Goal: Information Seeking & Learning: Learn about a topic

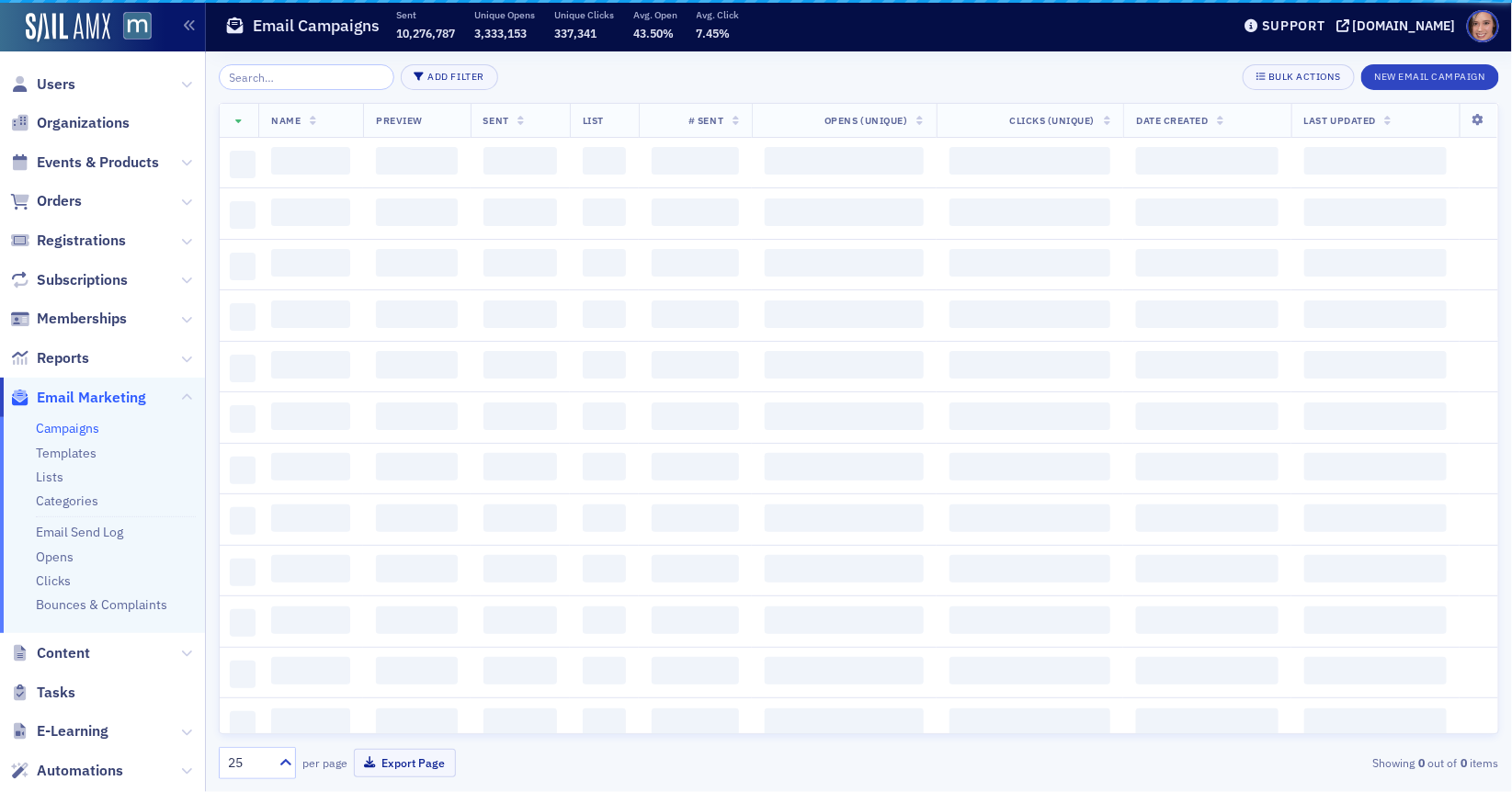
scroll to position [152, 0]
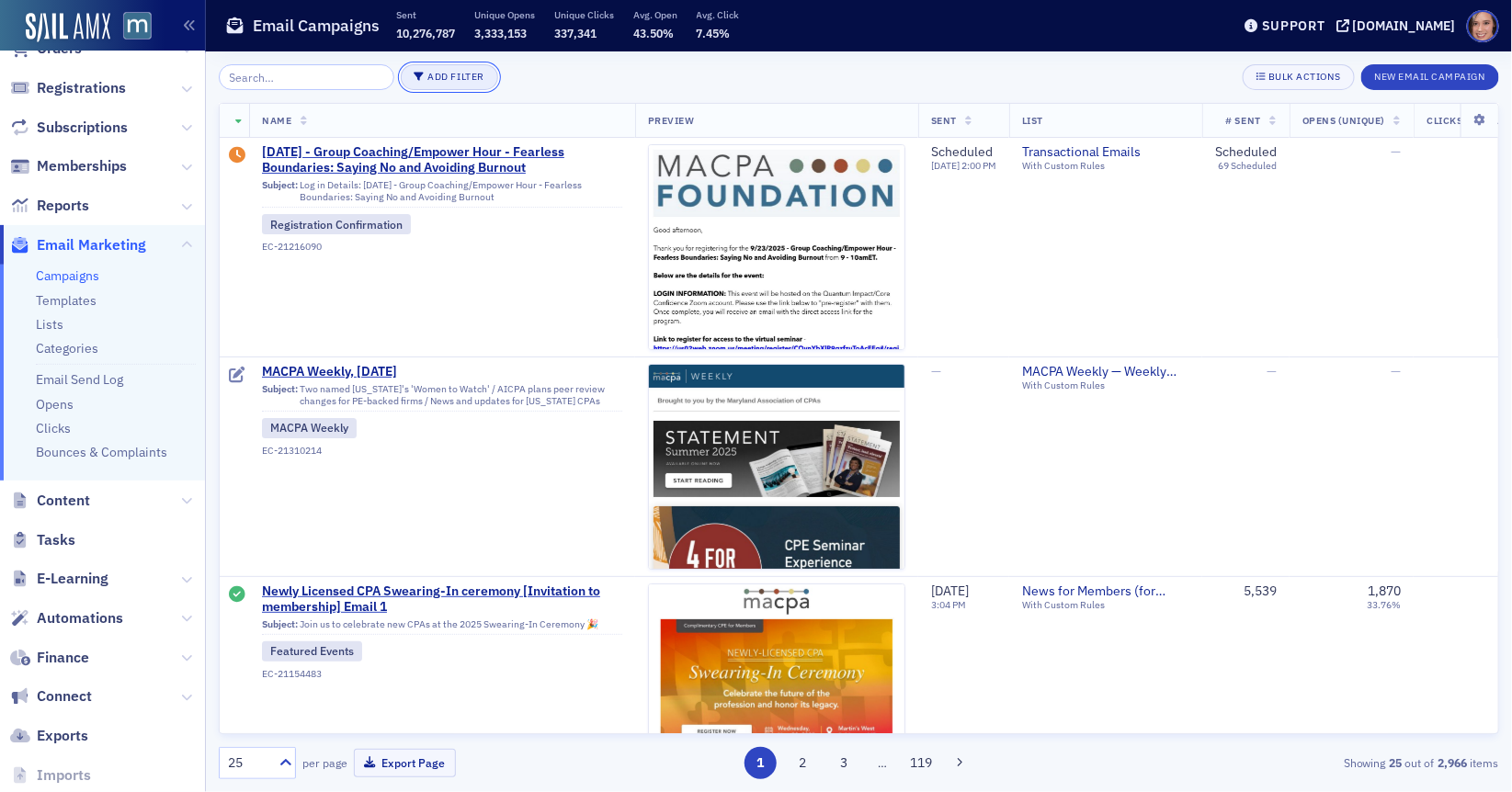
click at [413, 82] on button "Add Filter" at bounding box center [449, 77] width 97 height 26
click at [518, 87] on div "Date Sent" at bounding box center [523, 86] width 68 height 16
select select "8"
select select "2025"
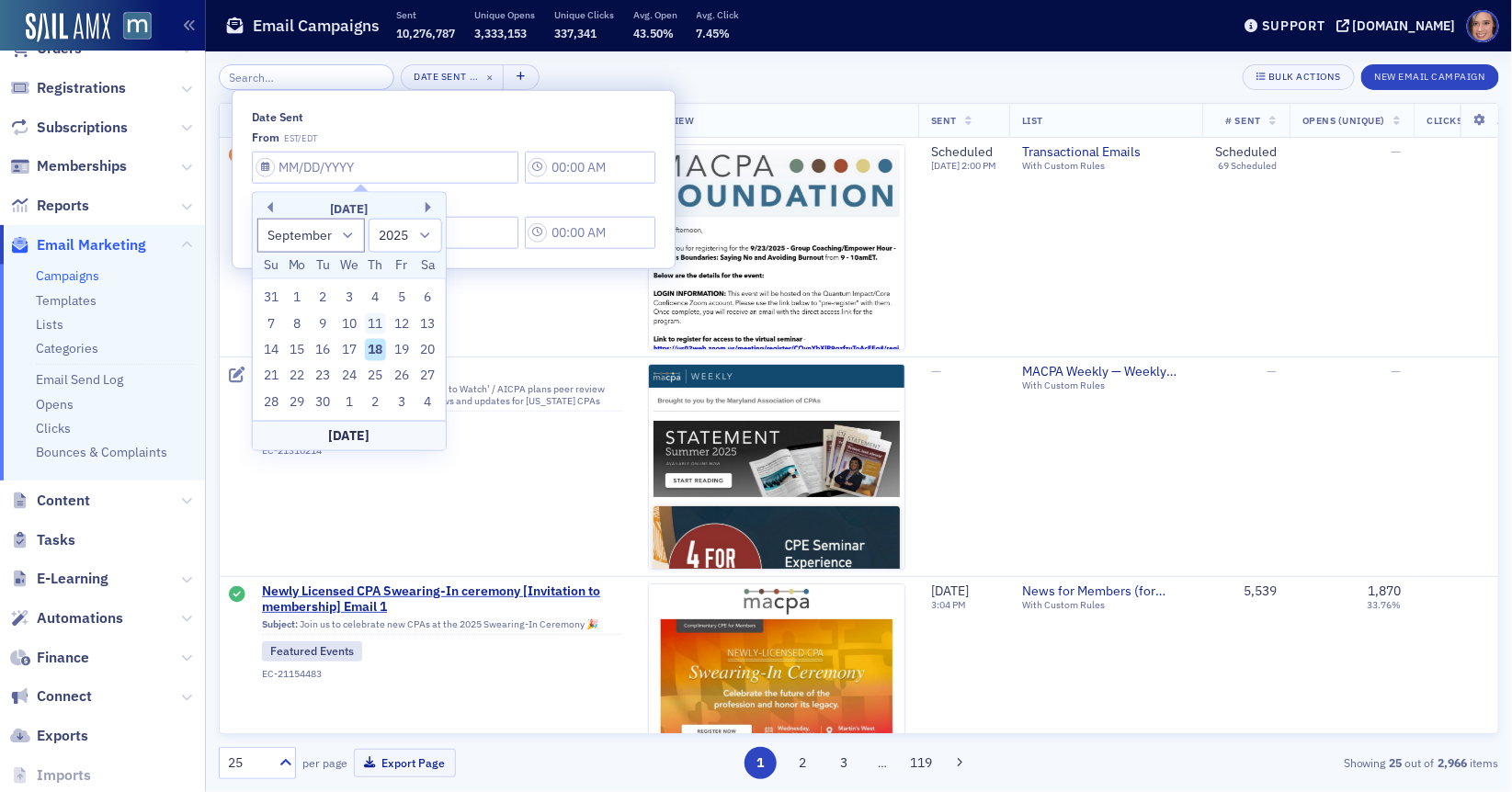
click at [378, 325] on div "11" at bounding box center [375, 323] width 22 height 22
type input "09/11/2025"
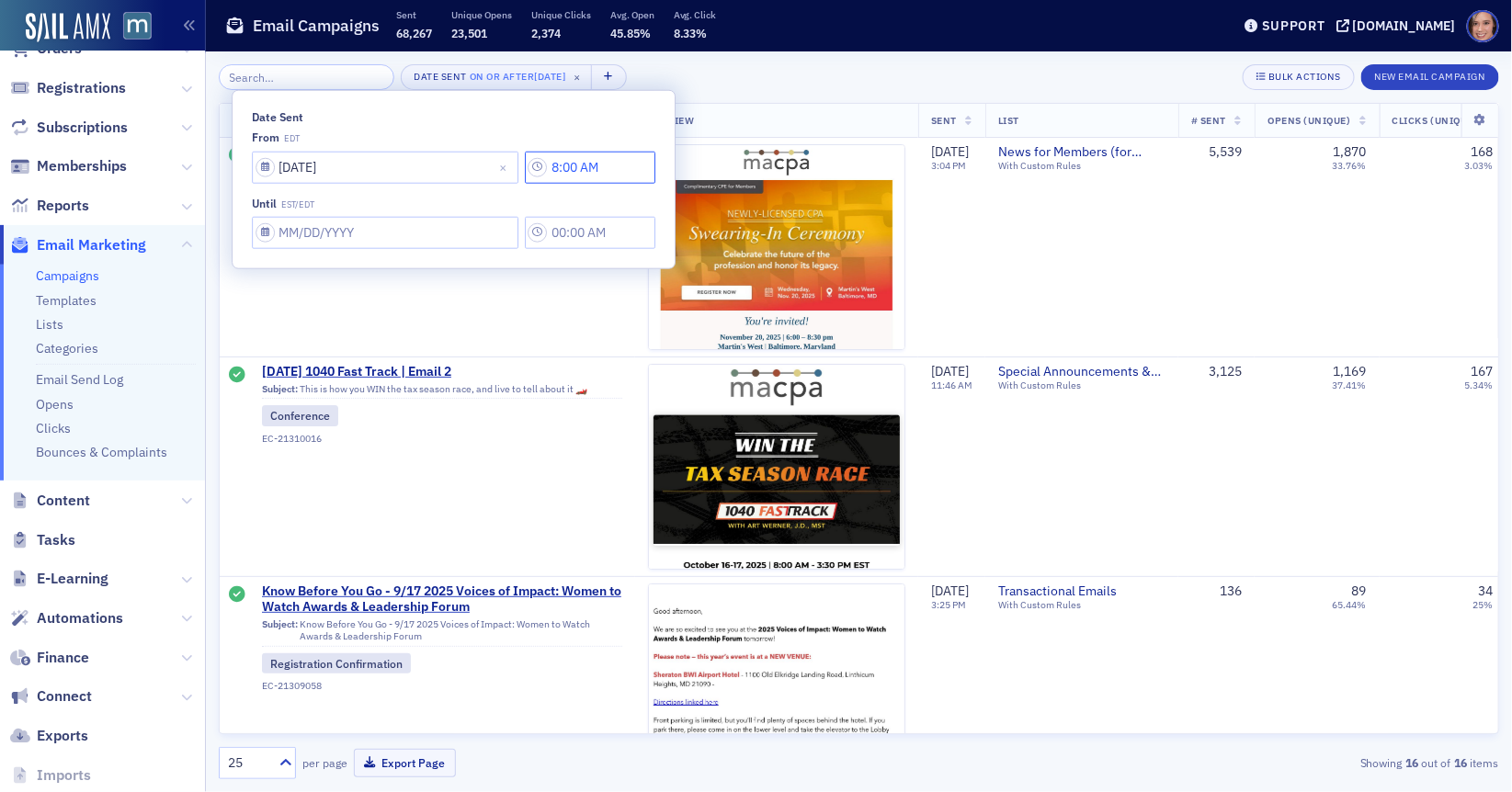
click at [525, 167] on input "8:00 AM" at bounding box center [589, 166] width 130 height 32
type input "6:00 AM"
click at [400, 230] on input "Date Sent" at bounding box center [384, 232] width 267 height 32
select select "8"
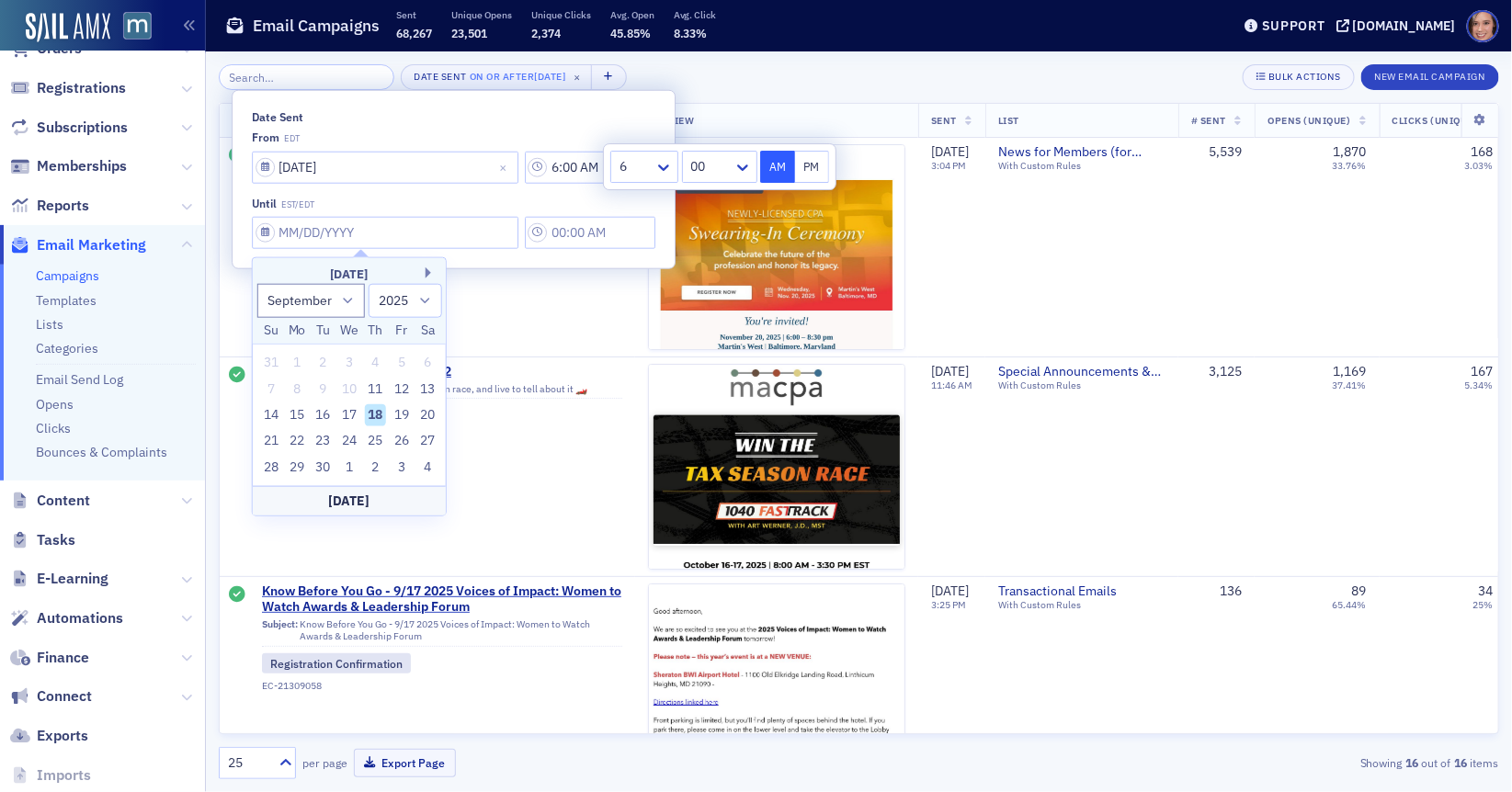
click at [372, 414] on div "18" at bounding box center [375, 415] width 22 height 22
type input "09/18/2025"
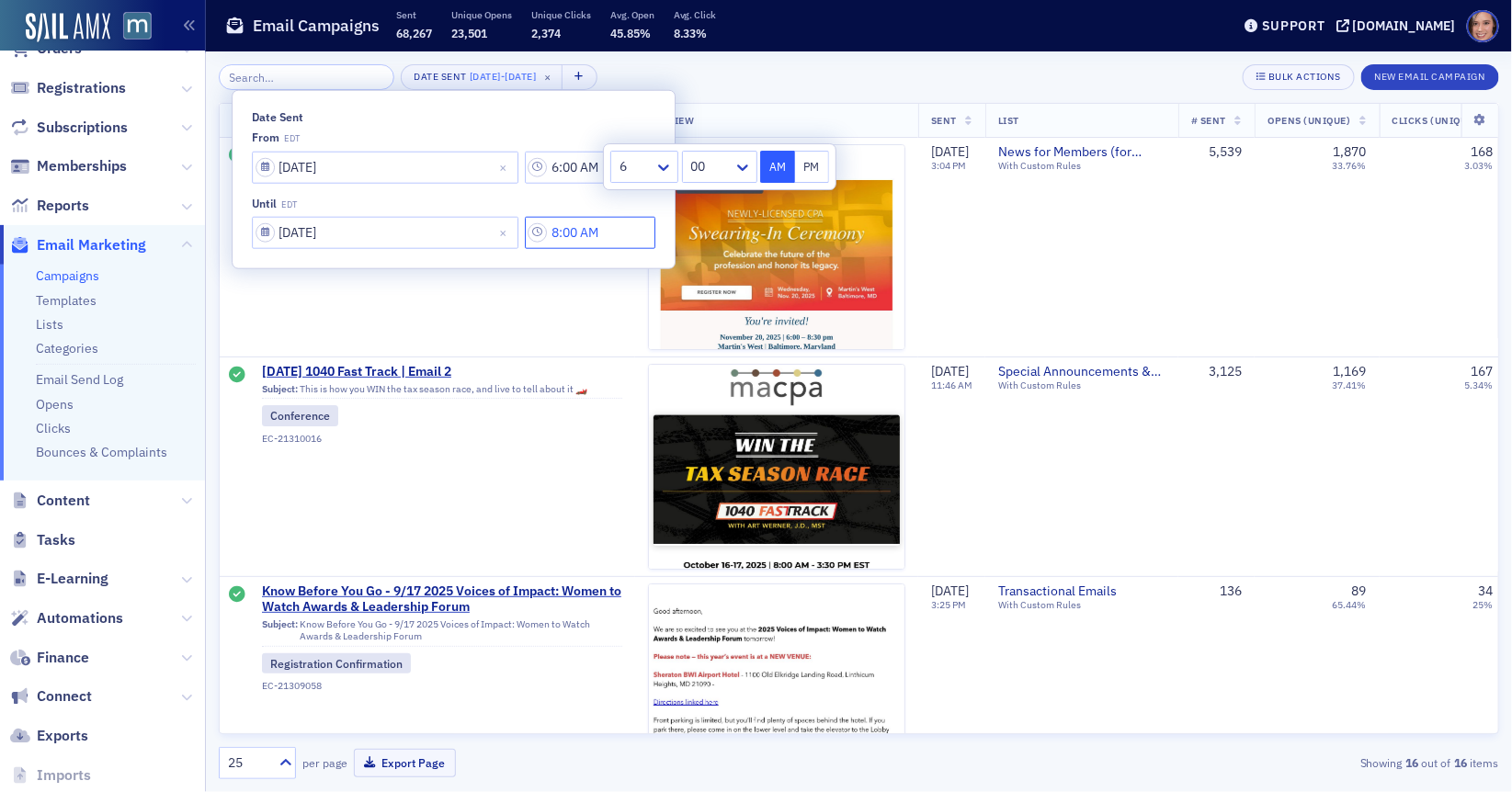
click at [553, 230] on input "8:00 AM" at bounding box center [589, 232] width 130 height 32
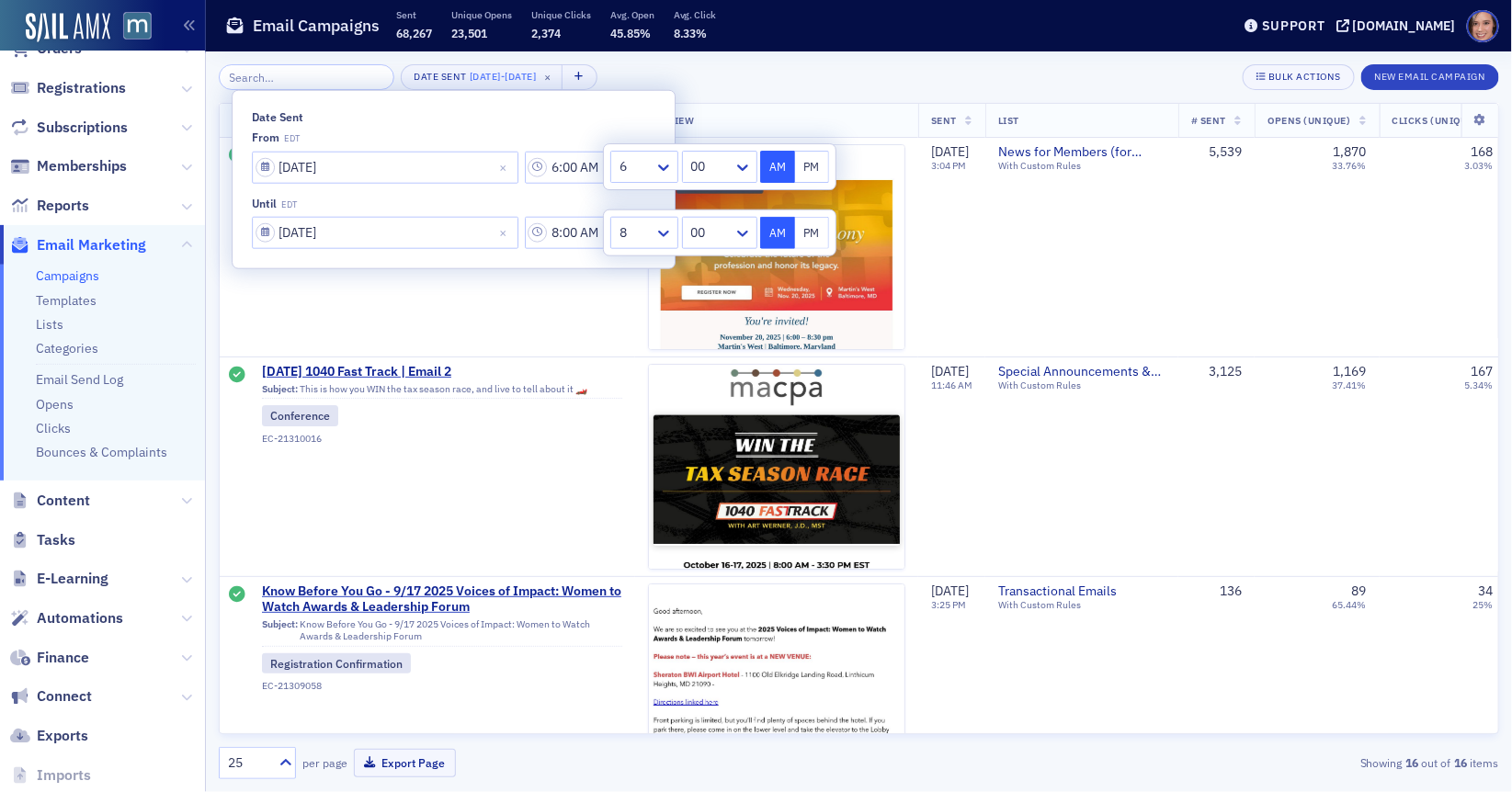
click at [826, 225] on button "PM" at bounding box center [812, 232] width 35 height 32
type input "8:00 PM"
click at [875, 77] on div "Date Sent 9/11/2025 - 9/18/2025 × Bulk Actions New Email Campaign" at bounding box center [858, 77] width 1280 height 26
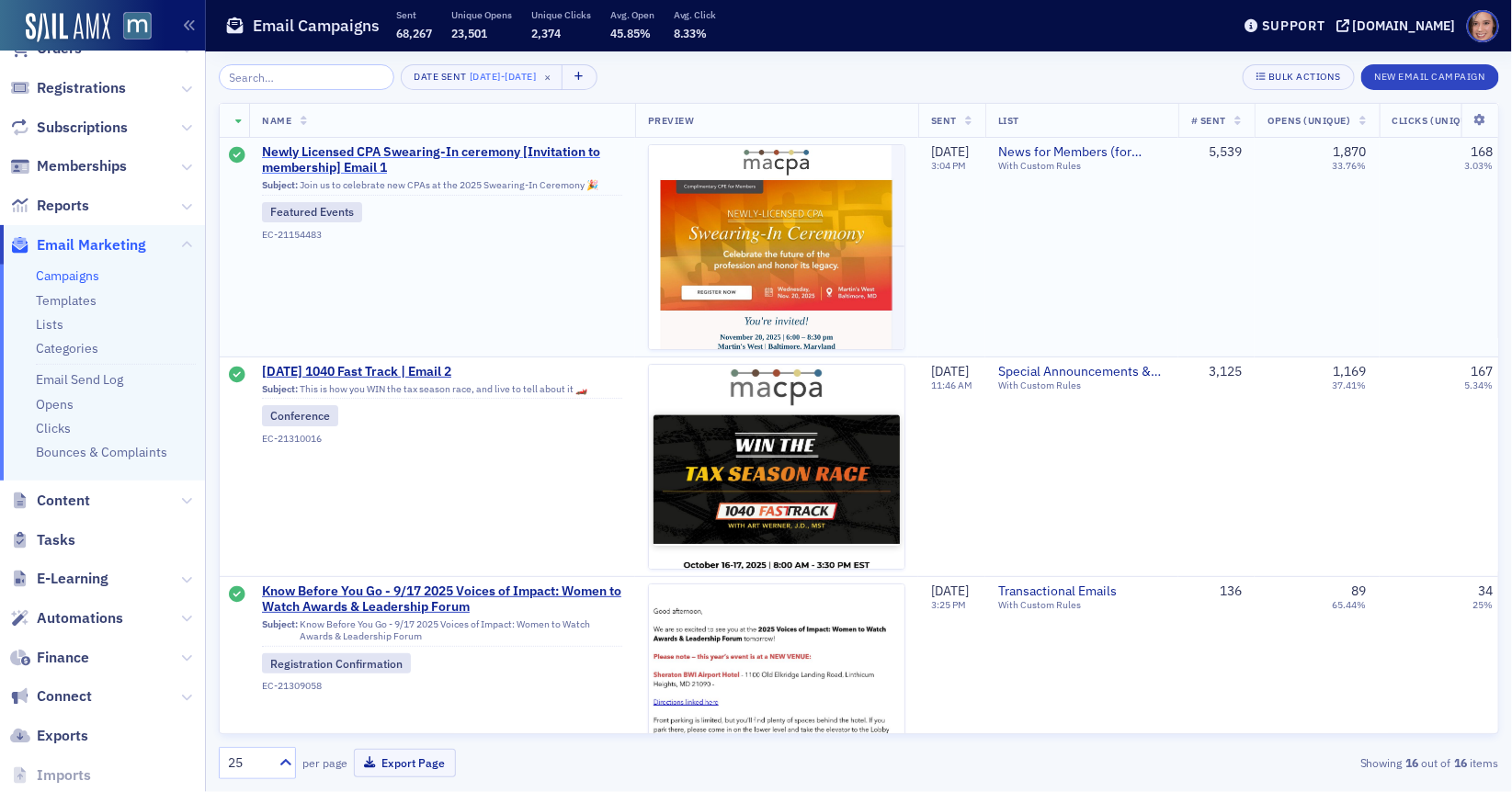
click at [509, 155] on span "Newly Licensed CPA Swearing-In ceremony [Invitation to membership] Email 1" at bounding box center [442, 160] width 360 height 32
click at [433, 370] on span "Oct. 2025 1040 Fast Track | Email 2" at bounding box center [442, 372] width 360 height 16
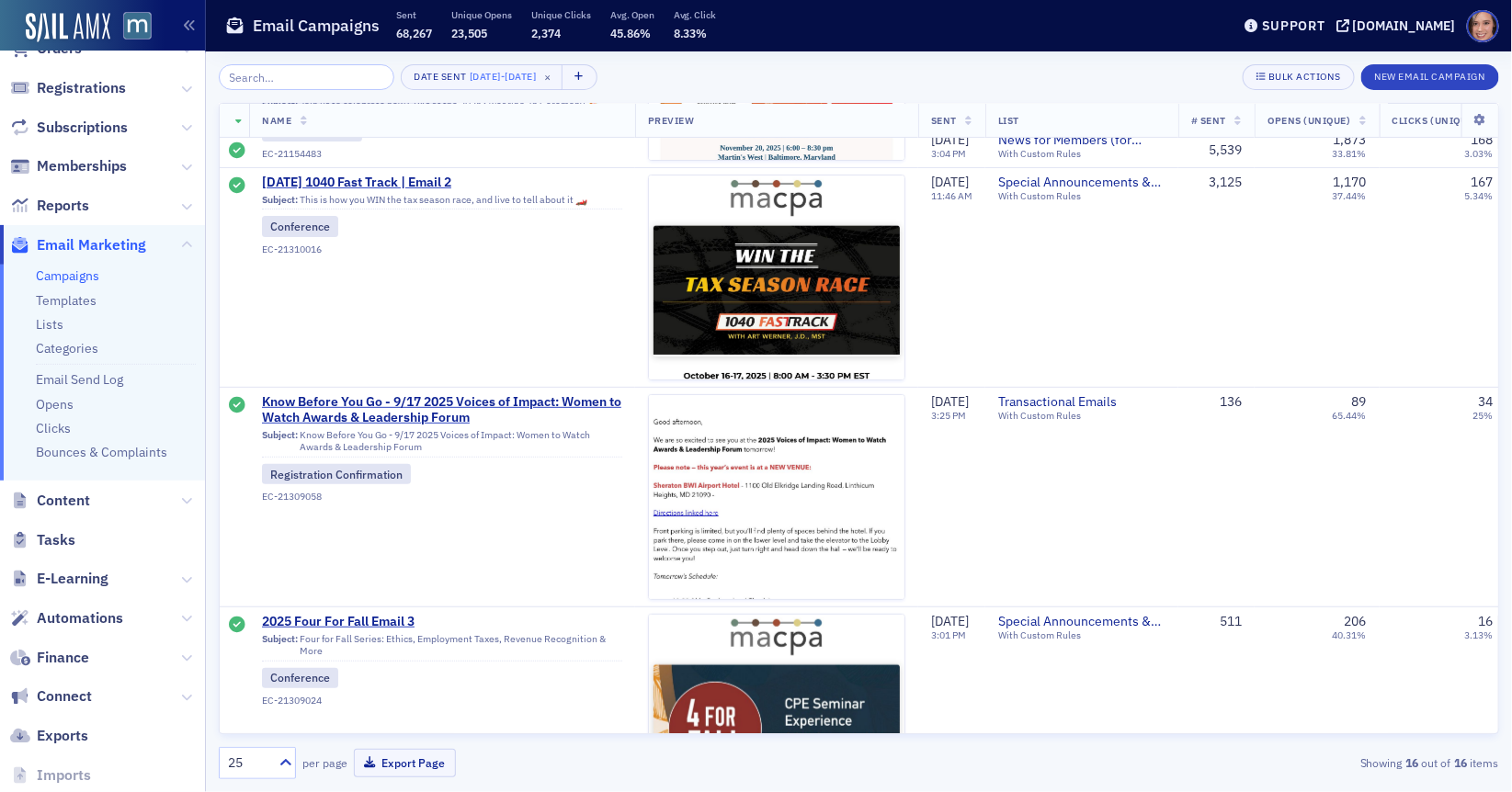
scroll to position [227, 0]
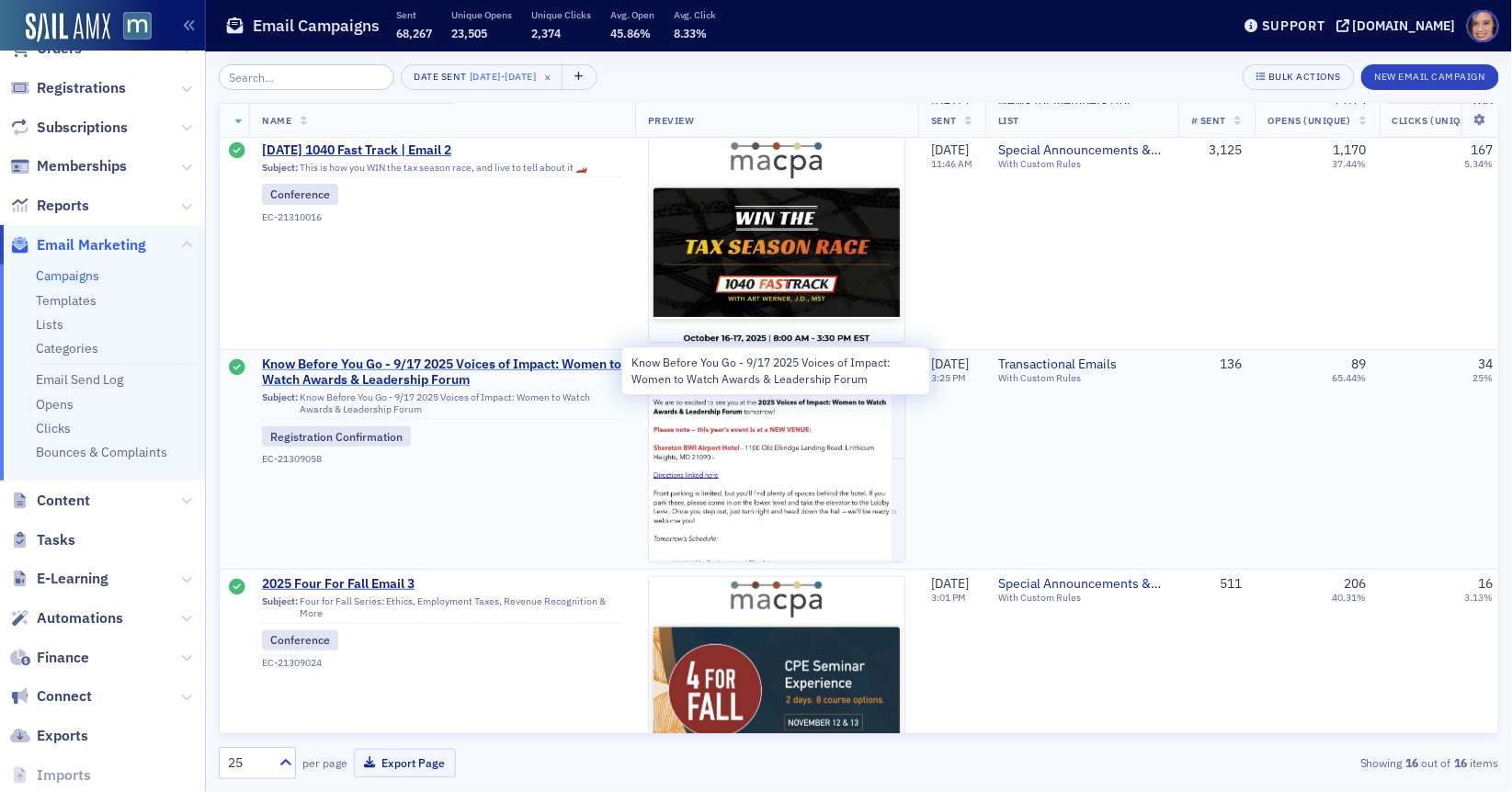
click at [429, 359] on span "Know Before You Go - 9/17 2025 Voices of Impact: Women to Watch Awards & Leader…" at bounding box center [442, 372] width 360 height 32
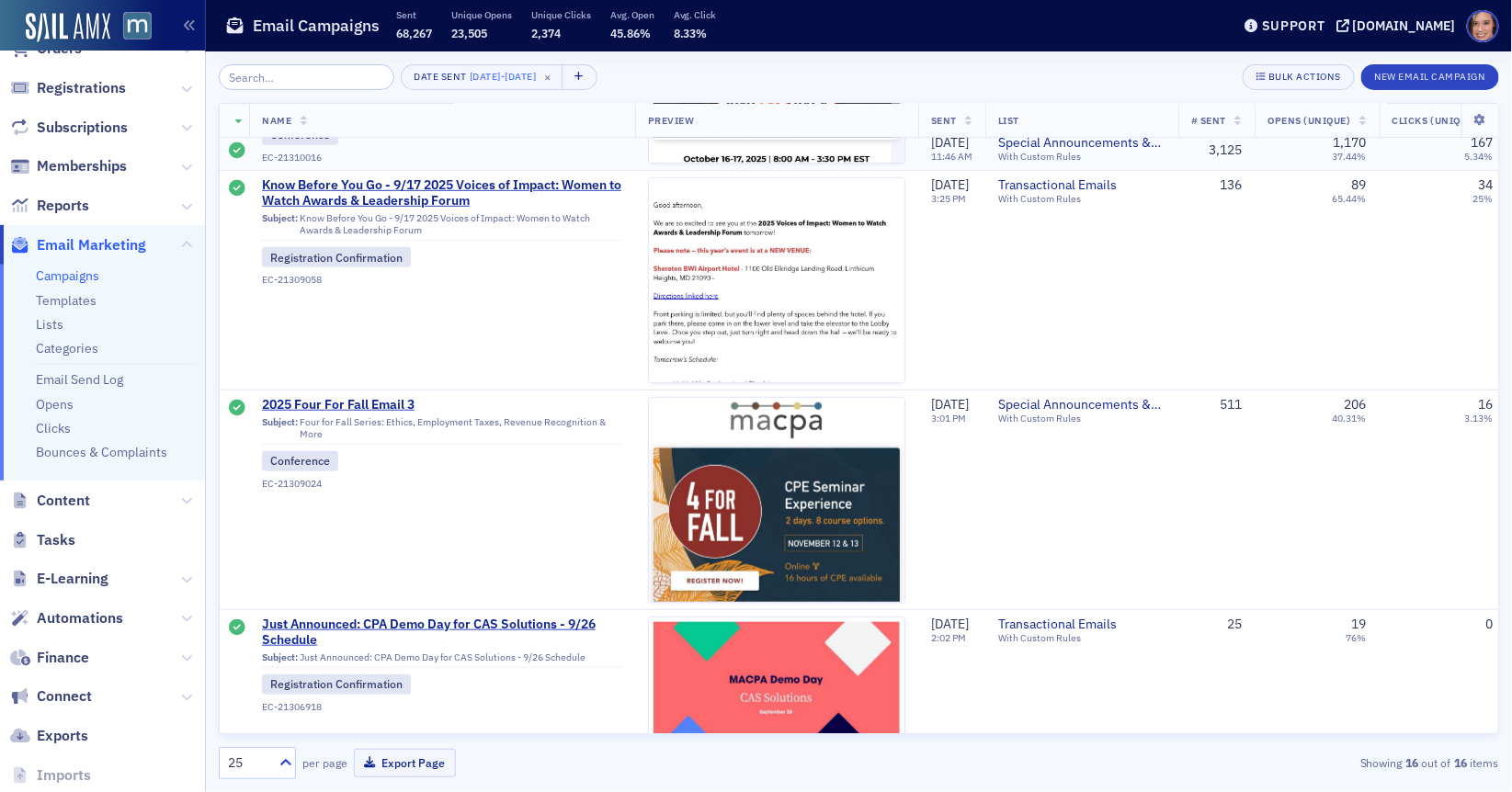
scroll to position [462, 0]
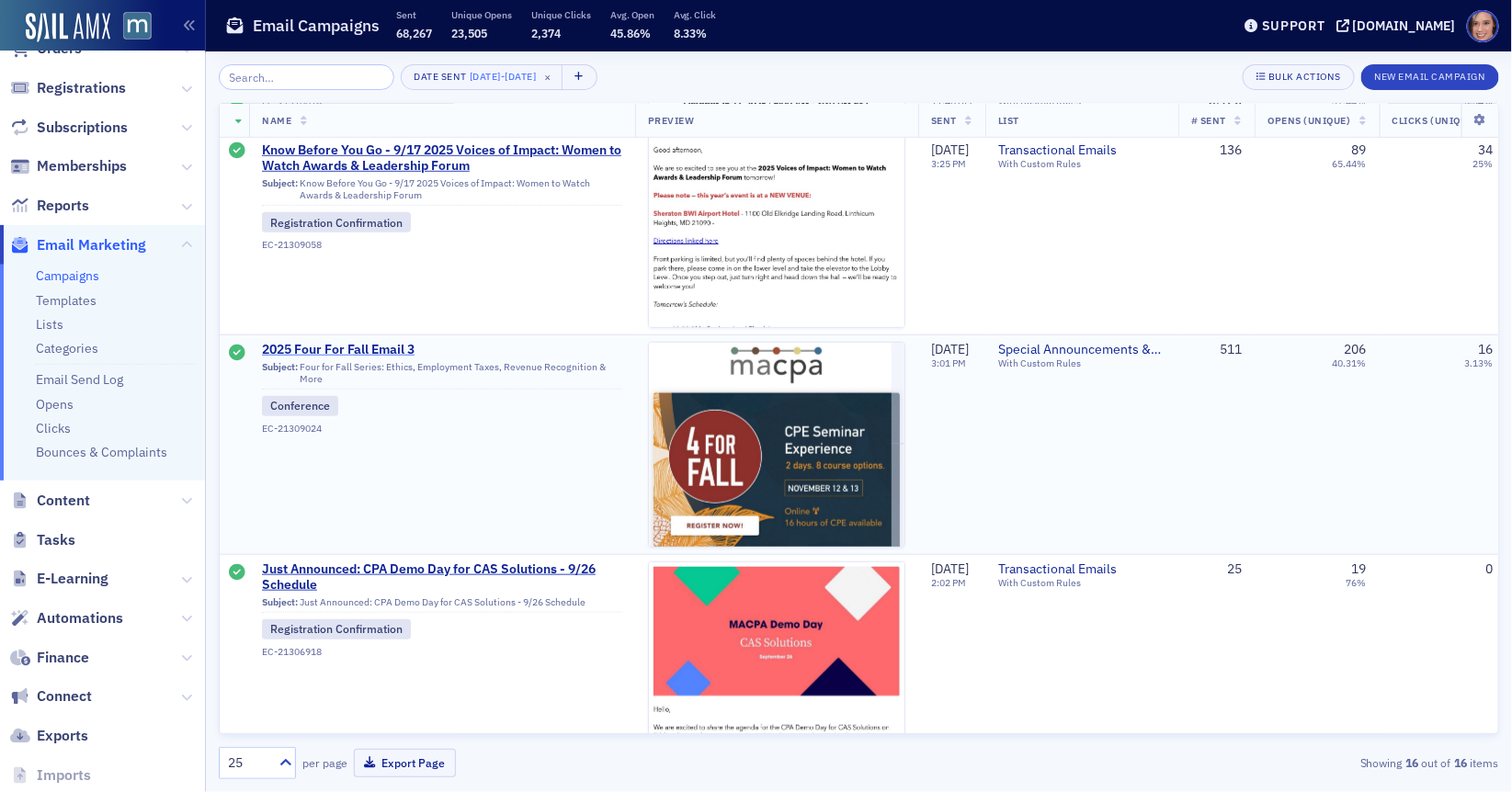
click at [378, 351] on span "2025 Four For Fall Email 3" at bounding box center [442, 350] width 360 height 16
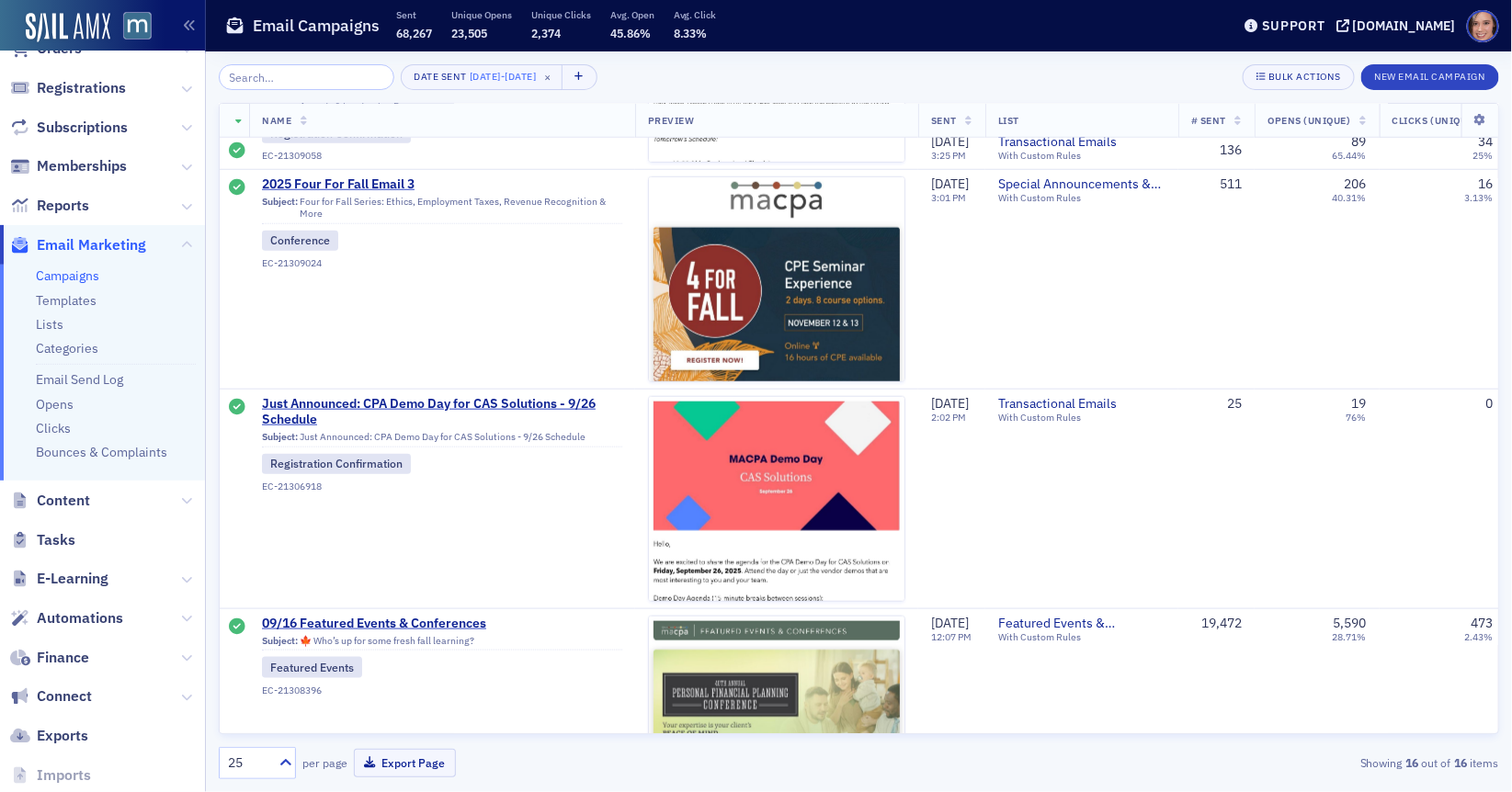
scroll to position [637, 0]
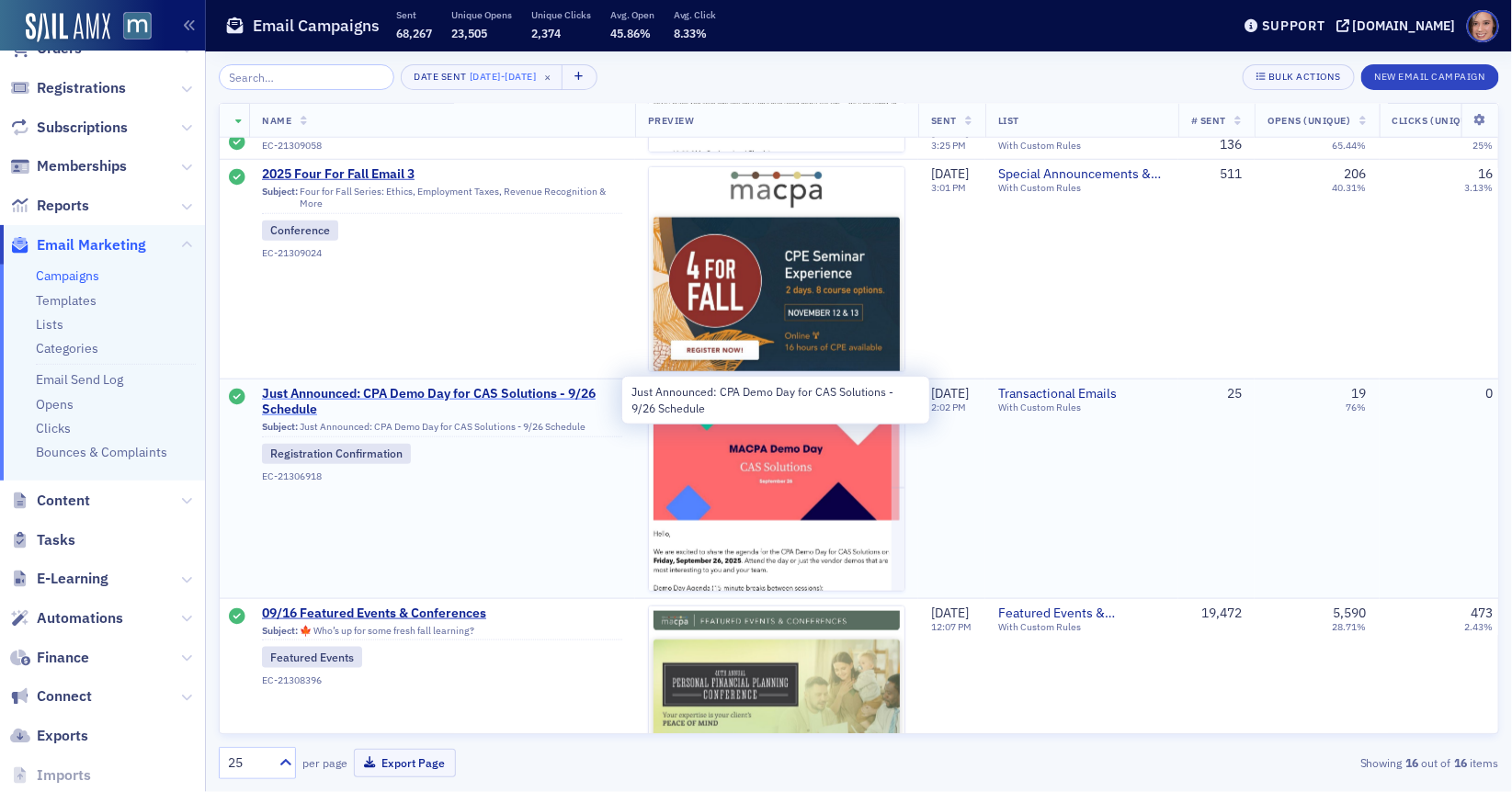
click at [380, 394] on span "Just Announced: CPA Demo Day for CAS Solutions - 9/26 Schedule" at bounding box center [442, 402] width 360 height 32
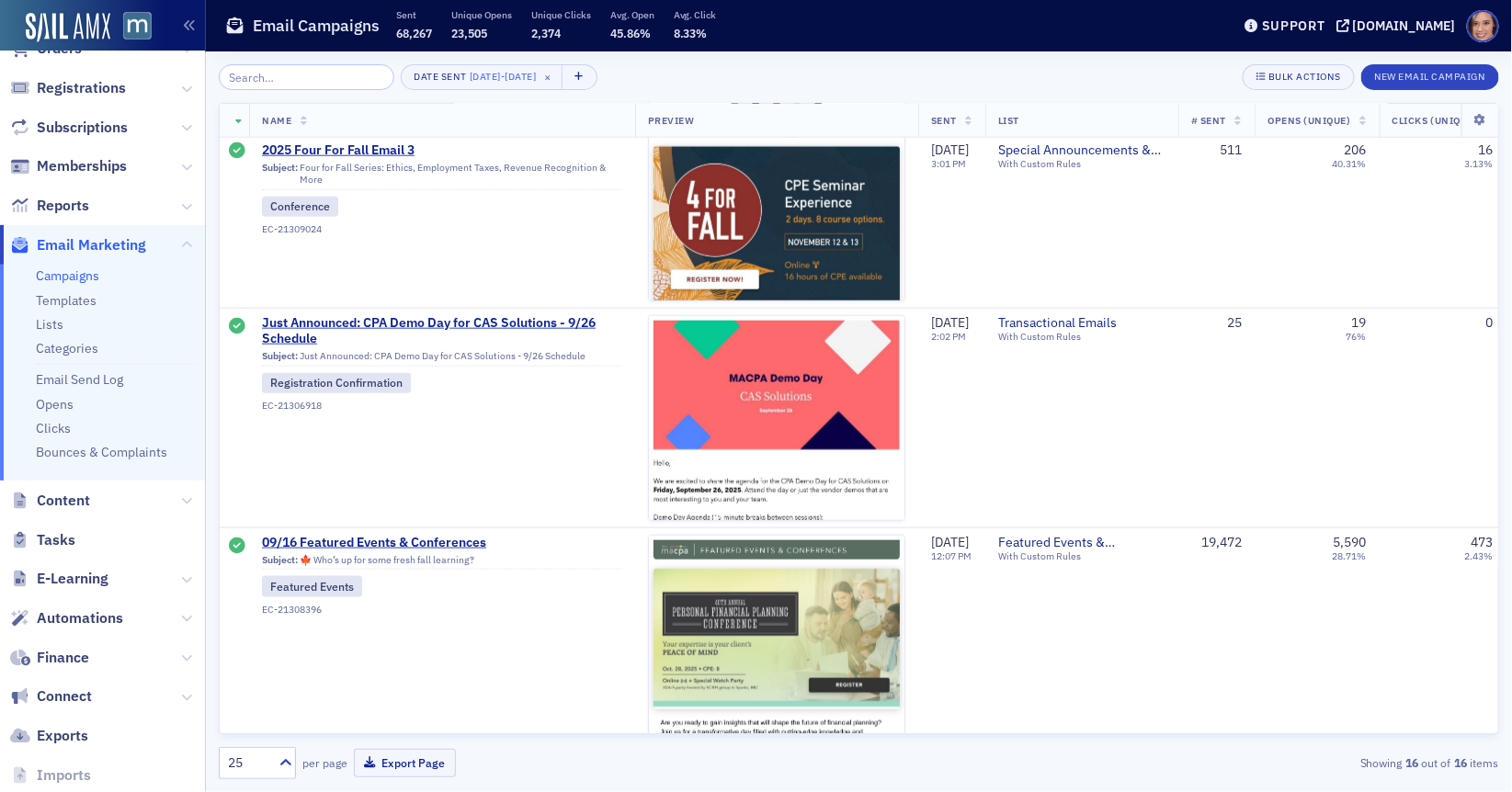
scroll to position [877, 0]
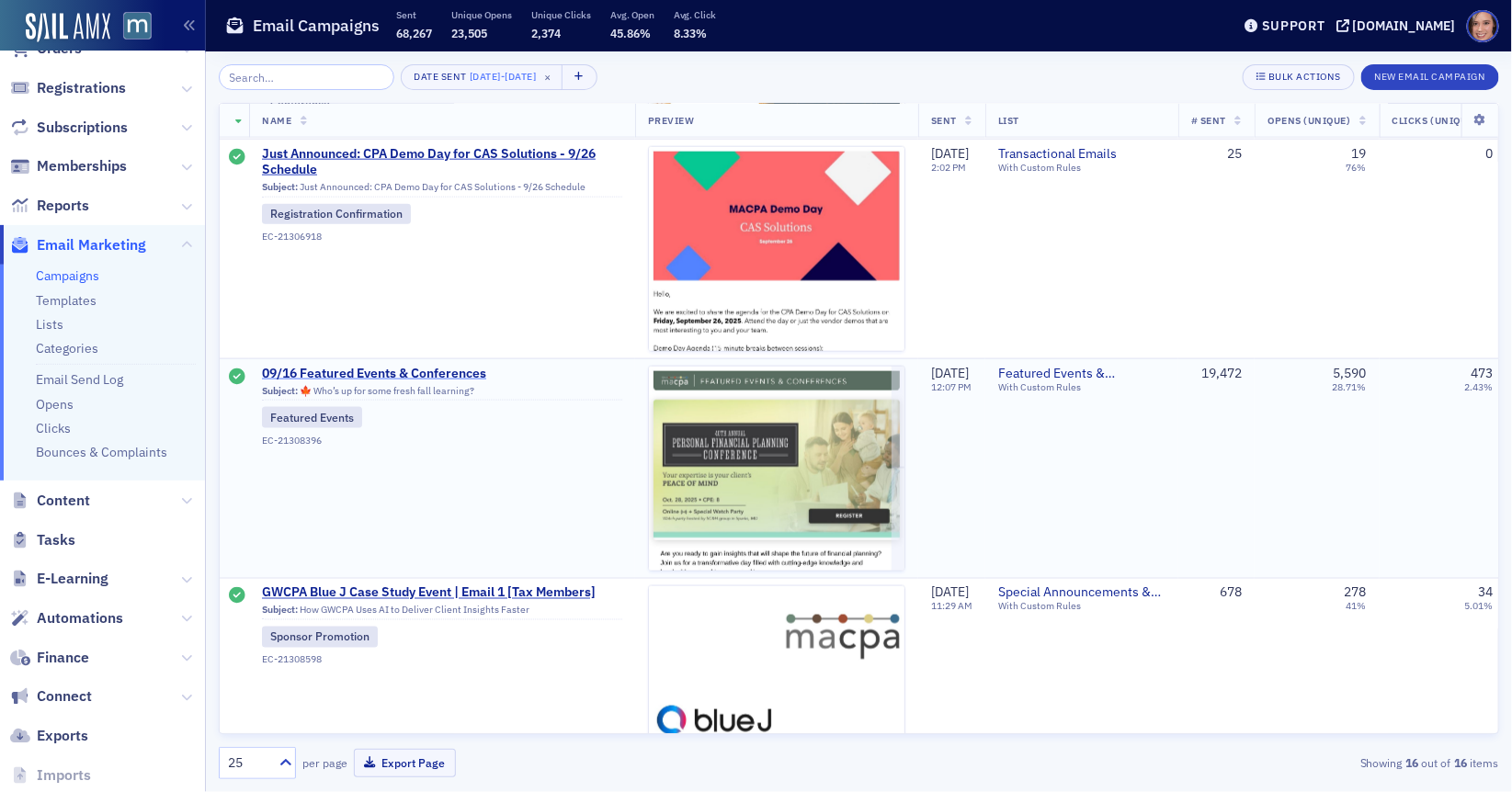
click at [371, 371] on span "09/16 Featured Events & Conferences" at bounding box center [442, 374] width 360 height 16
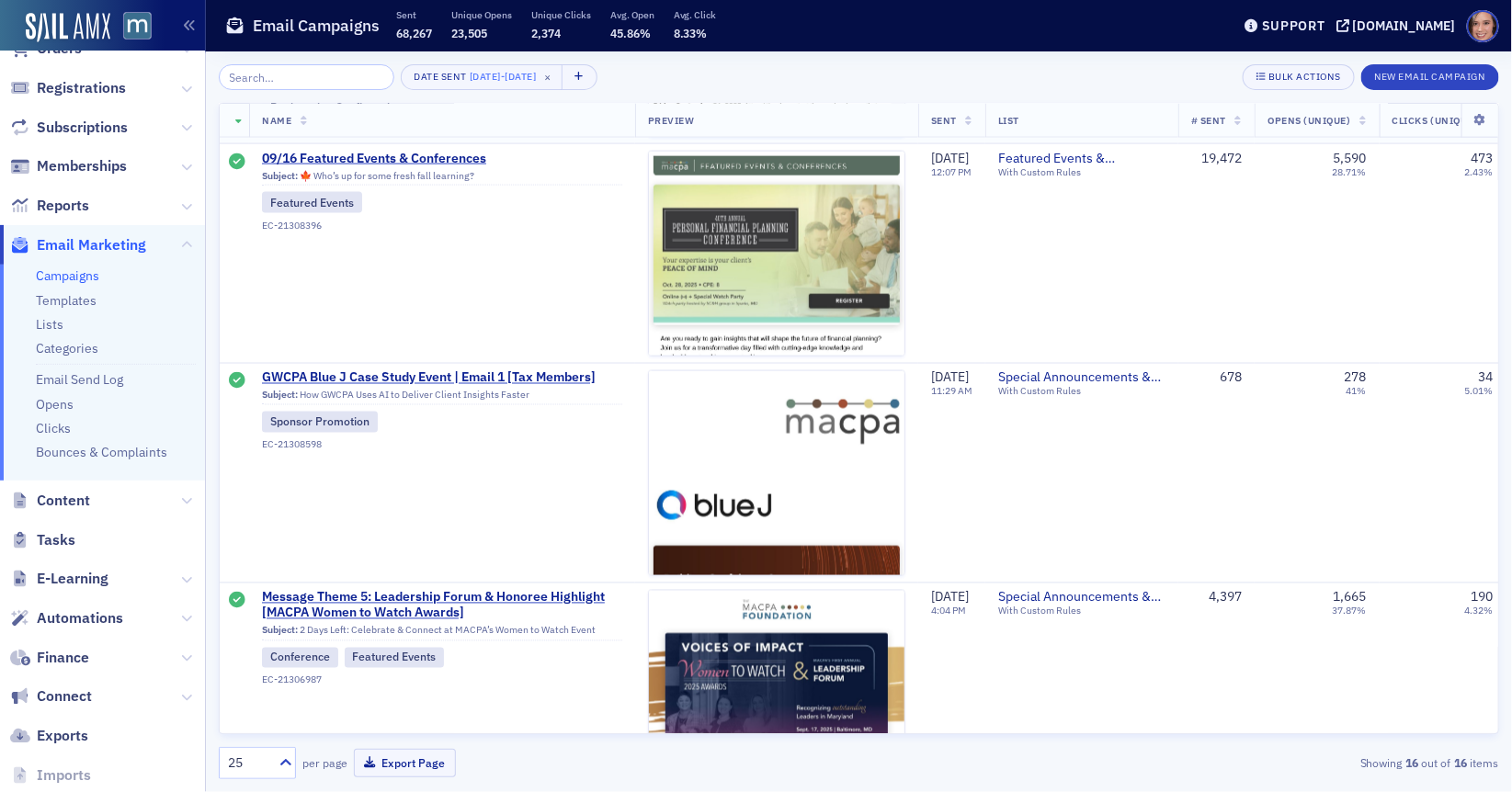
scroll to position [1123, 0]
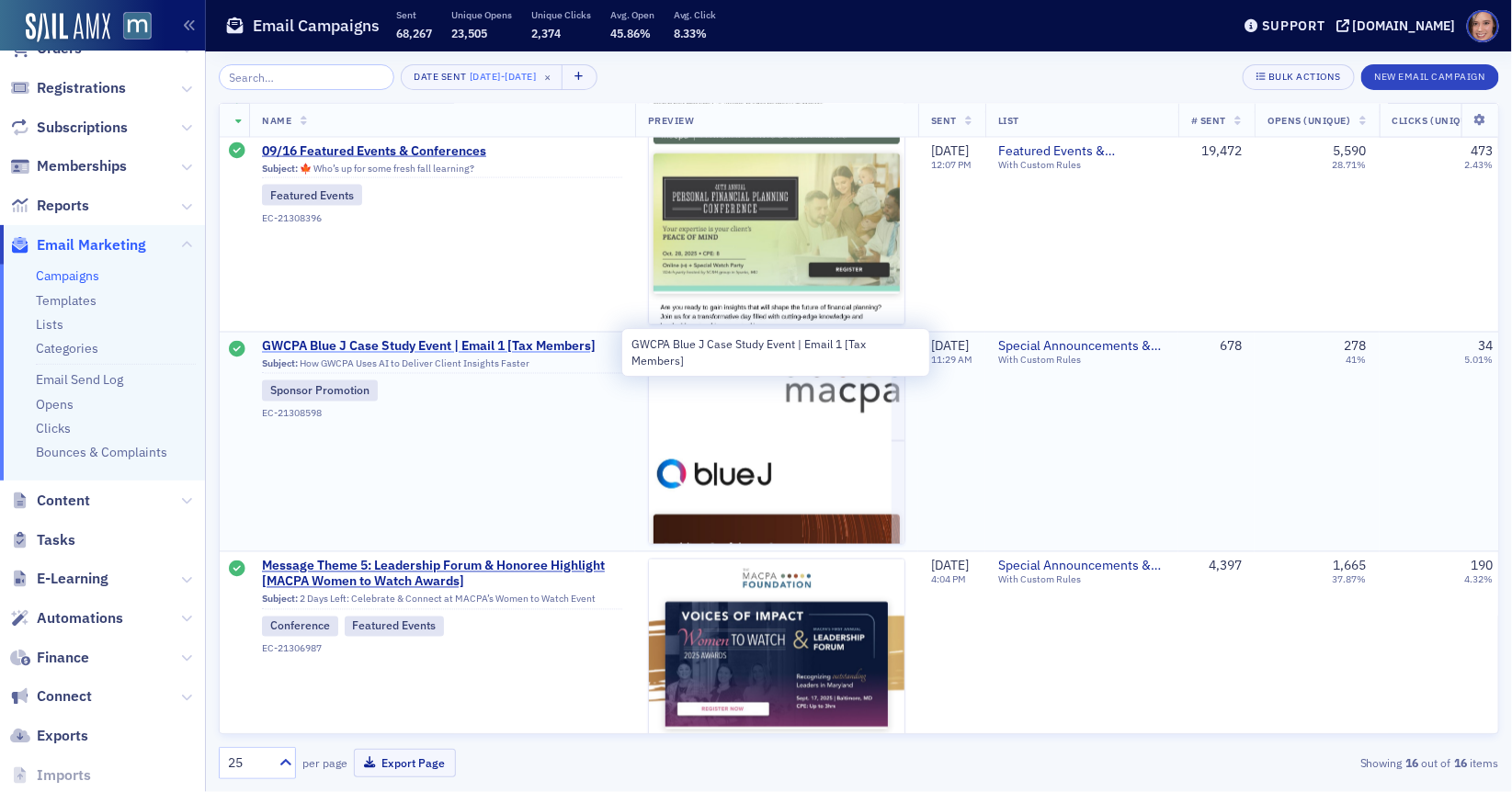
click at [490, 350] on span "GWCPA Blue J Case Study Event | Email 1 [Tax Members]" at bounding box center [442, 347] width 360 height 16
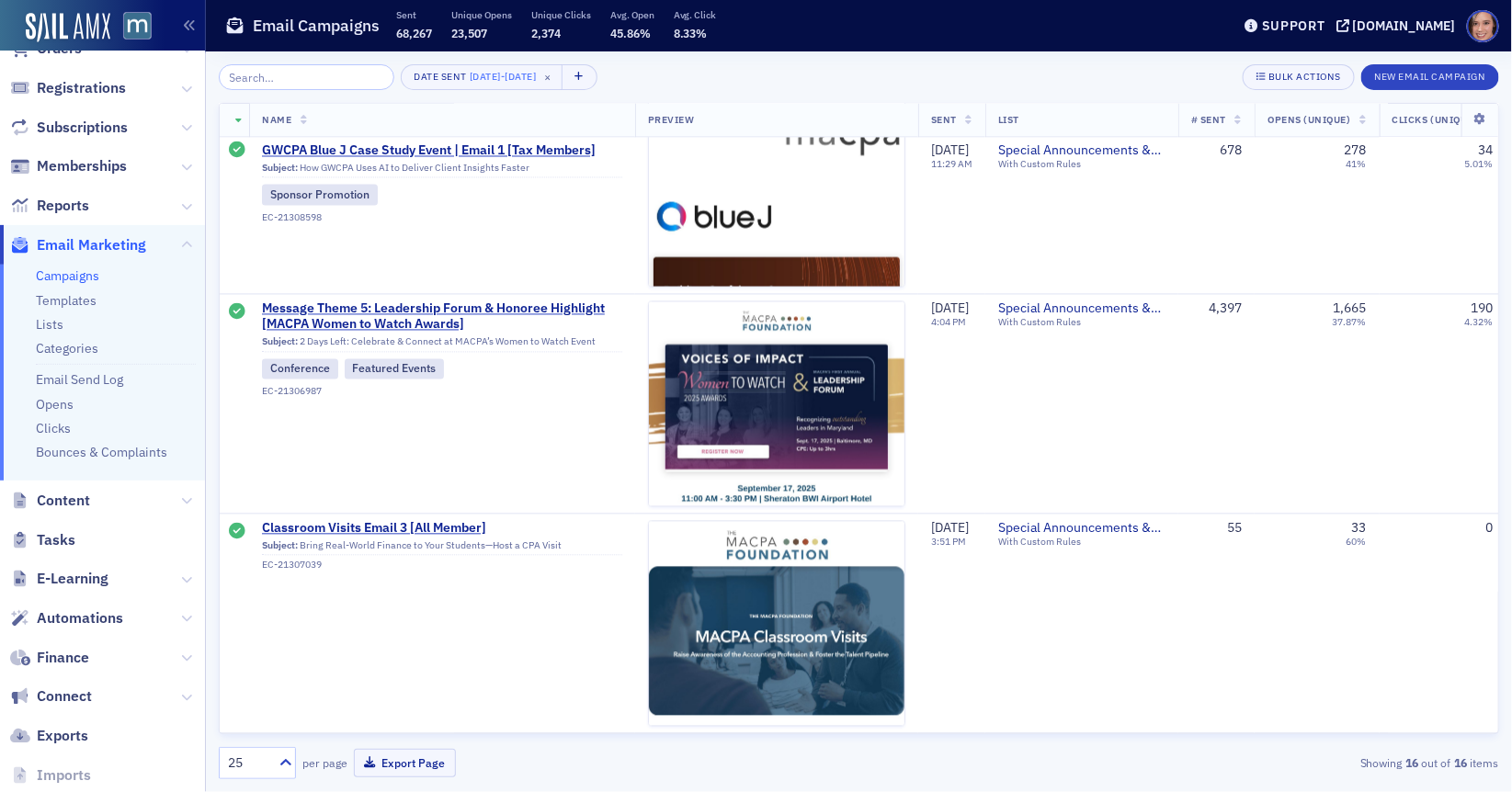
scroll to position [1423, 0]
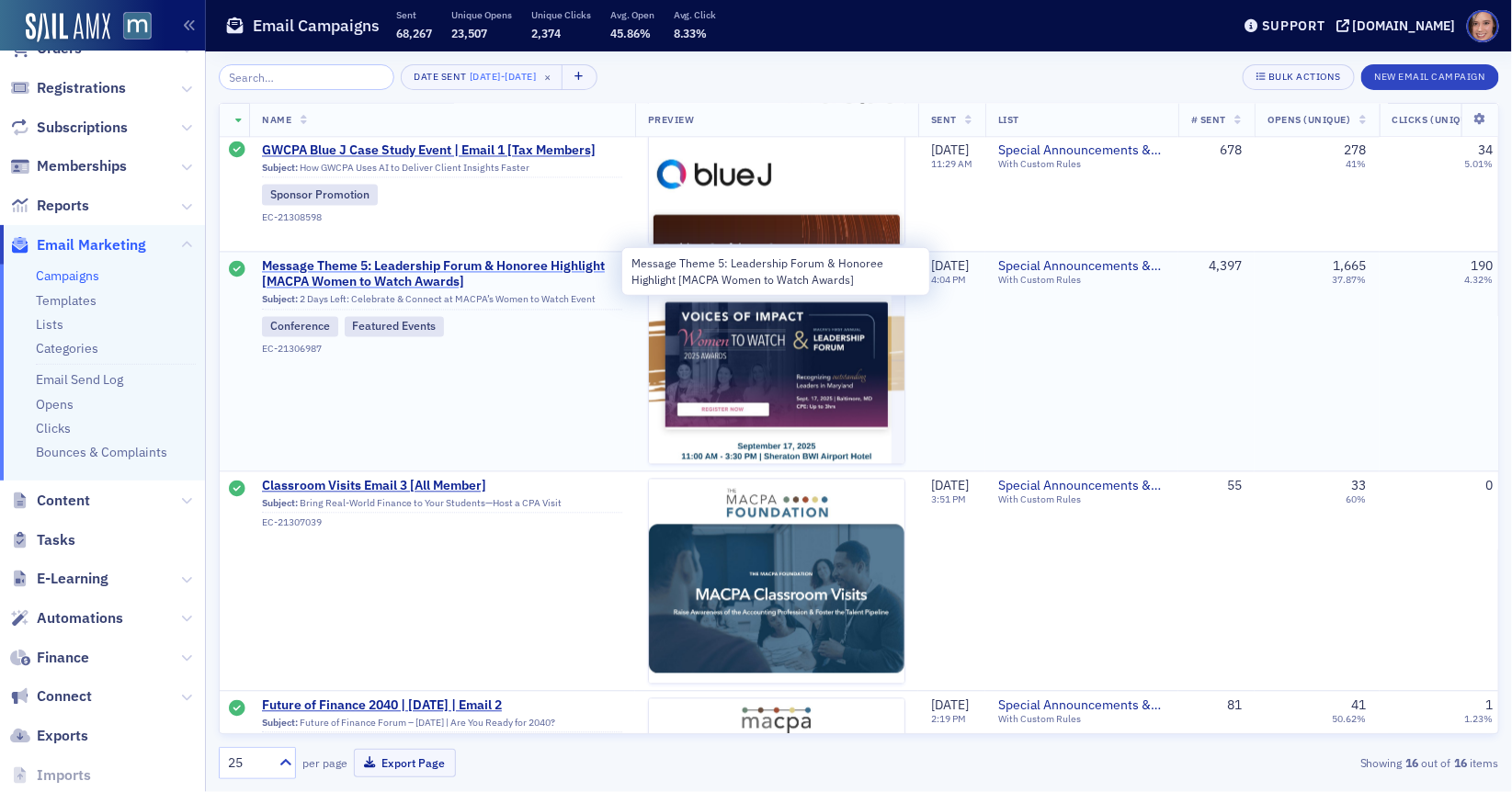
click at [513, 259] on span "Message Theme 5: Leadership Forum & Honoree Highlight [MACPA Women to Watch Awa…" at bounding box center [442, 275] width 360 height 32
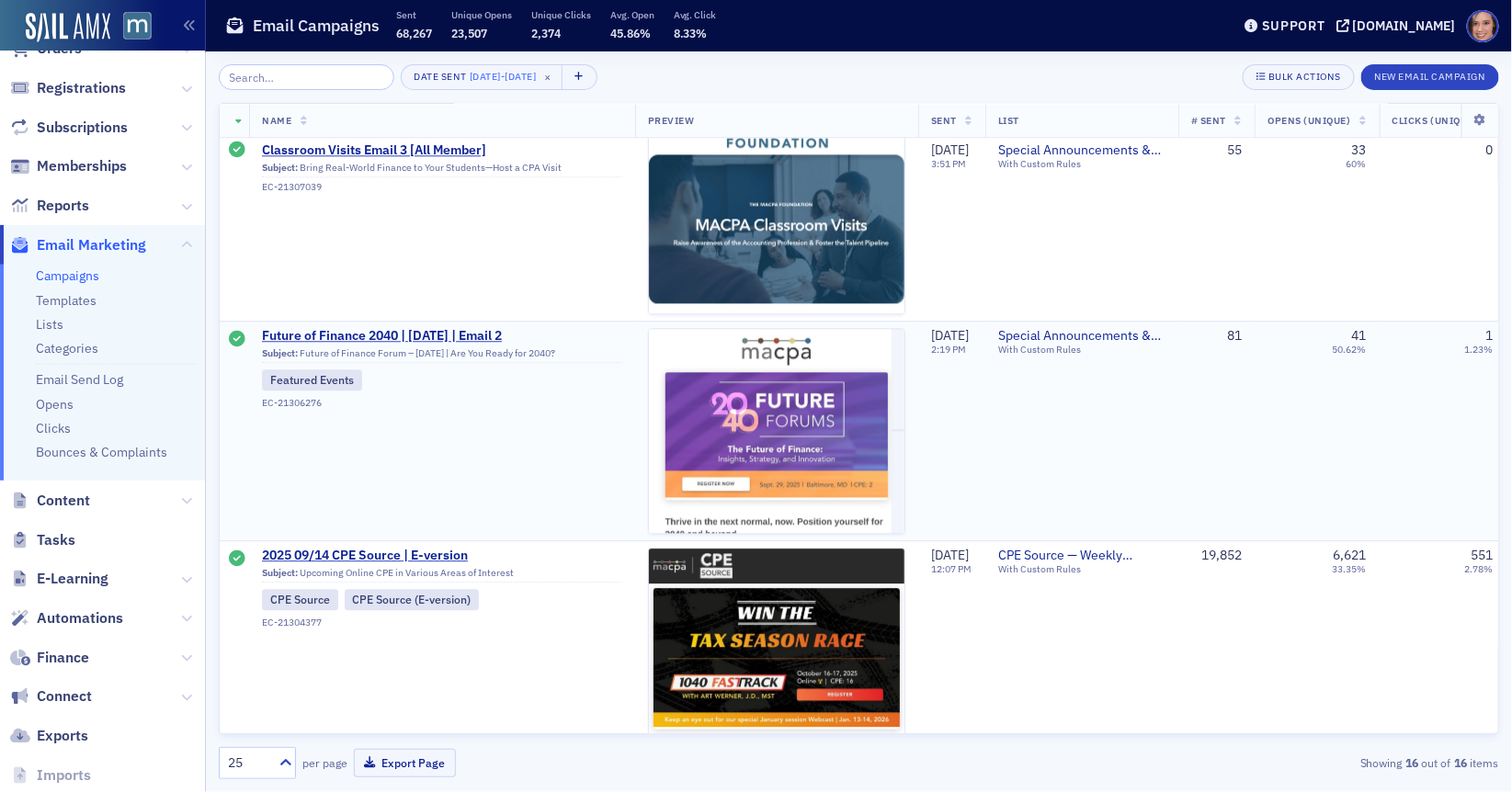
scroll to position [1816, 0]
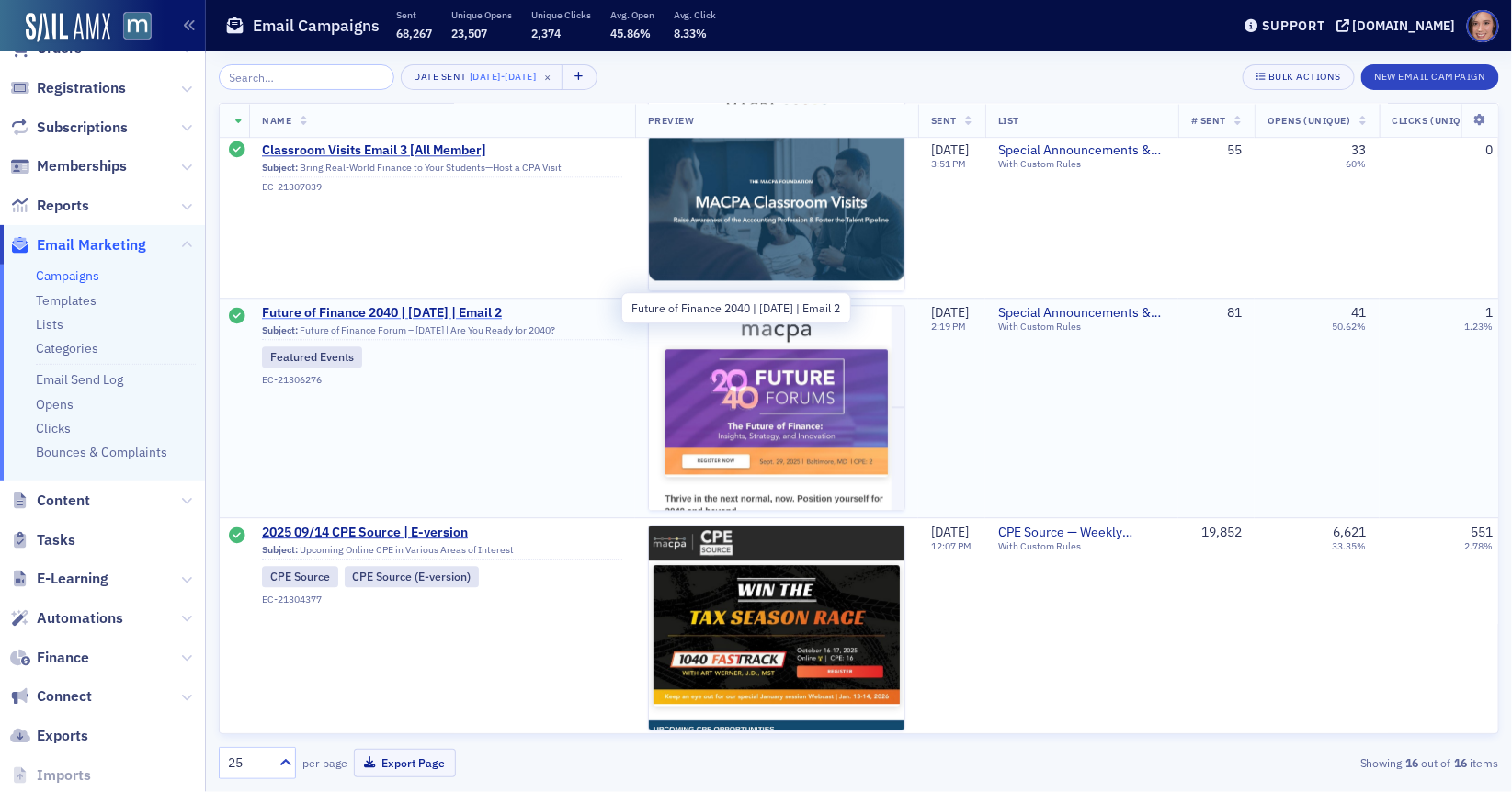
click at [491, 310] on span "Future of Finance 2040 | Sept. 29 | Email 2" at bounding box center [442, 313] width 360 height 16
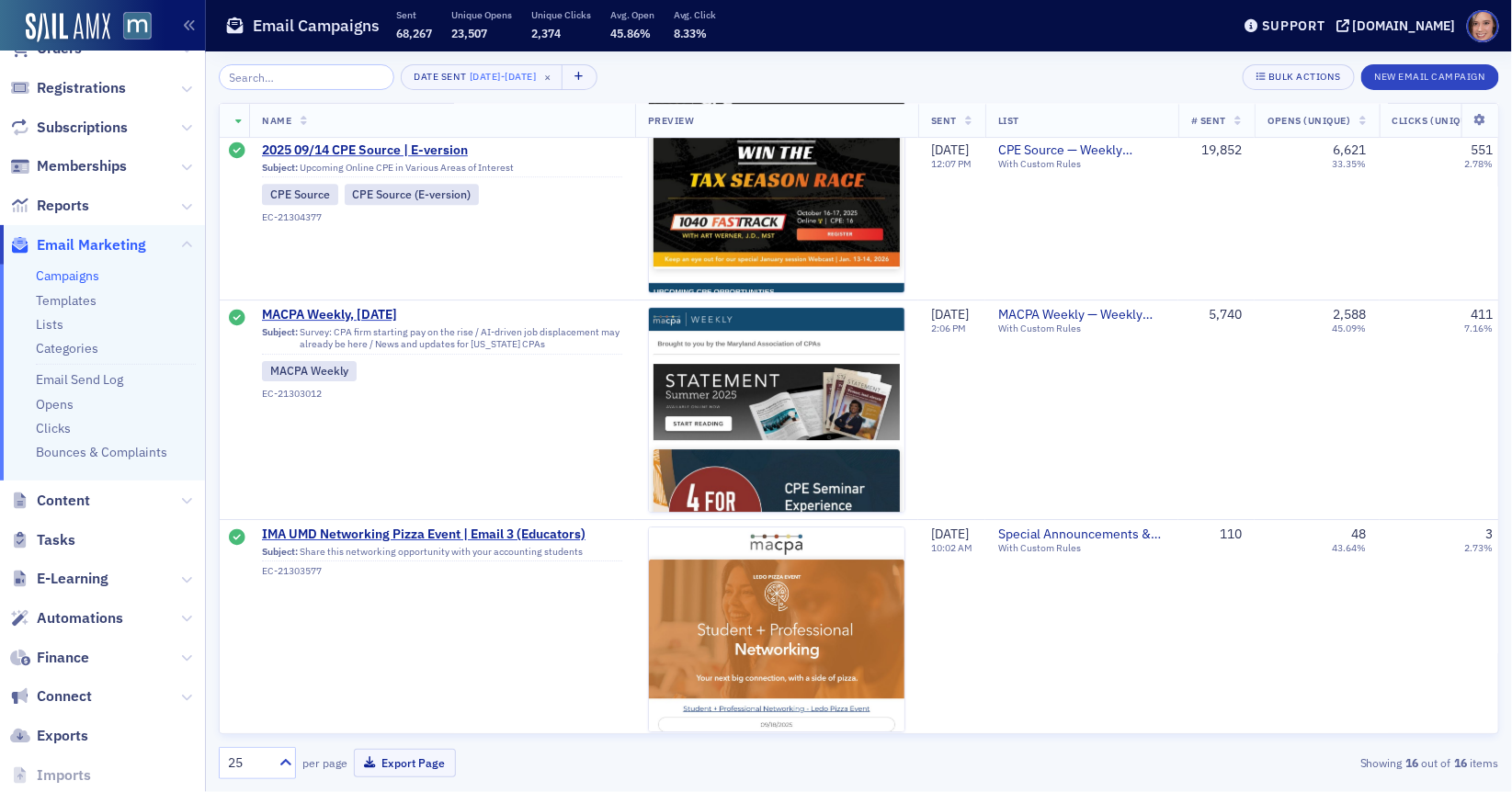
scroll to position [2099, 0]
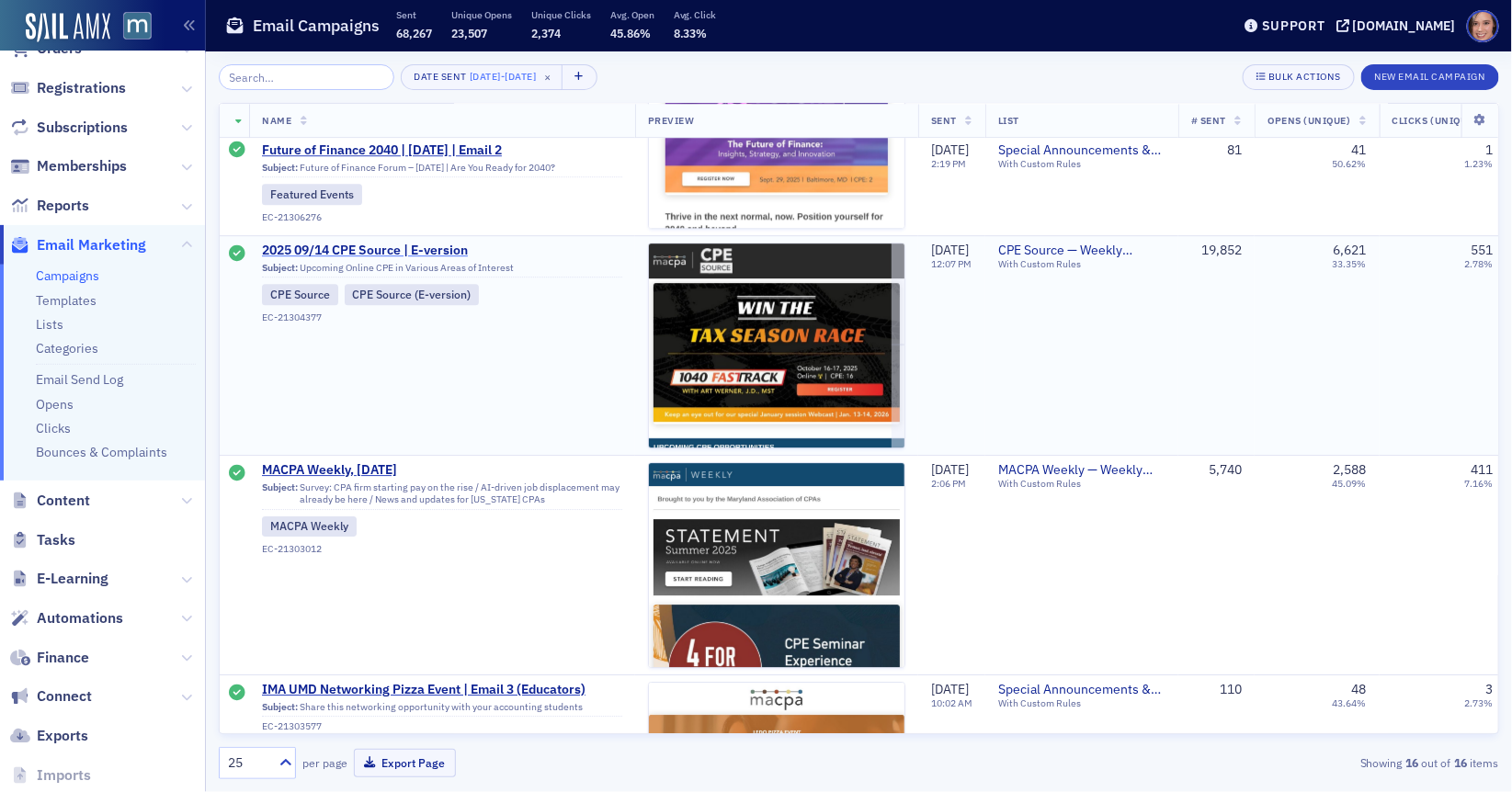
click at [373, 243] on span "2025 09/14 CPE Source | E-version" at bounding box center [442, 251] width 360 height 16
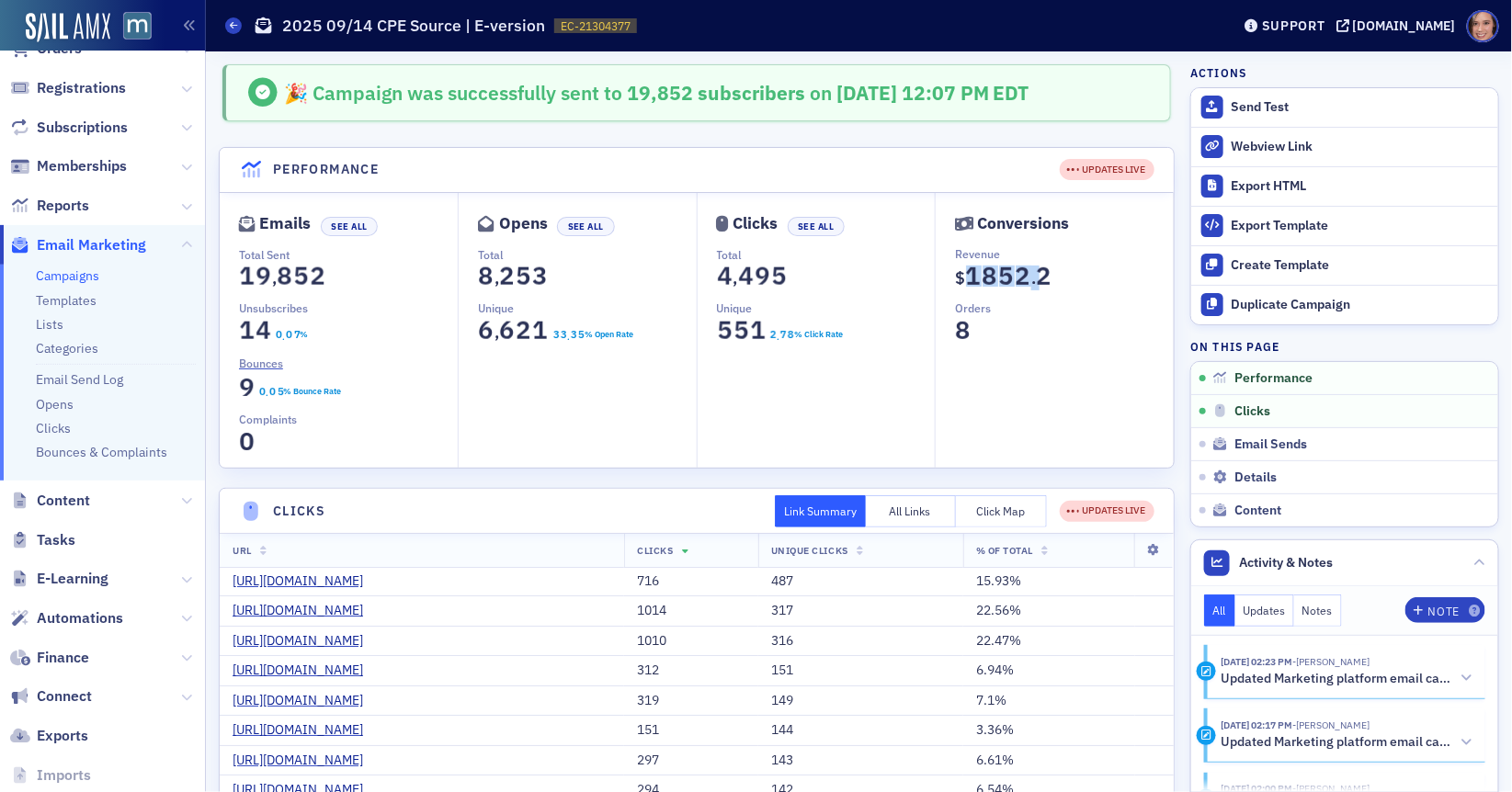
drag, startPoint x: 960, startPoint y: 275, endPoint x: 1052, endPoint y: 273, distance: 92.0
click at [1052, 274] on section "$ 0 1 2 3 4 5 6 7 8 9 1 0 1 2 3 4 5 6 7 8 9 8 0 1 2 3 4 5 6 7 8 9 5 0 1 2 3 4 5…" at bounding box center [1003, 277] width 97 height 21
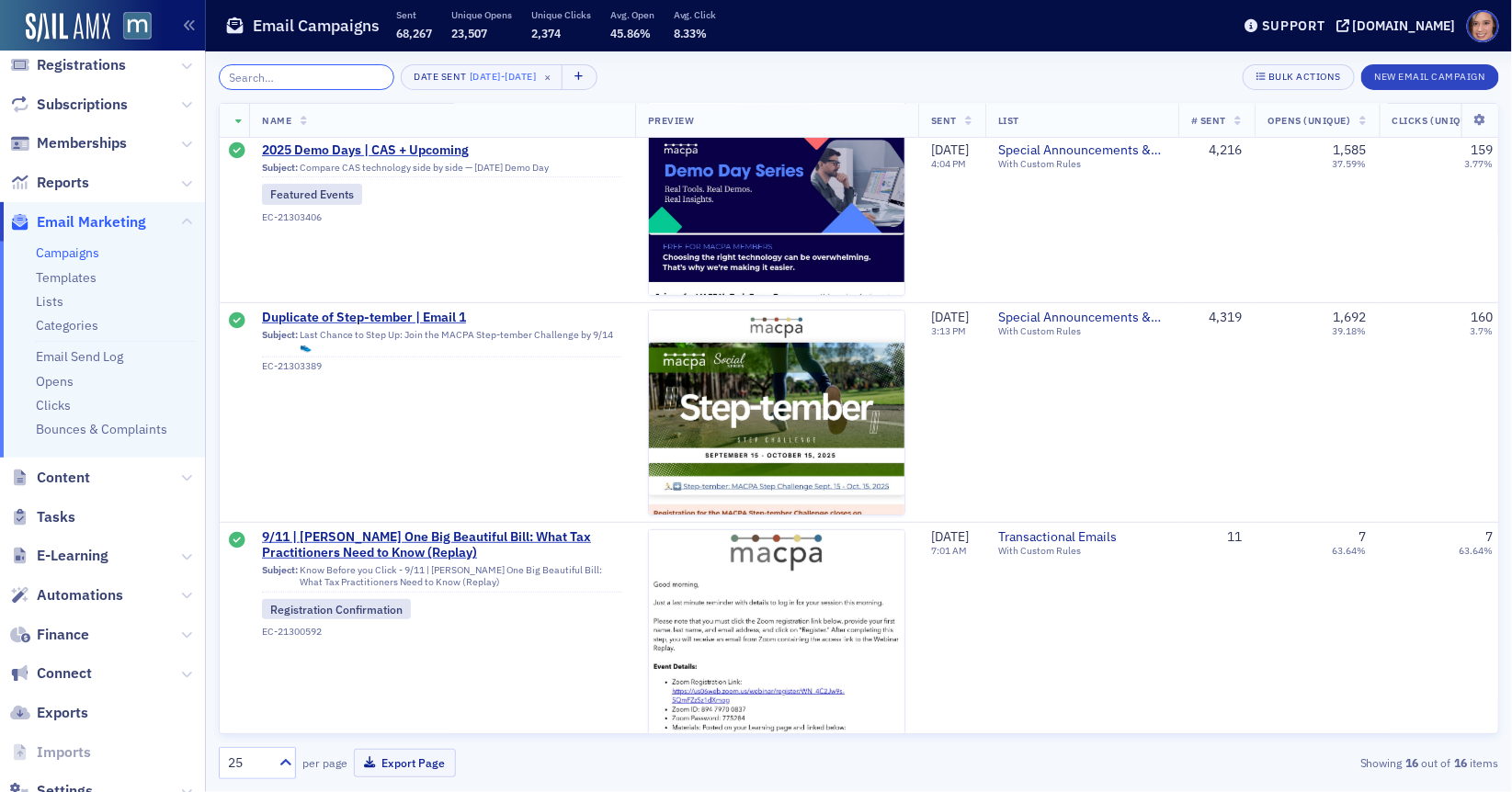
scroll to position [188, 0]
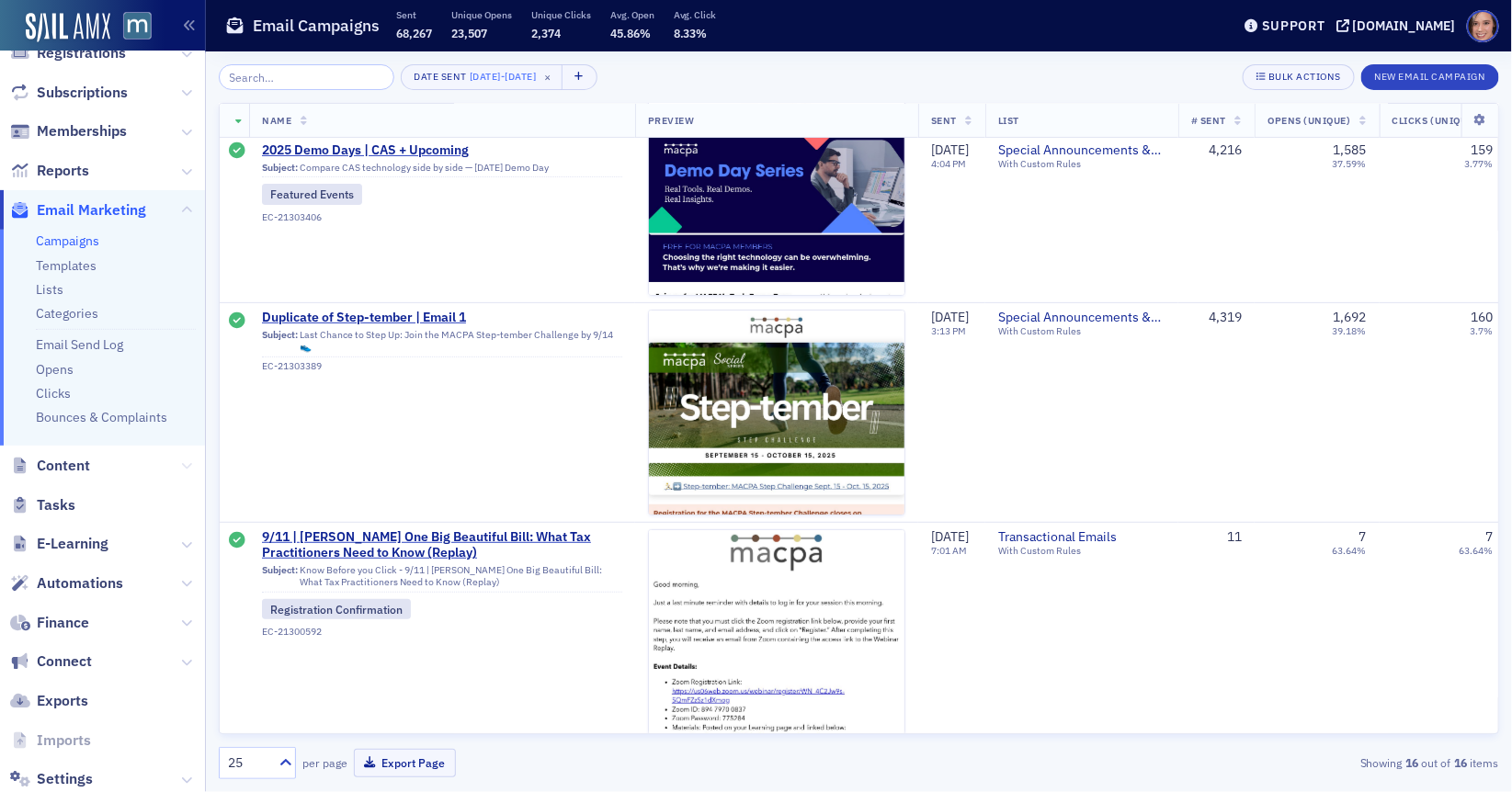
click at [191, 468] on icon at bounding box center [186, 465] width 11 height 11
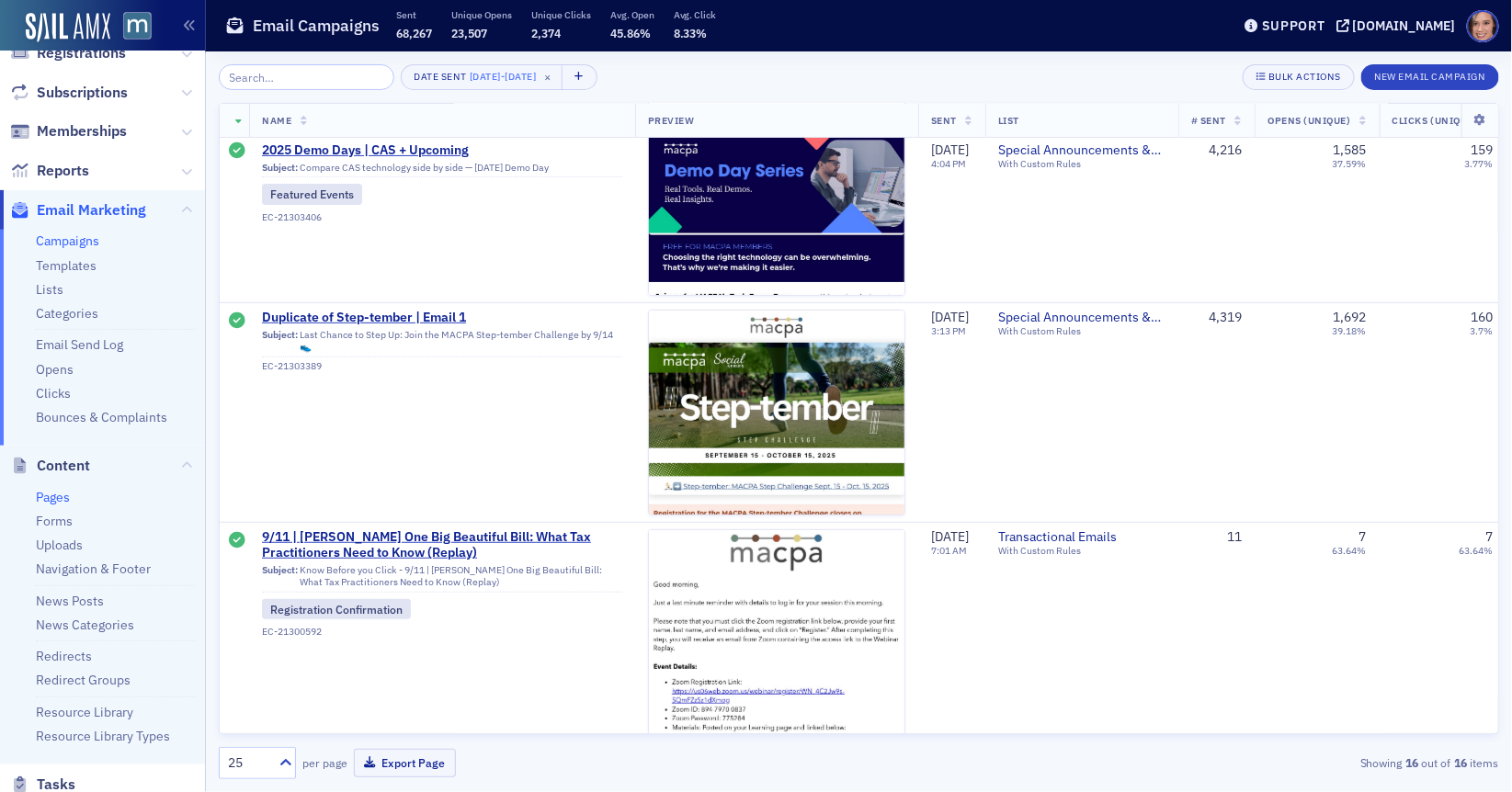
click at [44, 498] on link "Pages" at bounding box center [52, 497] width 34 height 16
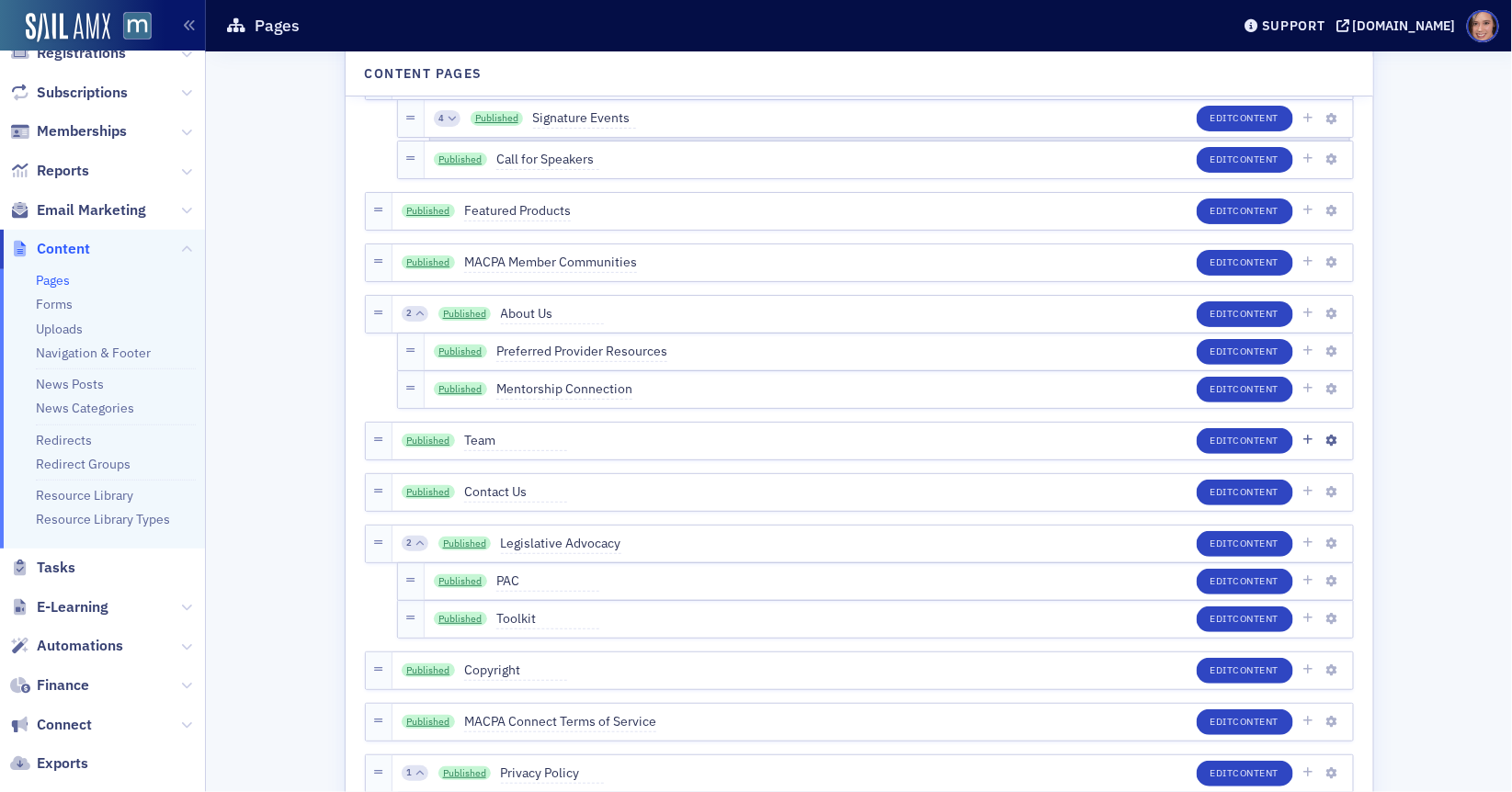
scroll to position [140, 0]
click at [462, 620] on link "Published" at bounding box center [459, 618] width 53 height 14
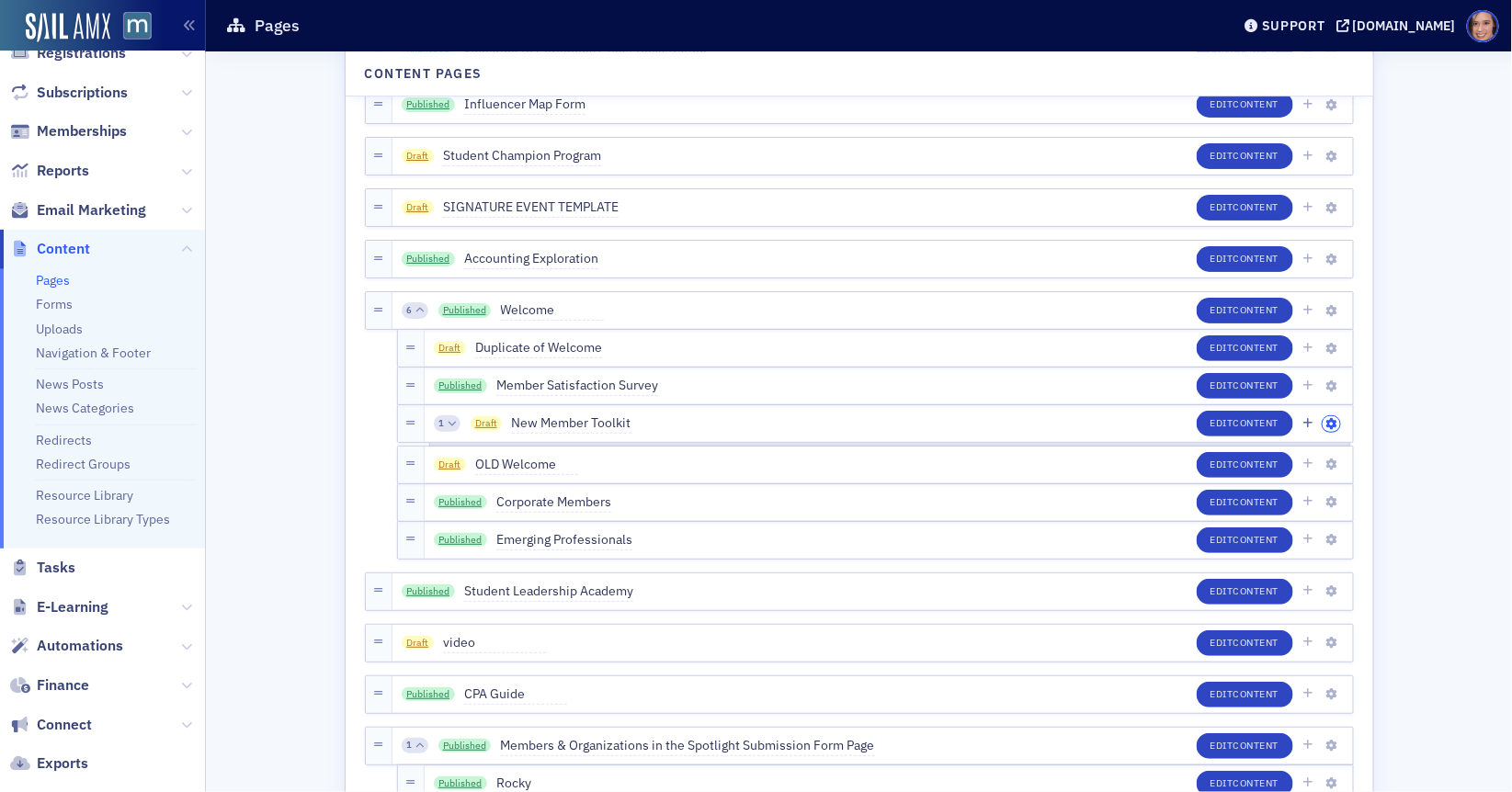
click at [1334, 416] on button "button" at bounding box center [1331, 424] width 17 height 16
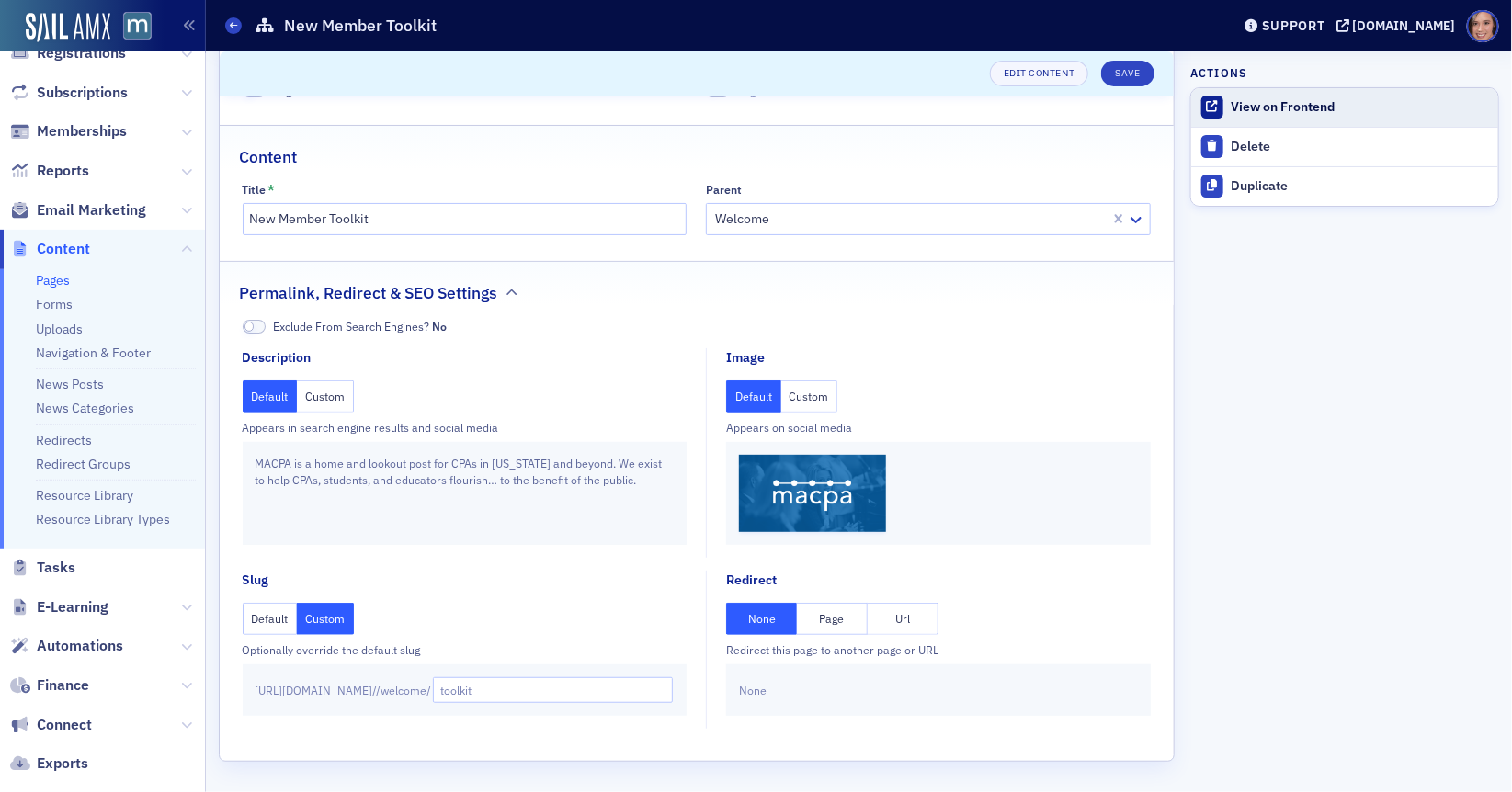
click at [1294, 95] on link "View on Frontend" at bounding box center [1344, 108] width 307 height 39
click at [116, 211] on span "Email Marketing" at bounding box center [91, 210] width 110 height 20
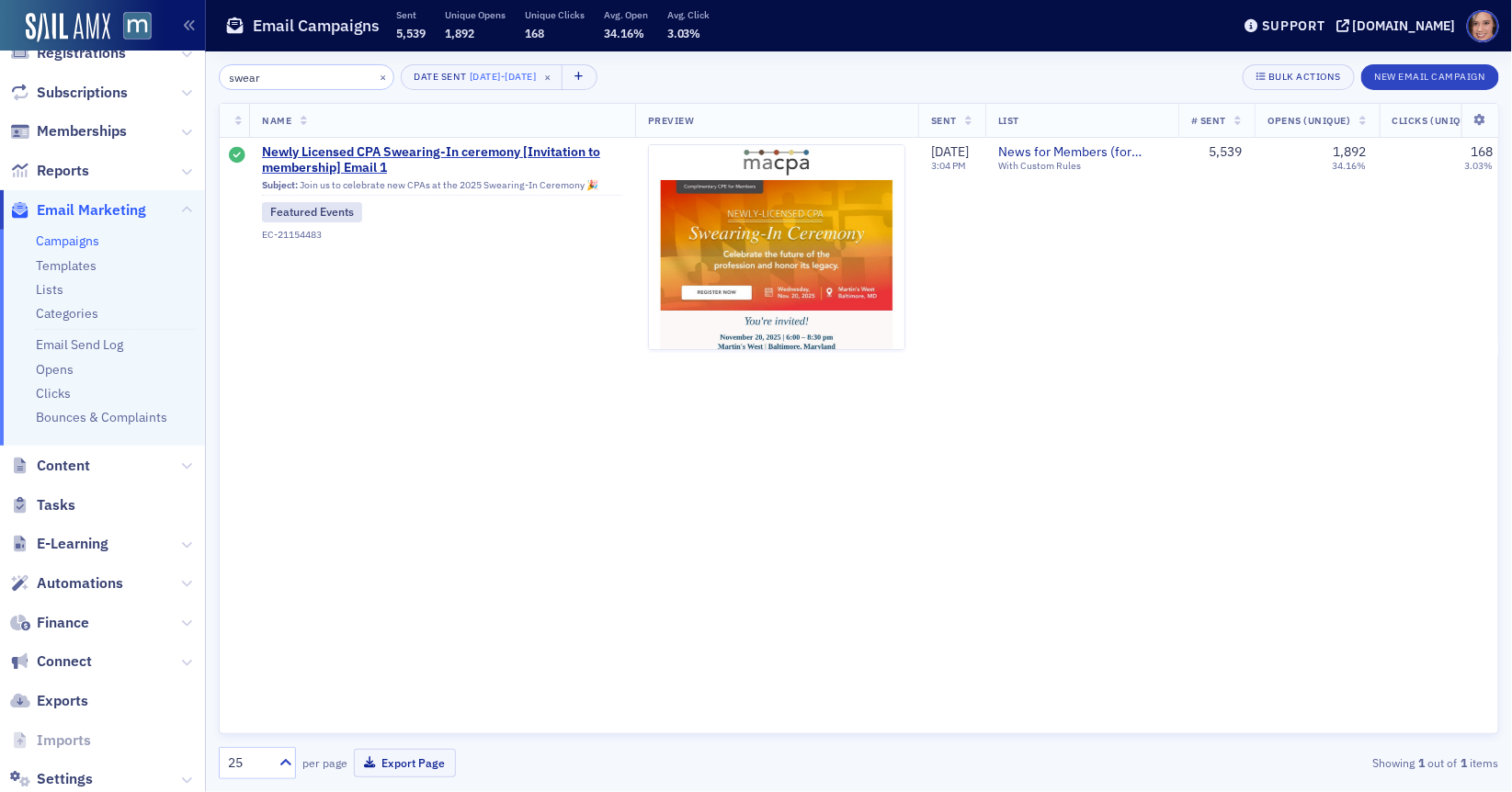
type input "swear"
click at [745, 219] on img at bounding box center [776, 534] width 255 height 777
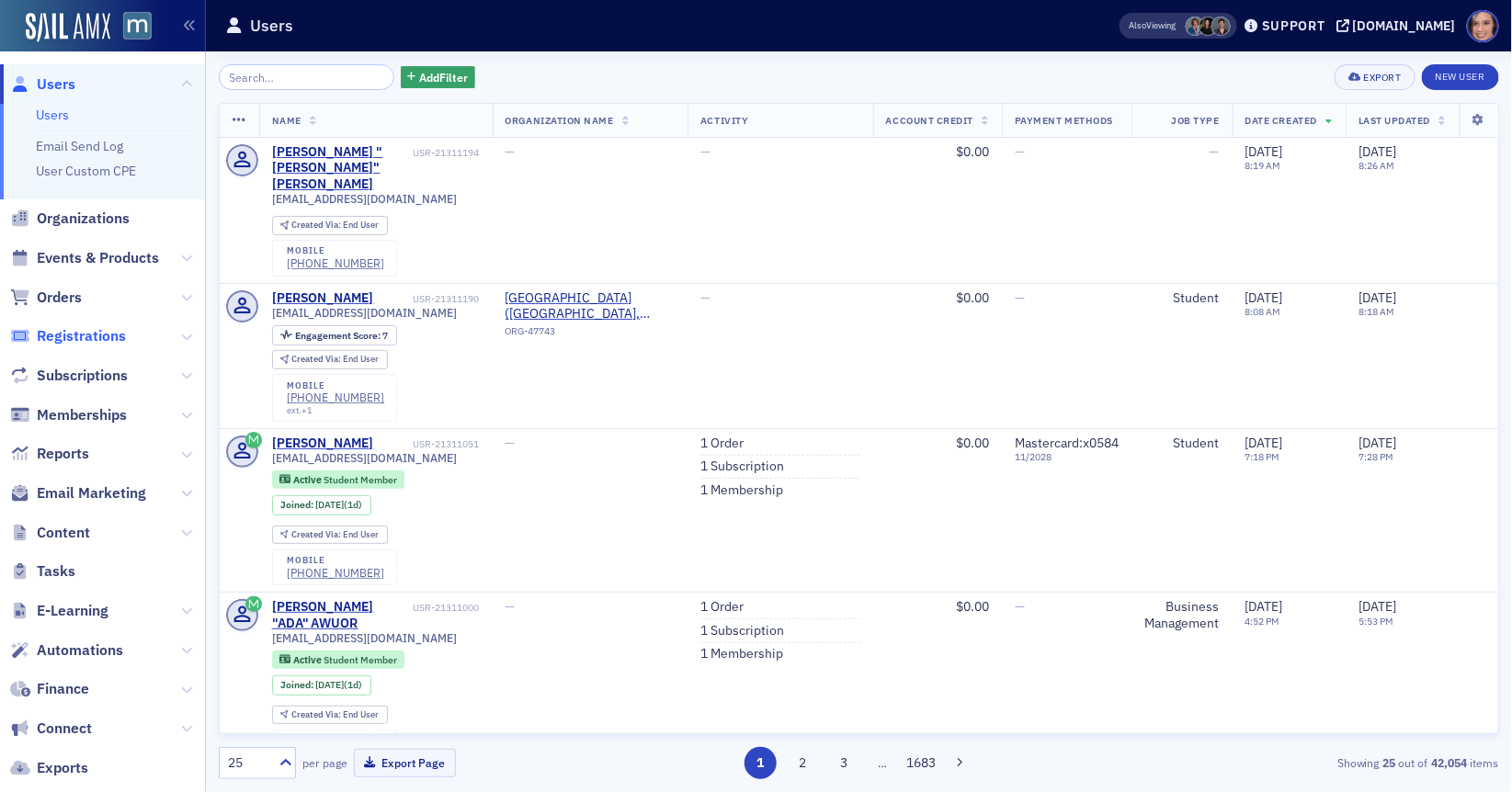
click at [93, 334] on span "Registrations" at bounding box center [81, 336] width 90 height 20
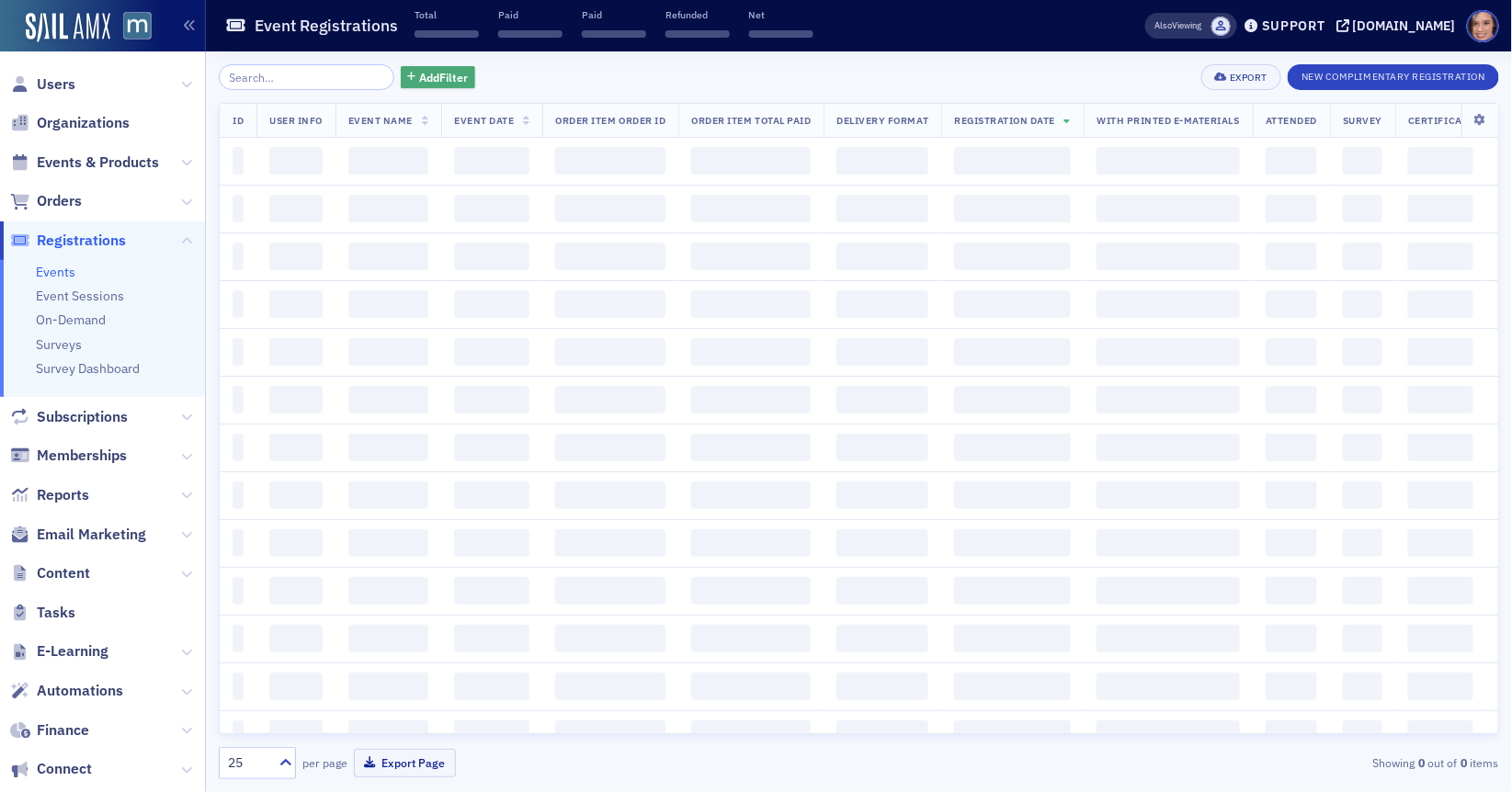
click at [417, 86] on button "Add Filter" at bounding box center [438, 78] width 75 height 23
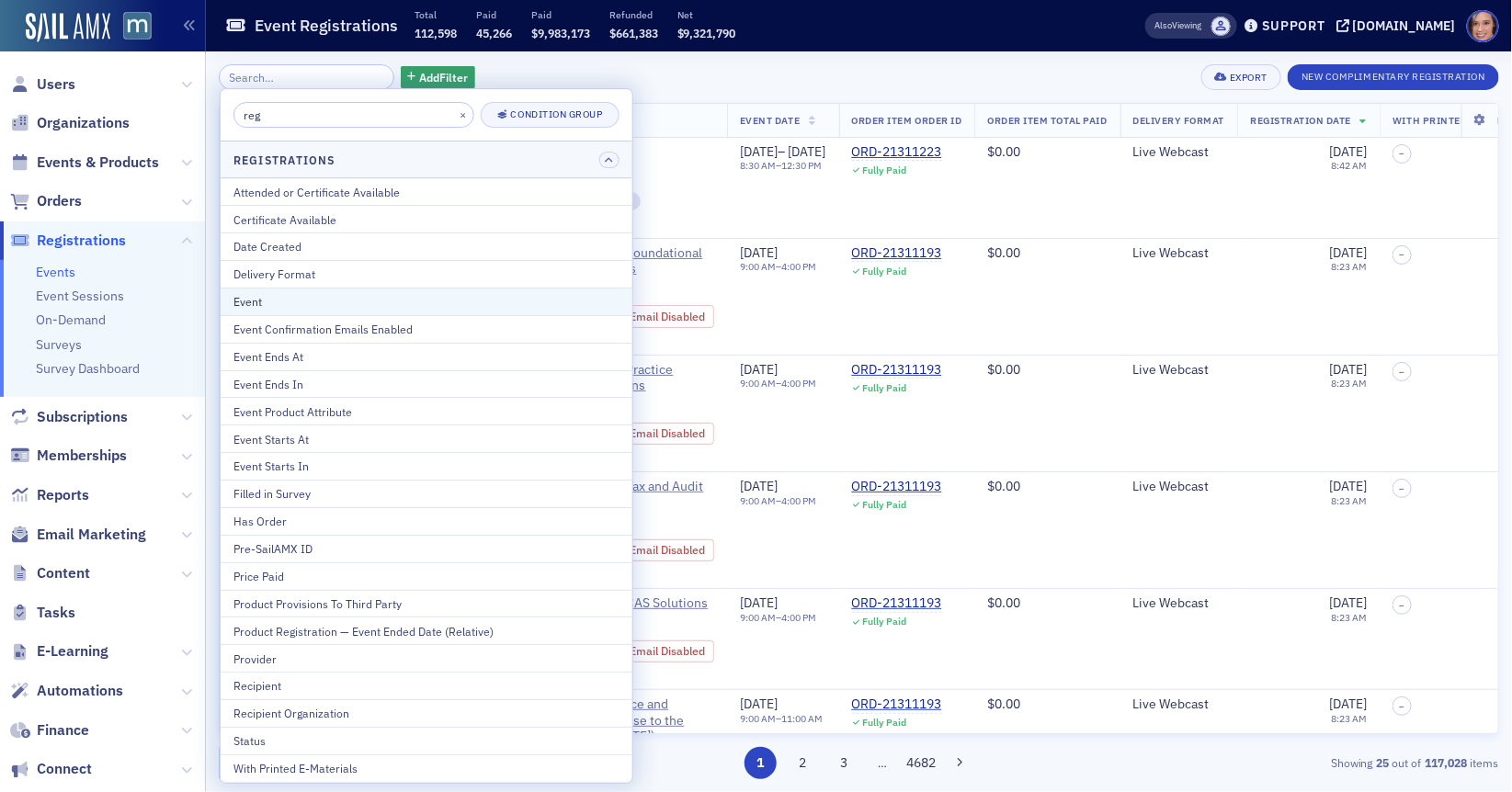
type input "reg"
click at [302, 303] on div "Event" at bounding box center [426, 301] width 386 height 16
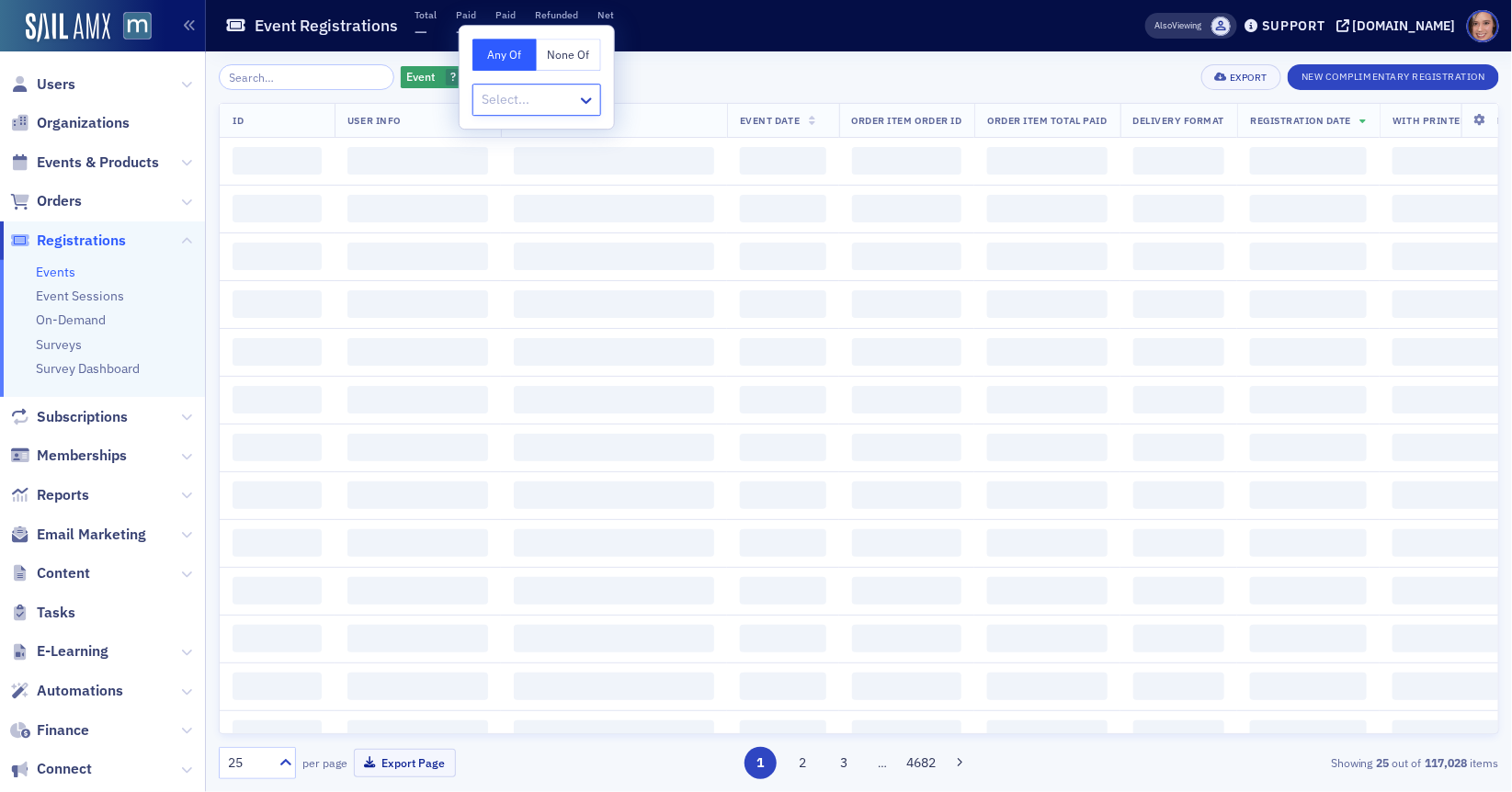
type input "MACPA AI Learning Program Pilot"
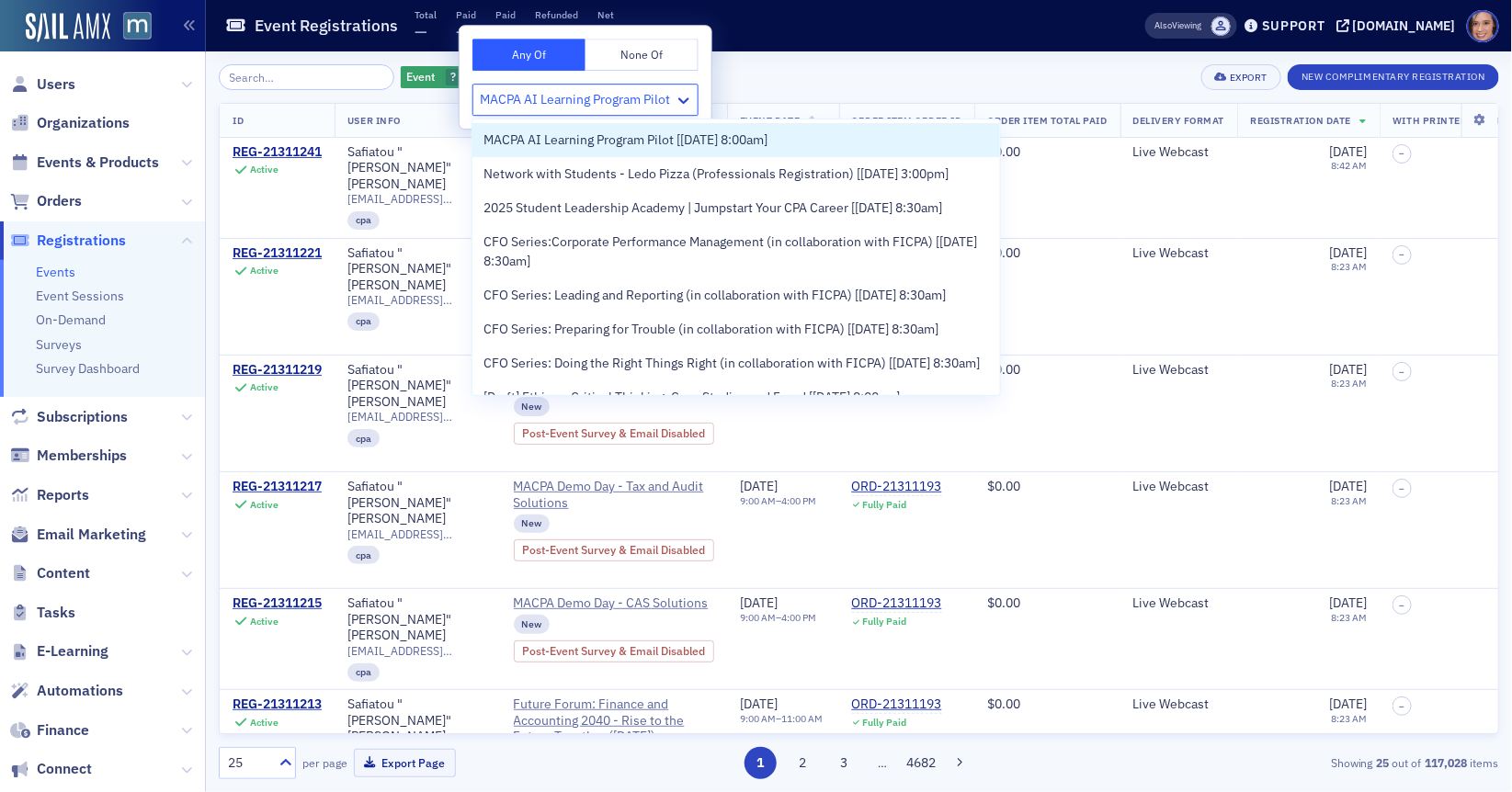
drag, startPoint x: 762, startPoint y: 137, endPoint x: 613, endPoint y: 98, distance: 154.0
click at [613, 98] on body "Users Organizations Events & Products Orders Registrations Events Event Session…" at bounding box center [756, 396] width 1512 height 792
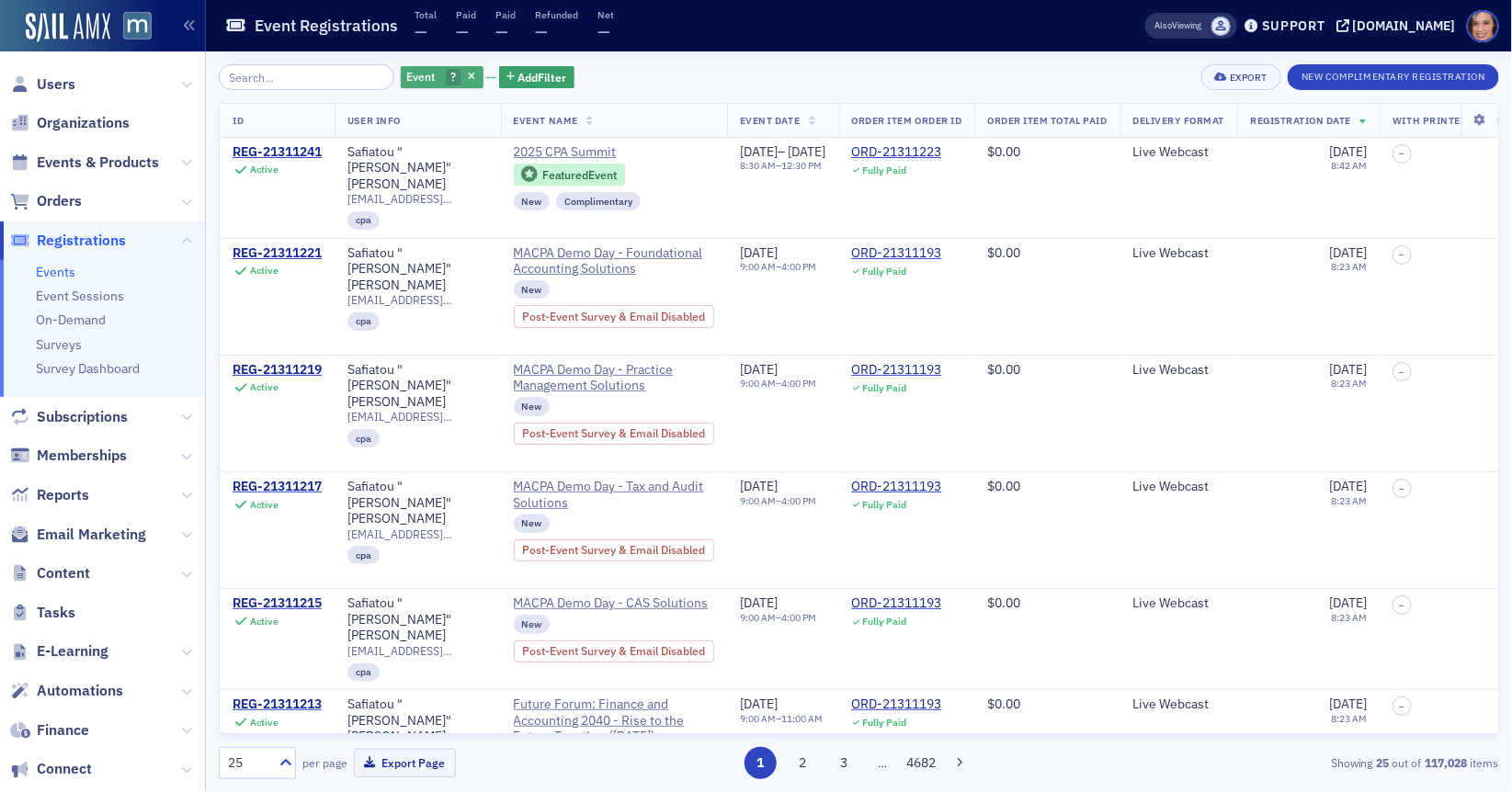
click at [446, 76] on span "?" at bounding box center [454, 78] width 15 height 17
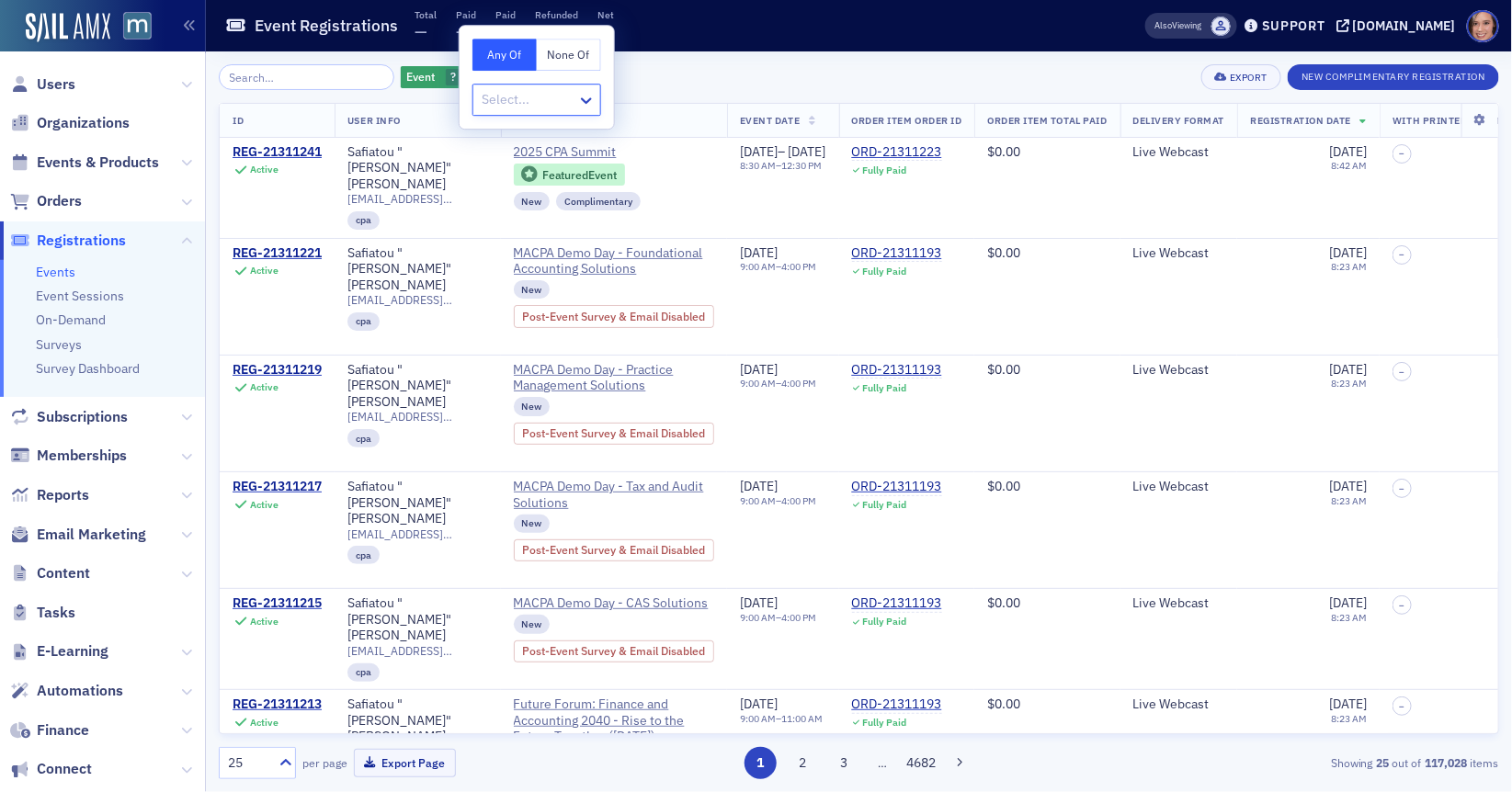
type input "MACPA AI Learning Program Pilot"
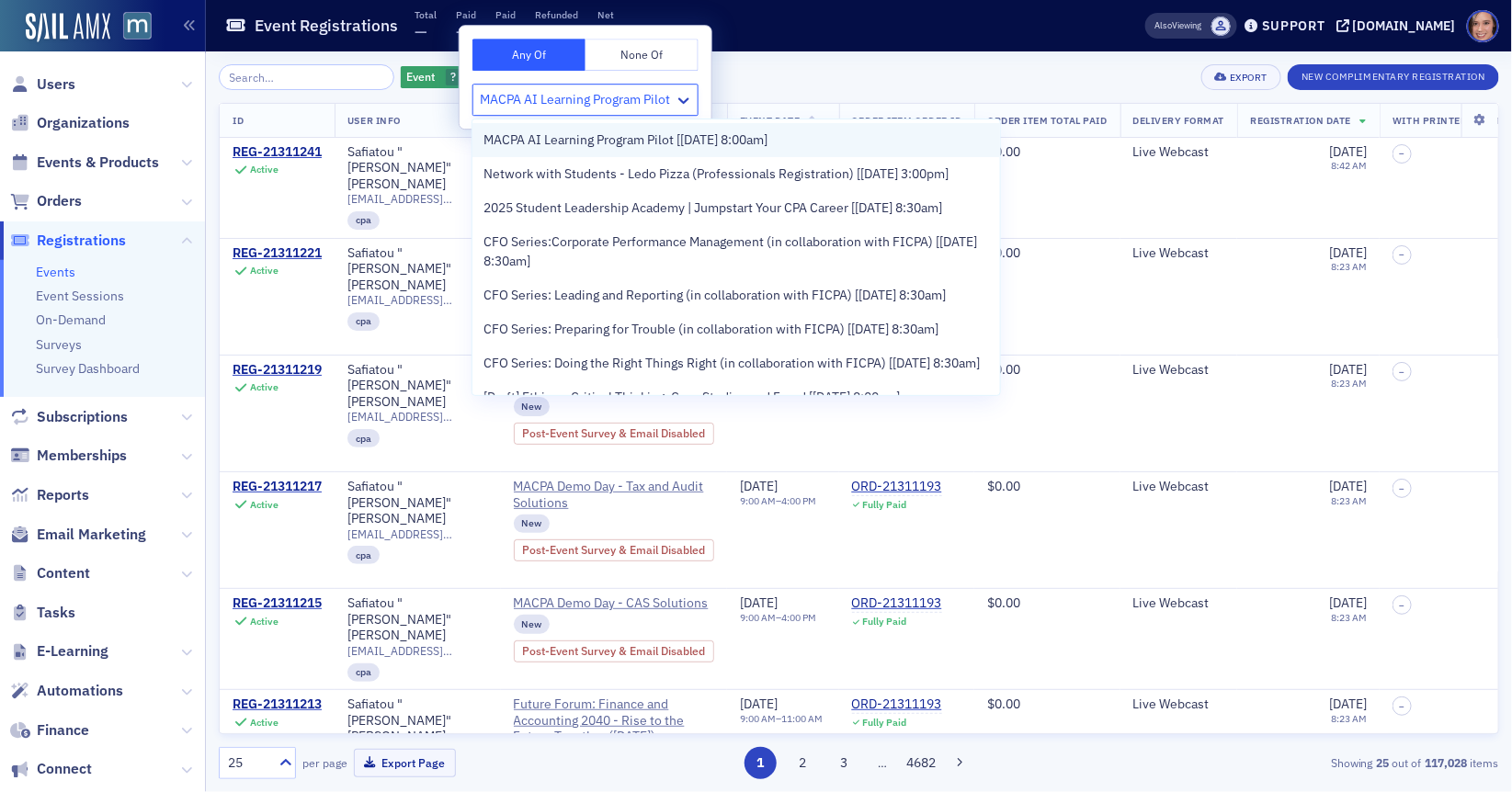
click at [528, 138] on span "MACPA AI Learning Program Pilot [[DATE] 8:00am]" at bounding box center [625, 140] width 284 height 19
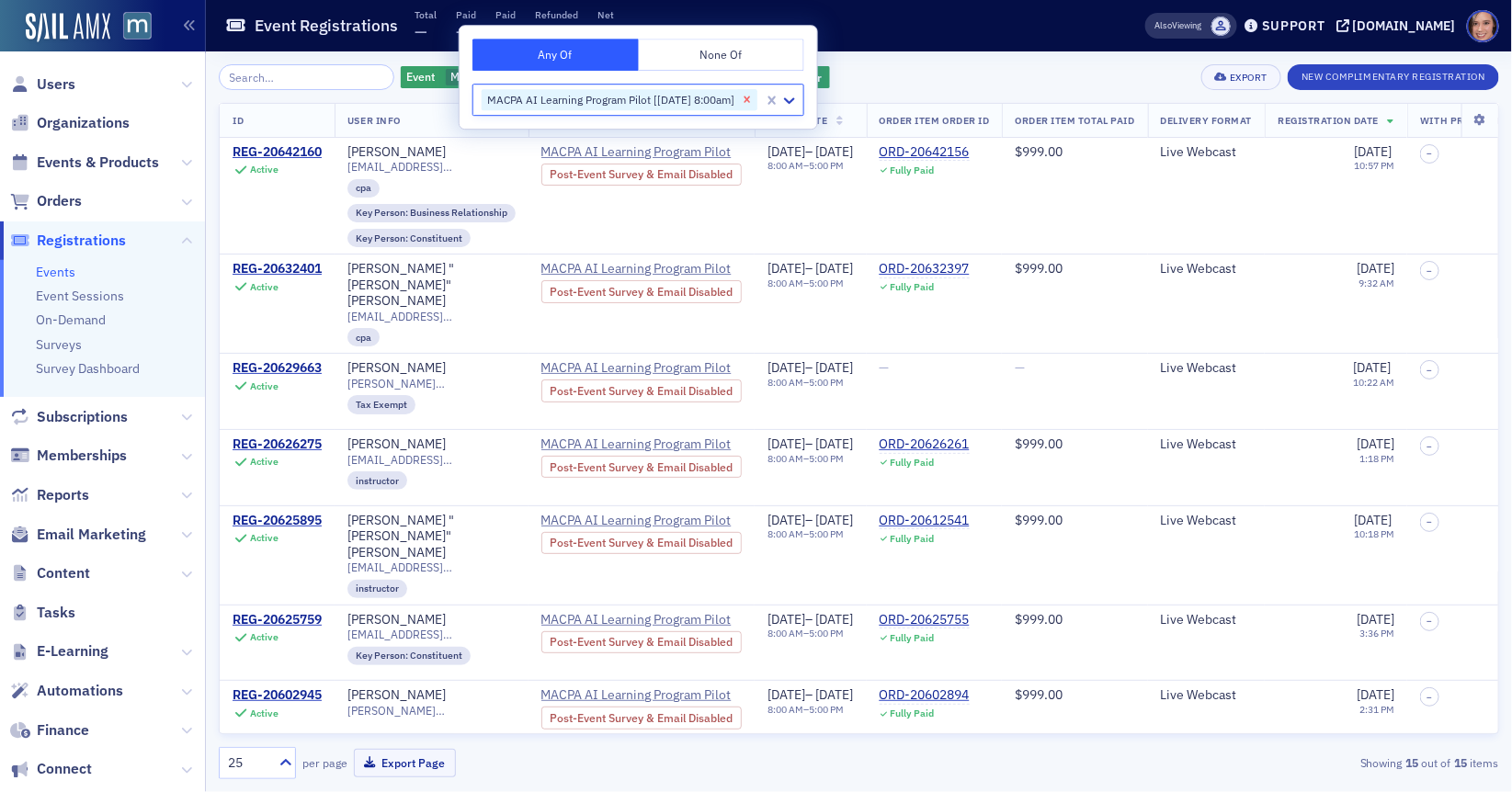
click at [753, 97] on icon "Remove MACPA AI Learning Program Pilot [9/9/2024 8:00am]" at bounding box center [746, 99] width 13 height 13
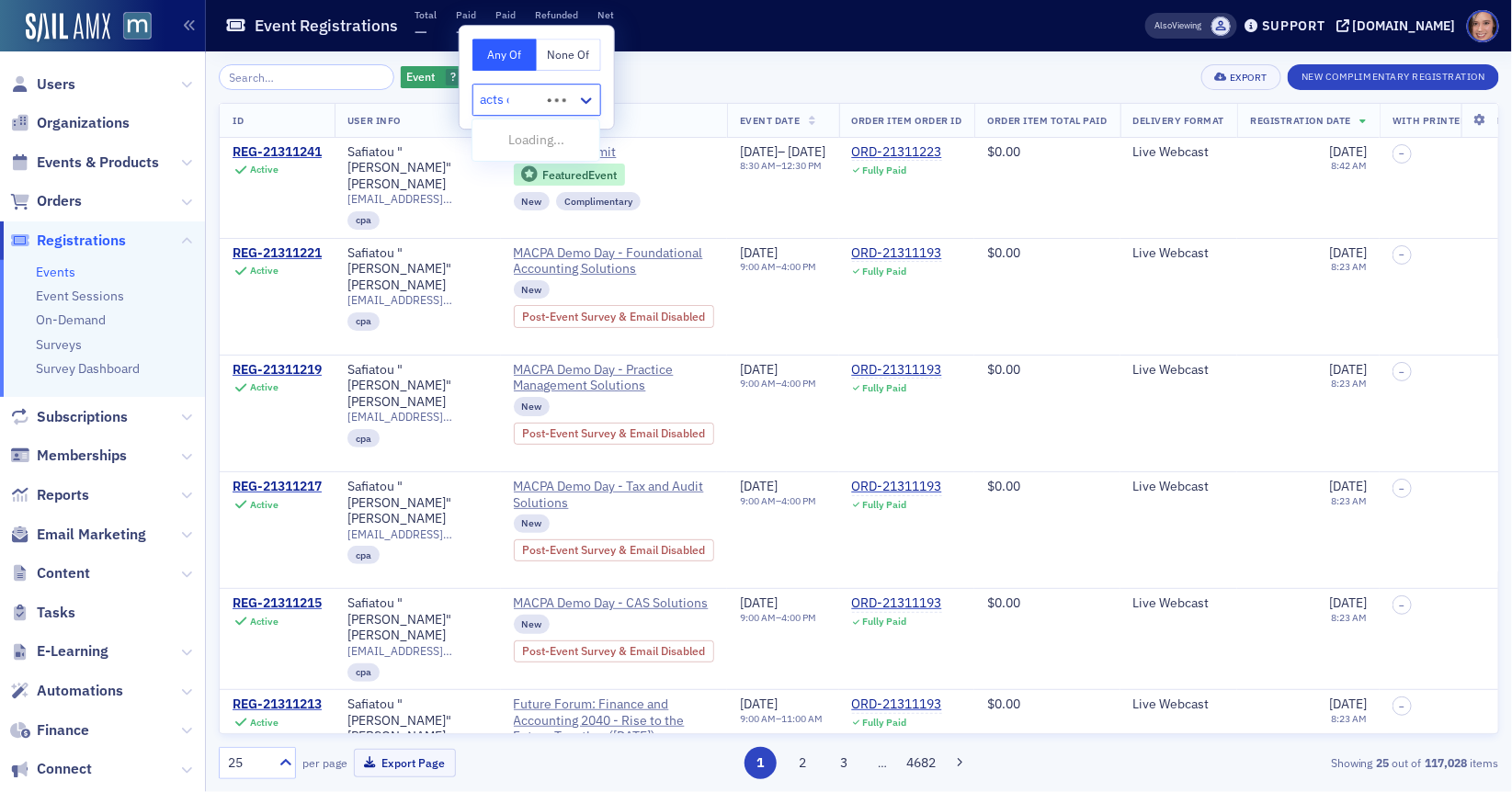
type input "acts of"
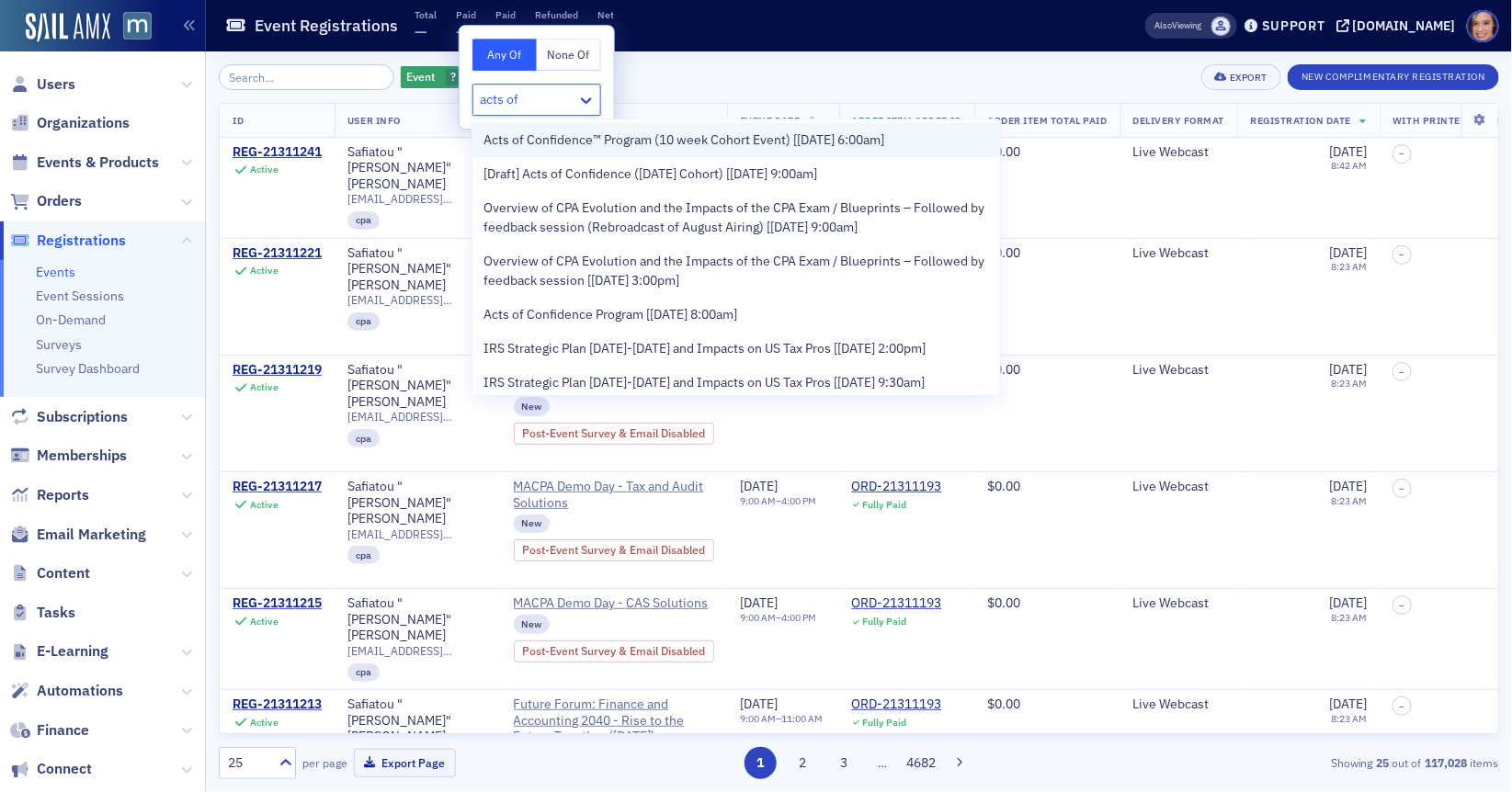
click at [642, 144] on span "Acts of Confidence™ Program (10 week Cohort Event) [[DATE] 6:00am]" at bounding box center [684, 140] width 401 height 19
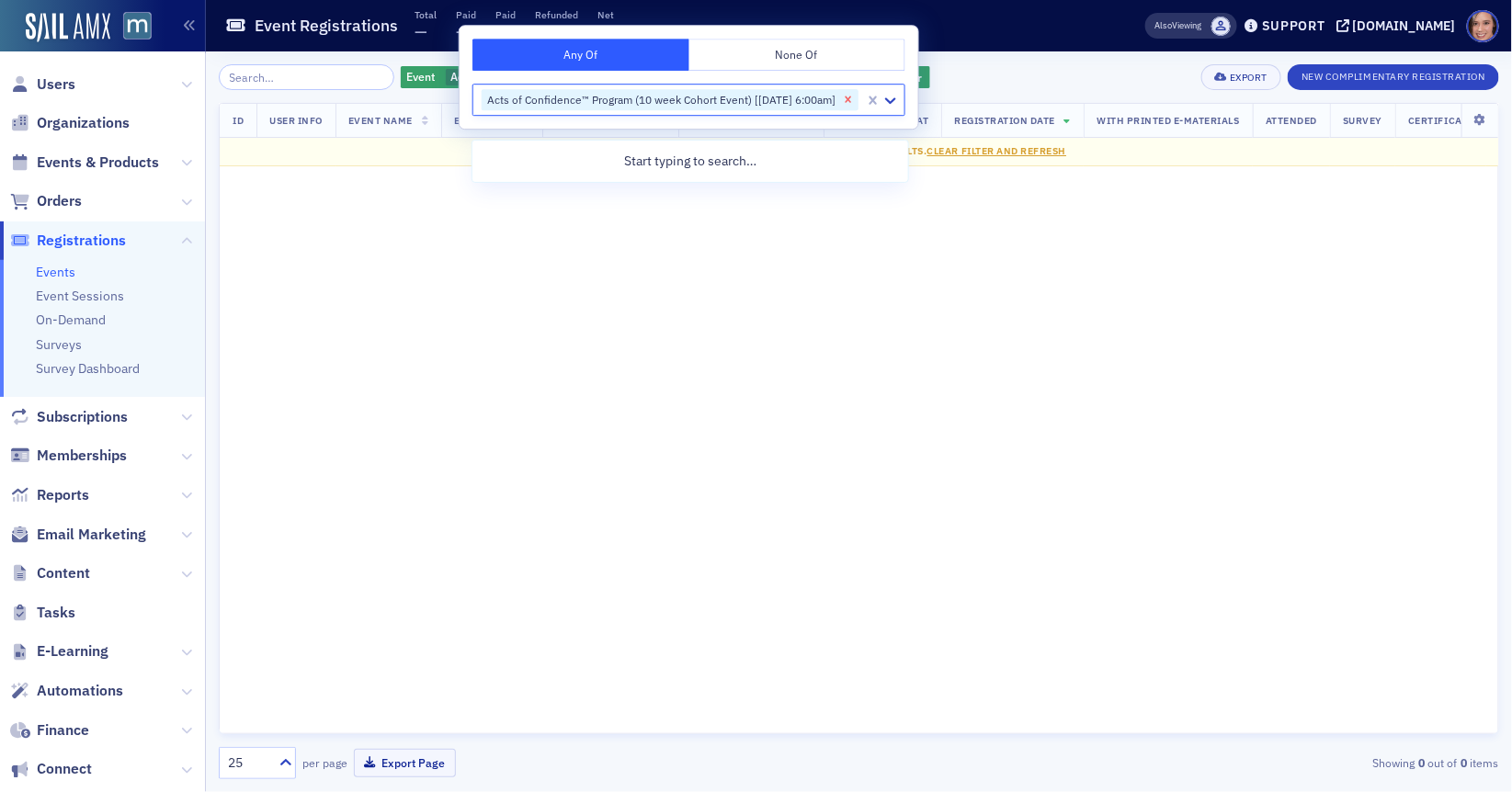
click at [852, 102] on icon "Remove Acts of Confidence™ Program (10 week Cohort Event) [10/7/2025 6:00am]" at bounding box center [847, 99] width 13 height 13
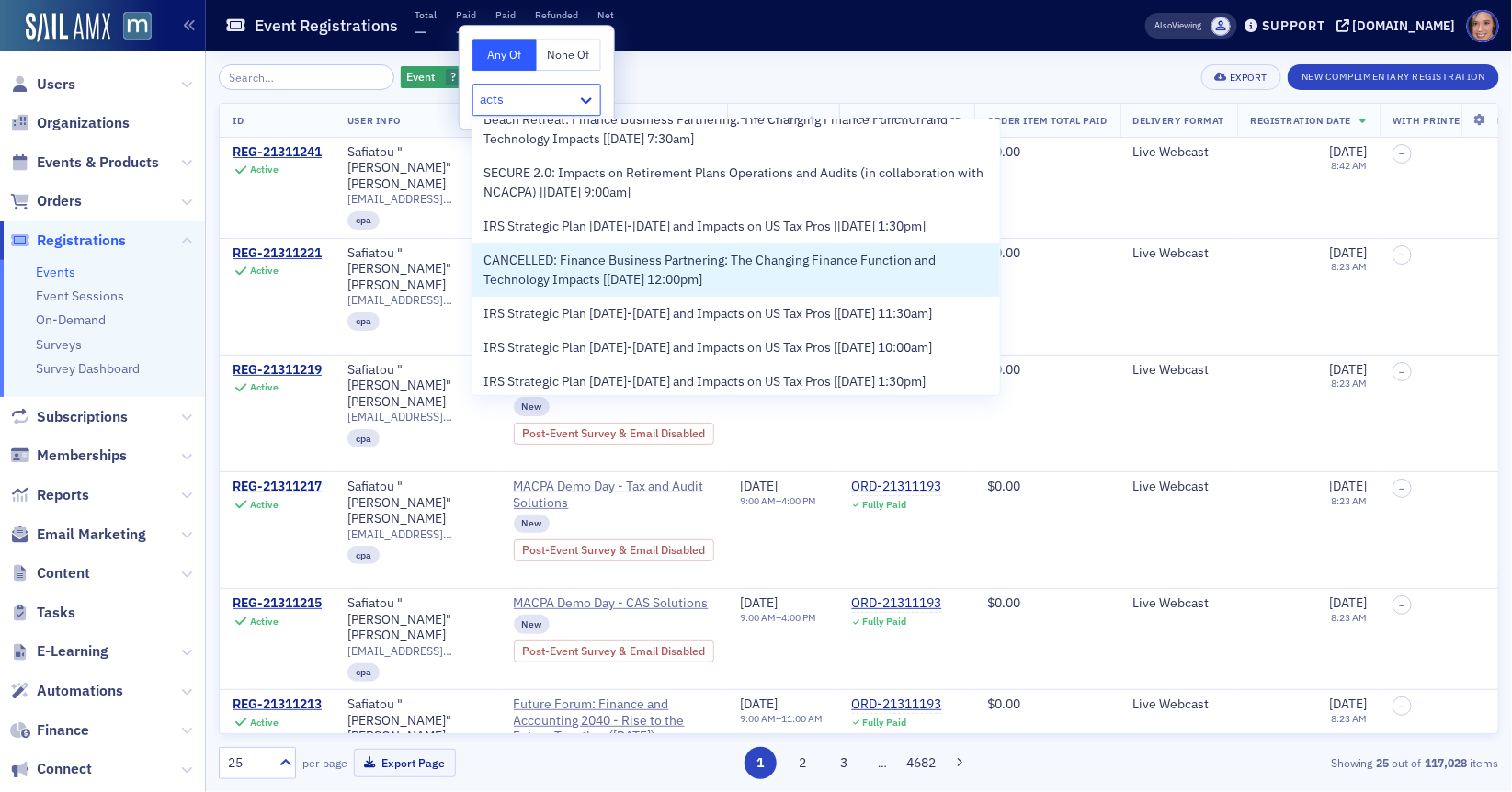
scroll to position [642, 0]
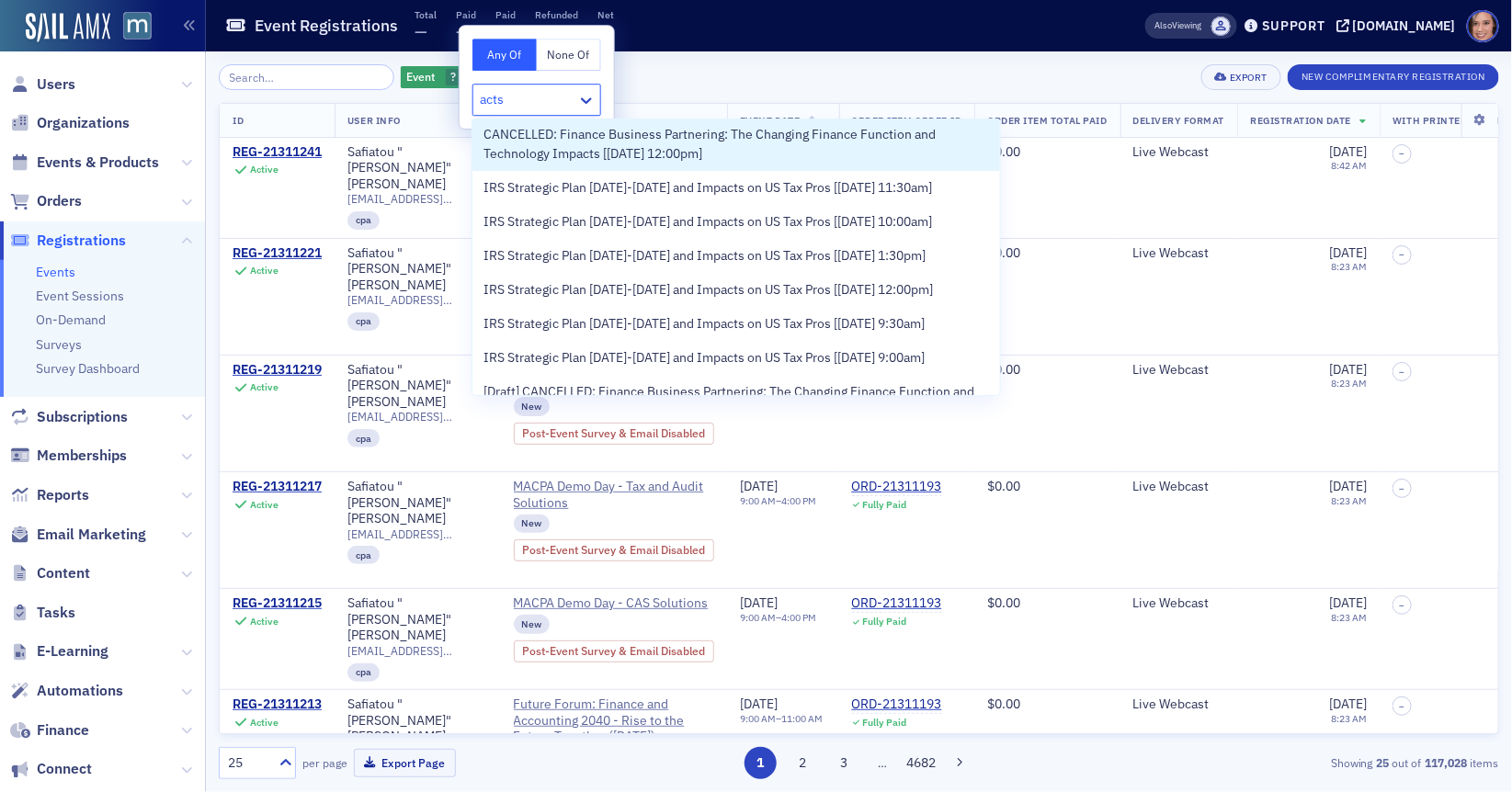
click at [500, 92] on input "acts" at bounding box center [493, 100] width 27 height 19
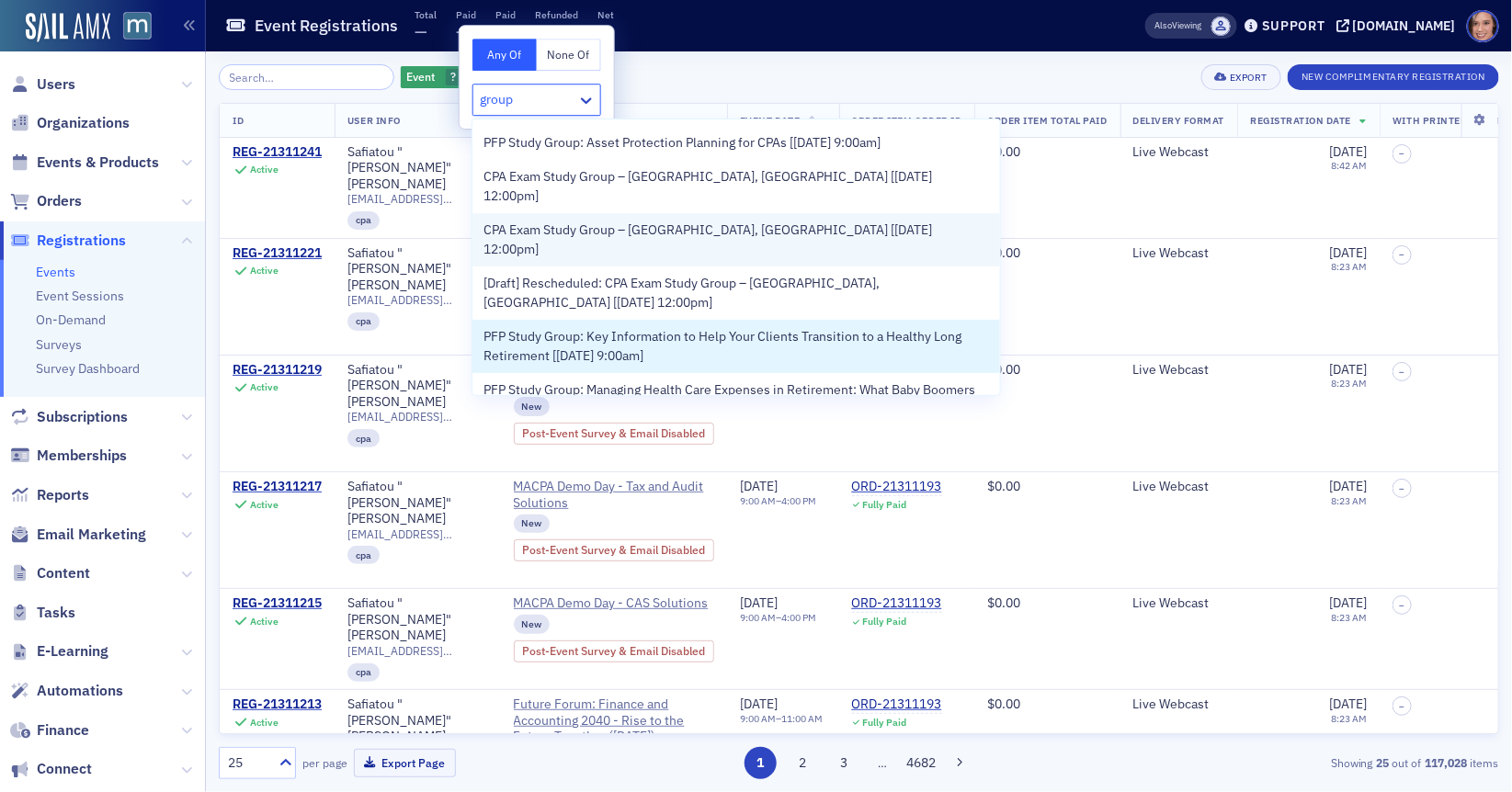
scroll to position [943, 0]
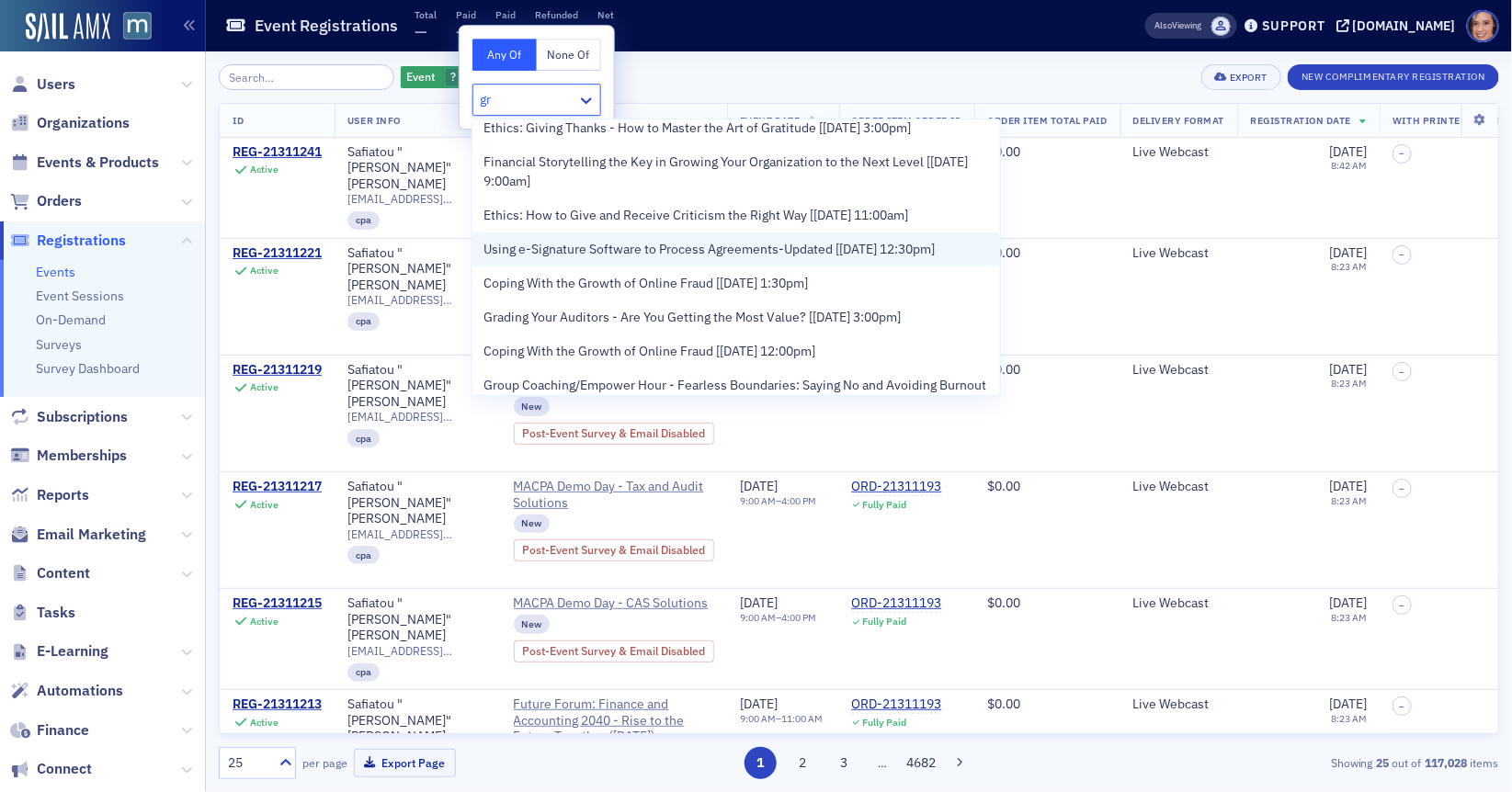
type input "g"
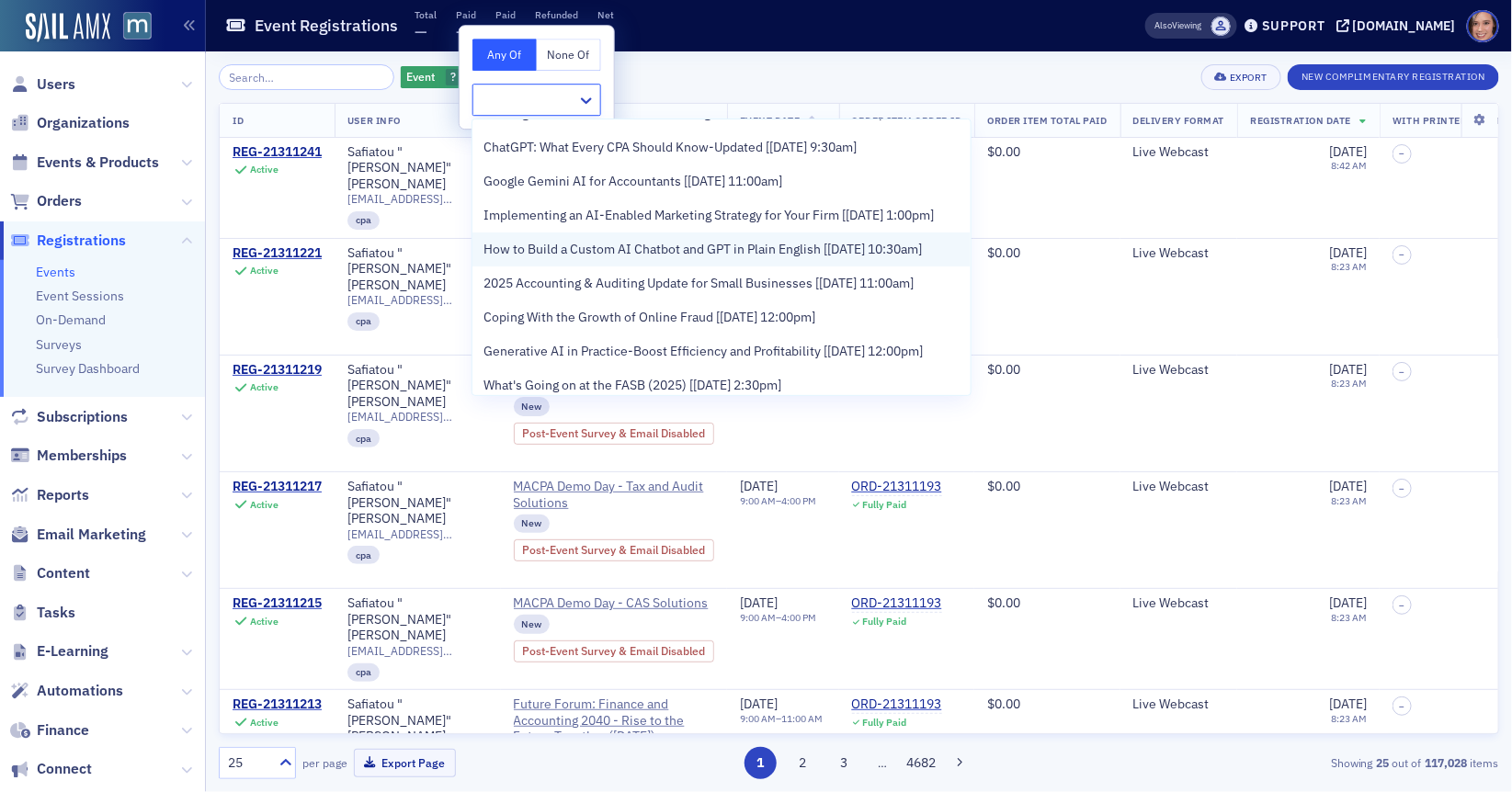
scroll to position [0, 0]
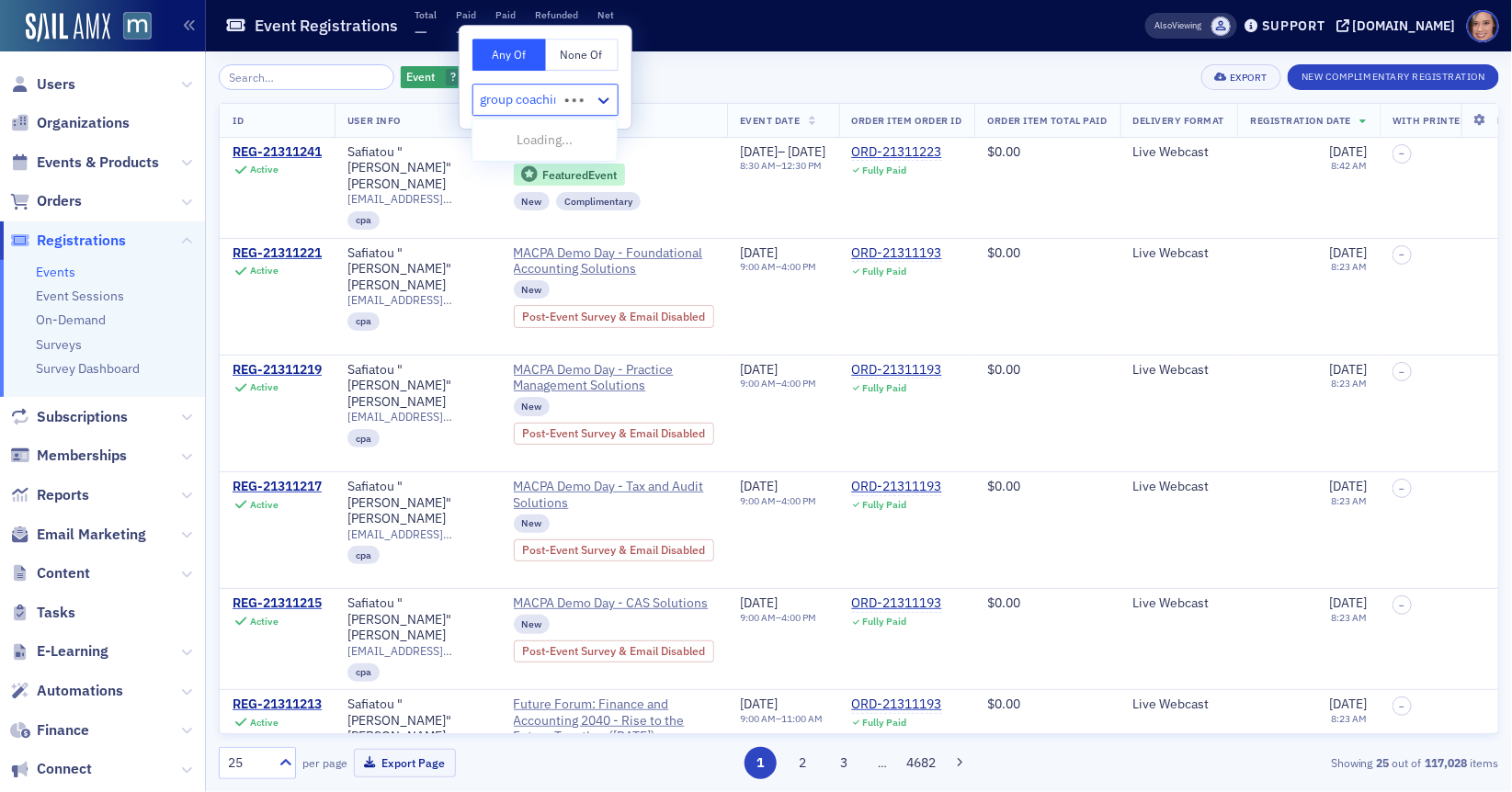
type input "group coaching"
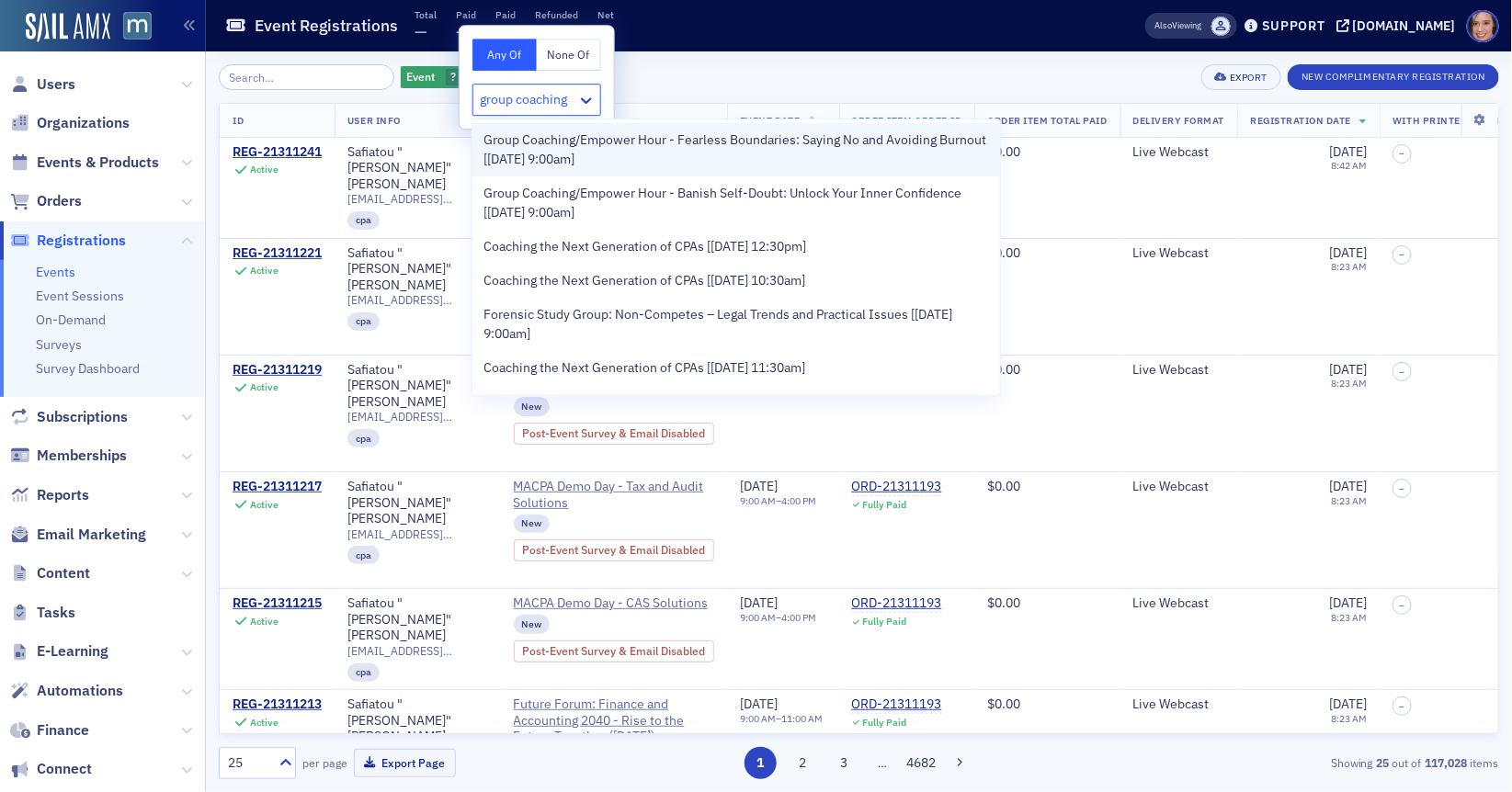
click at [575, 155] on span "Group Coaching/Empower Hour - Fearless Boundaries: Saying No and Avoiding Burno…" at bounding box center [736, 149] width 506 height 39
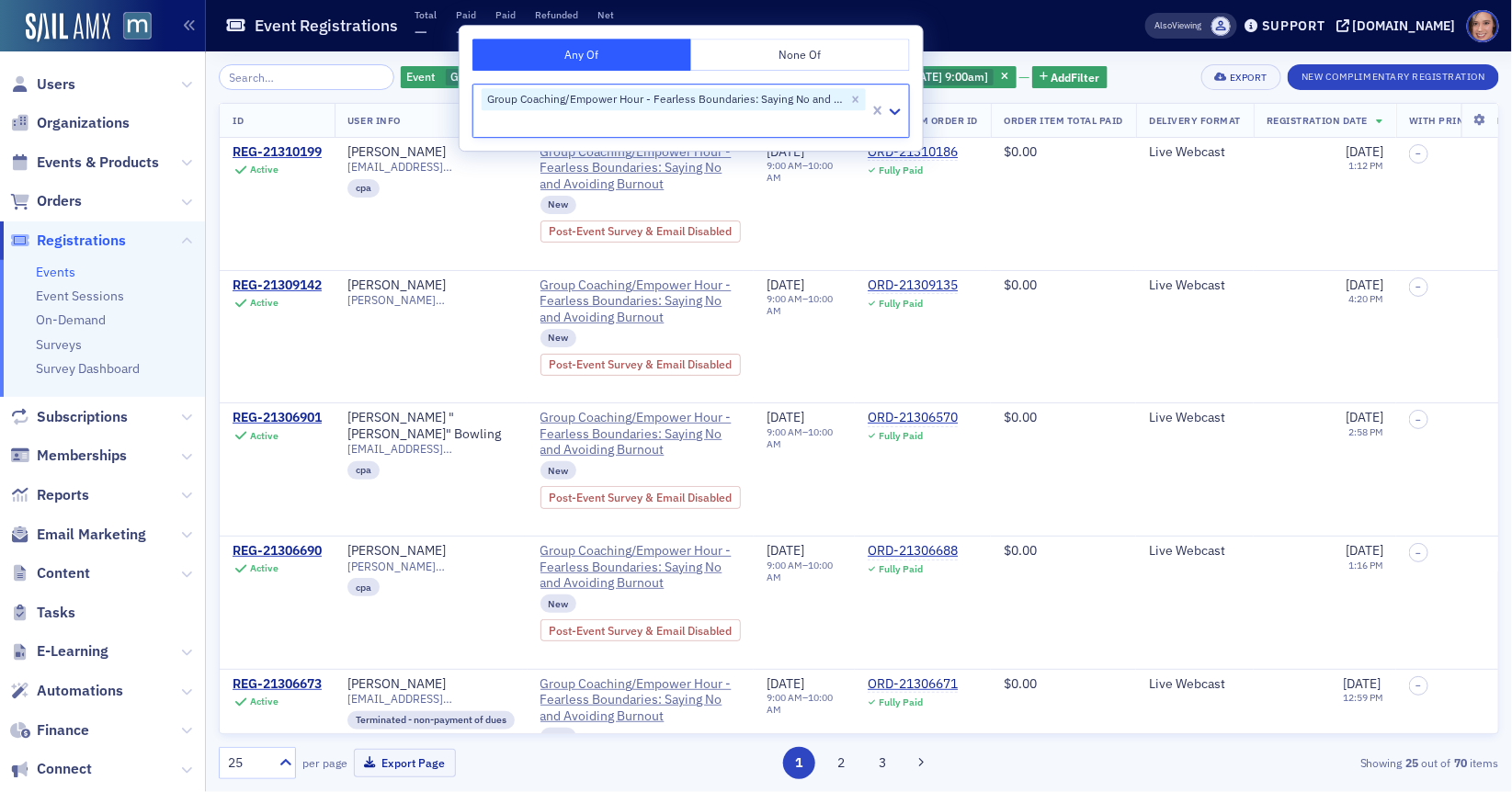
click at [1136, 70] on div "Event Group Coaching/Empower Hour - Fearless Boundaries: Saying No and Avoiding…" at bounding box center [858, 77] width 1280 height 26
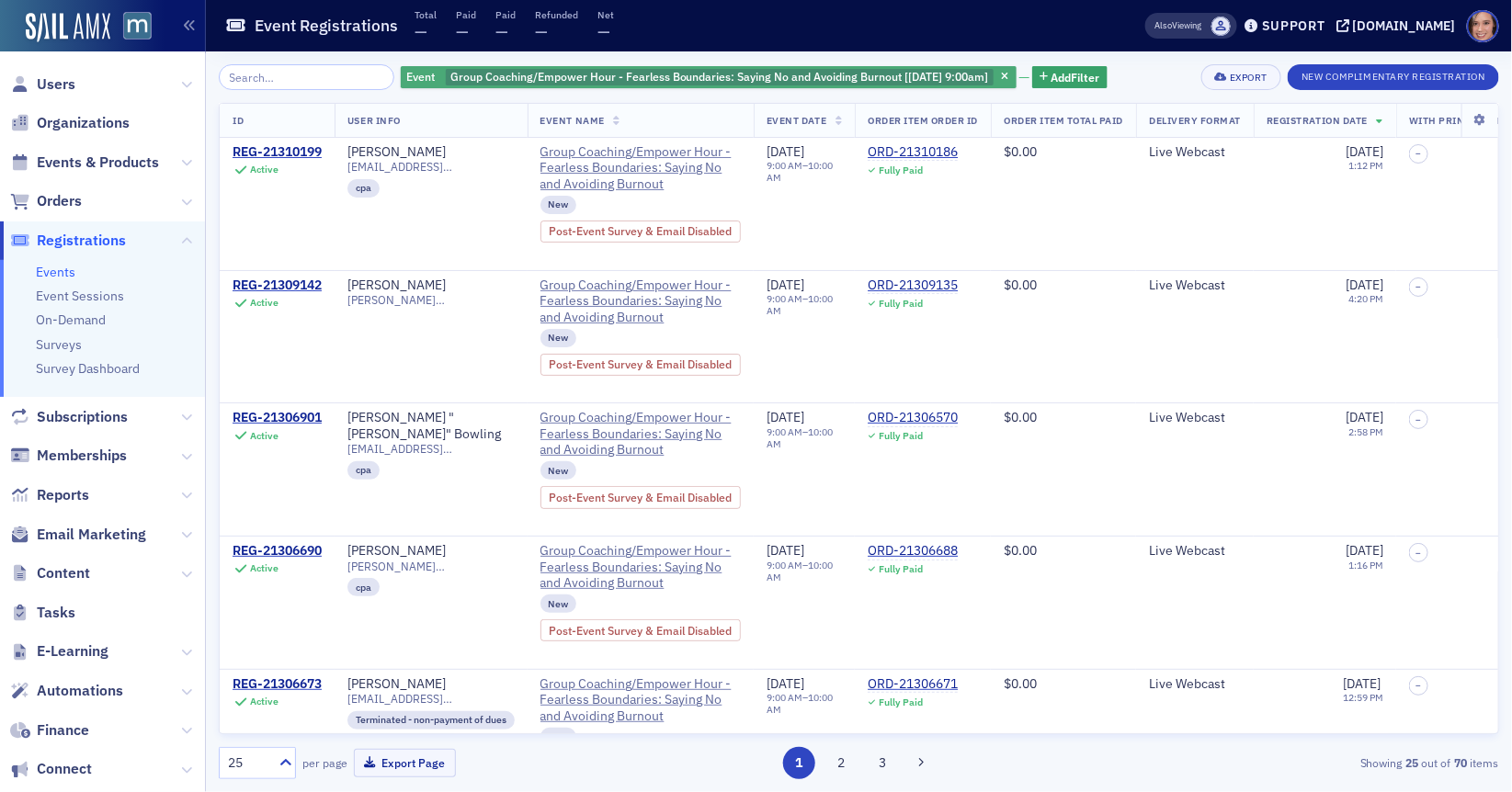
click at [881, 72] on span "Group Coaching/Empower Hour - Fearless Boundaries: Saying No and Avoiding Burno…" at bounding box center [719, 76] width 538 height 14
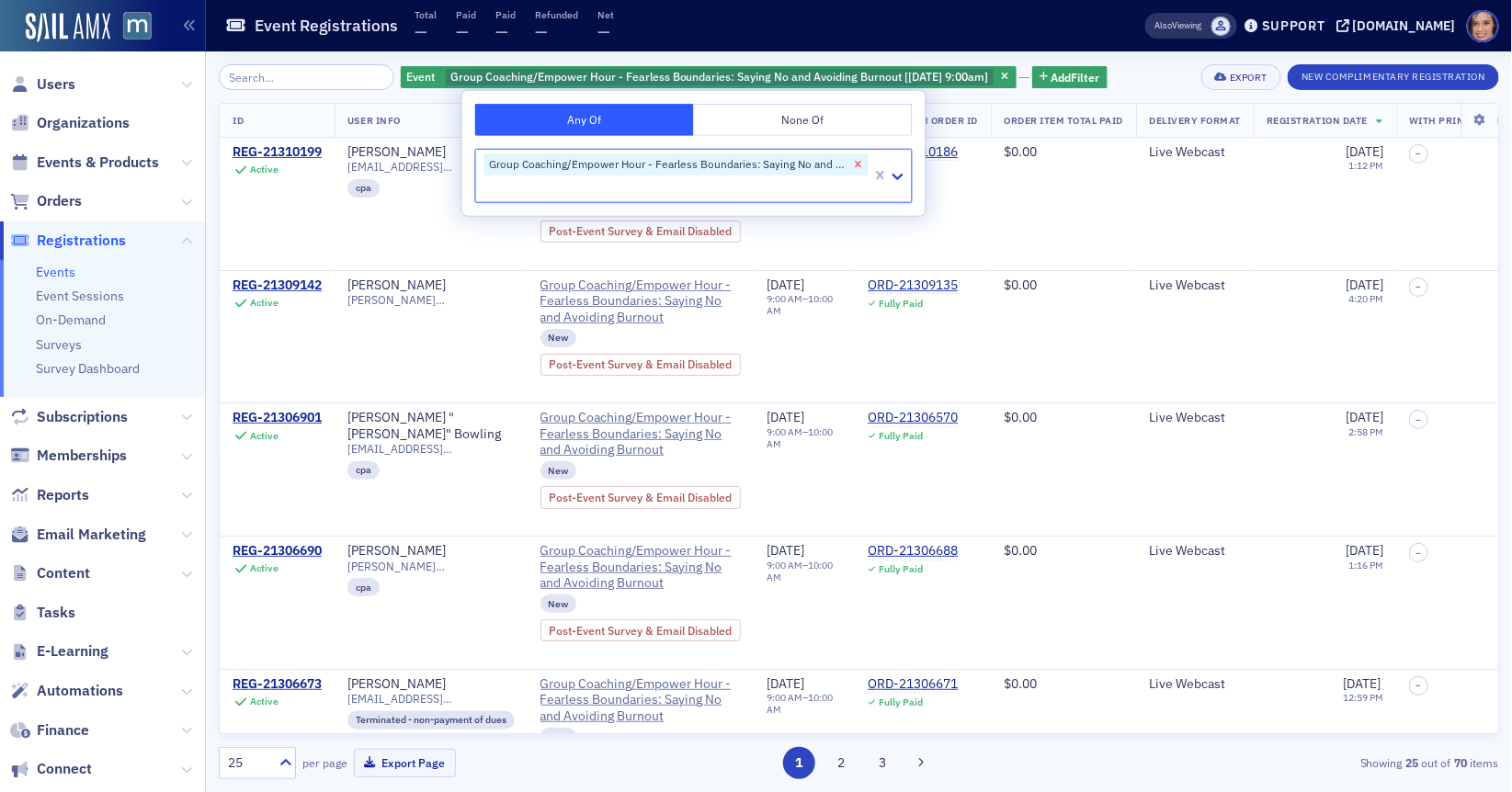
click at [854, 164] on icon "Remove Group Coaching/Empower Hour - Fearless Boundaries: Saying No and Avoidin…" at bounding box center [857, 164] width 13 height 13
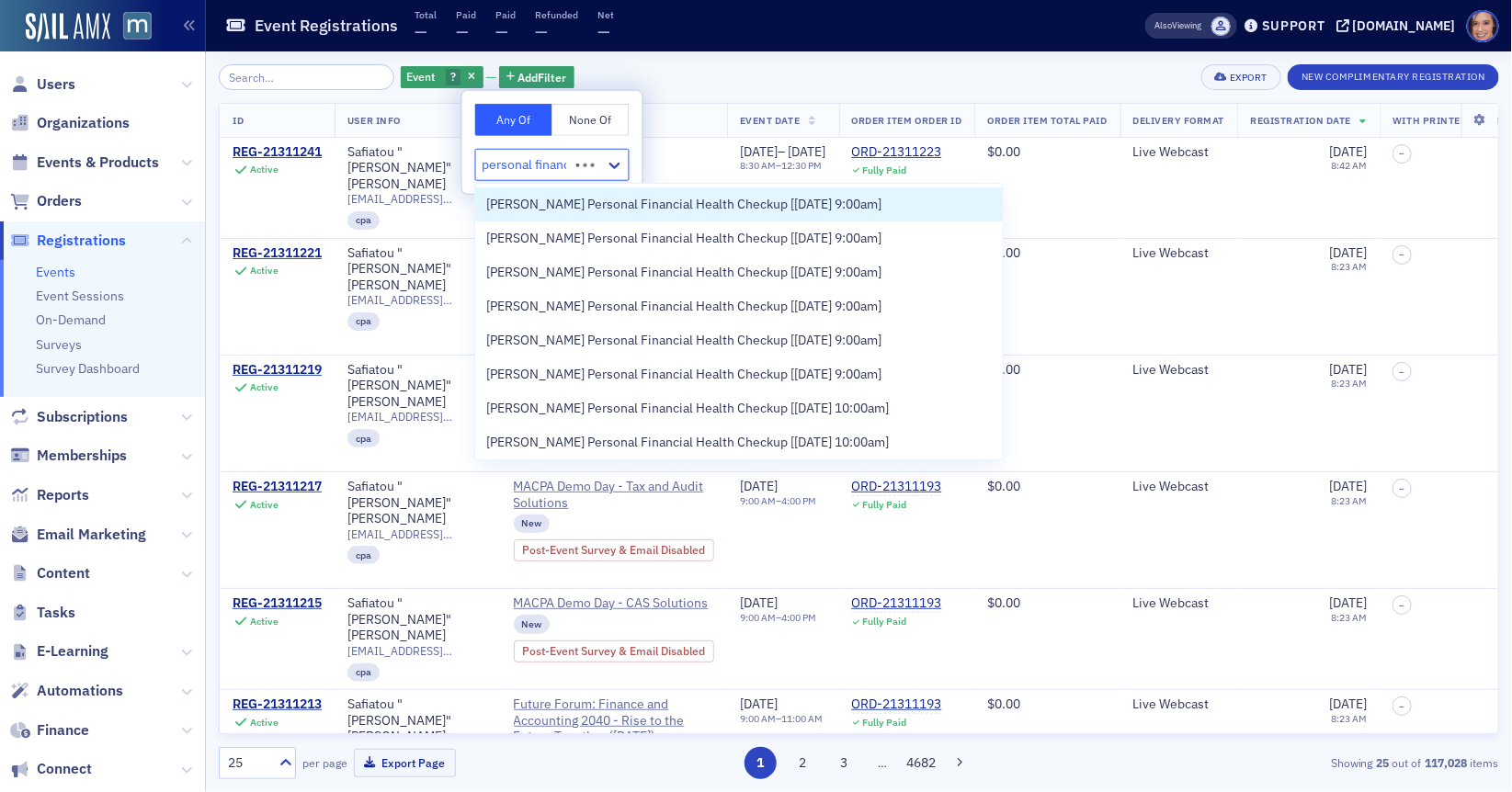
type input "personal finance"
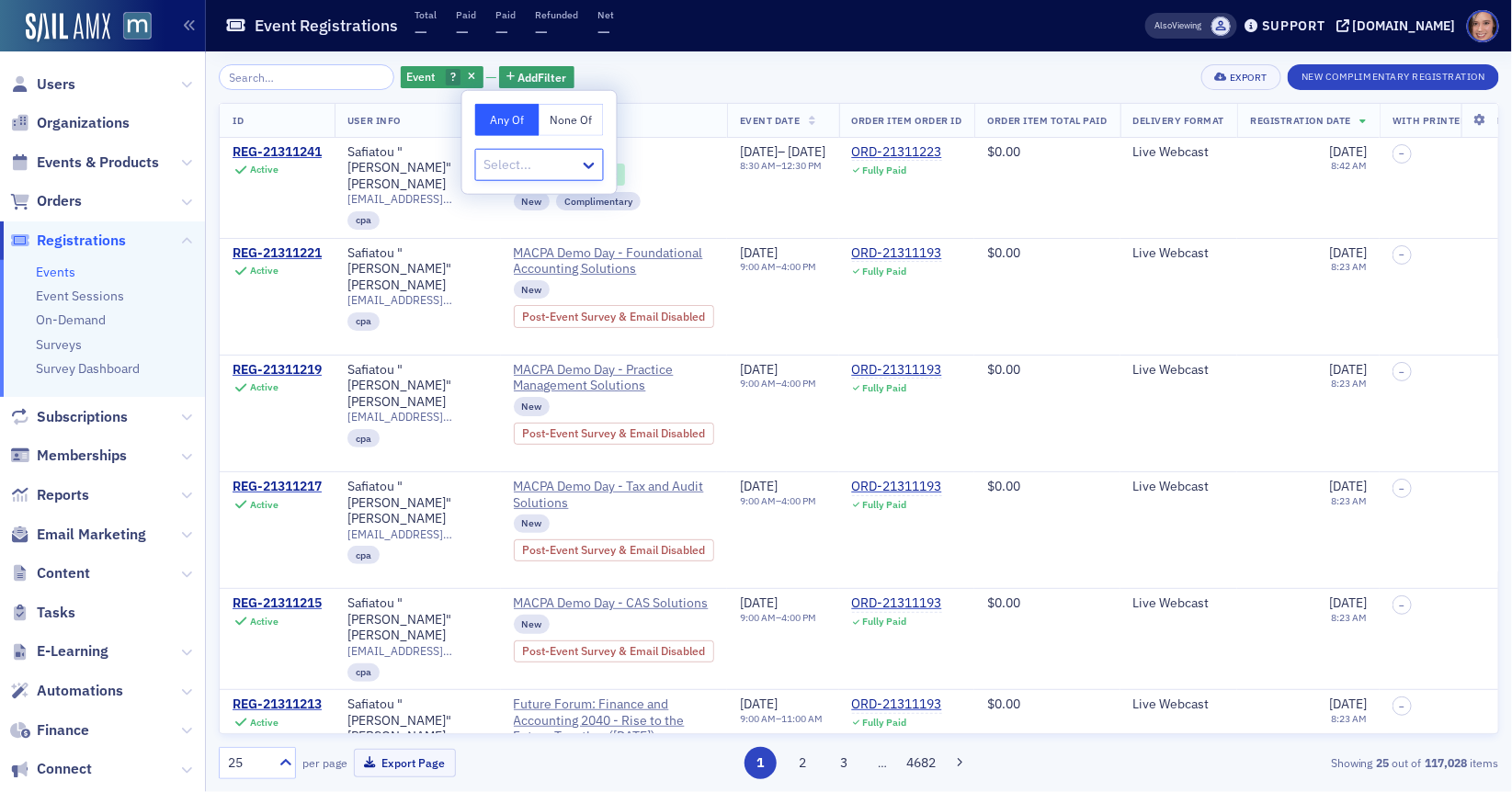
click at [501, 173] on div at bounding box center [530, 165] width 95 height 23
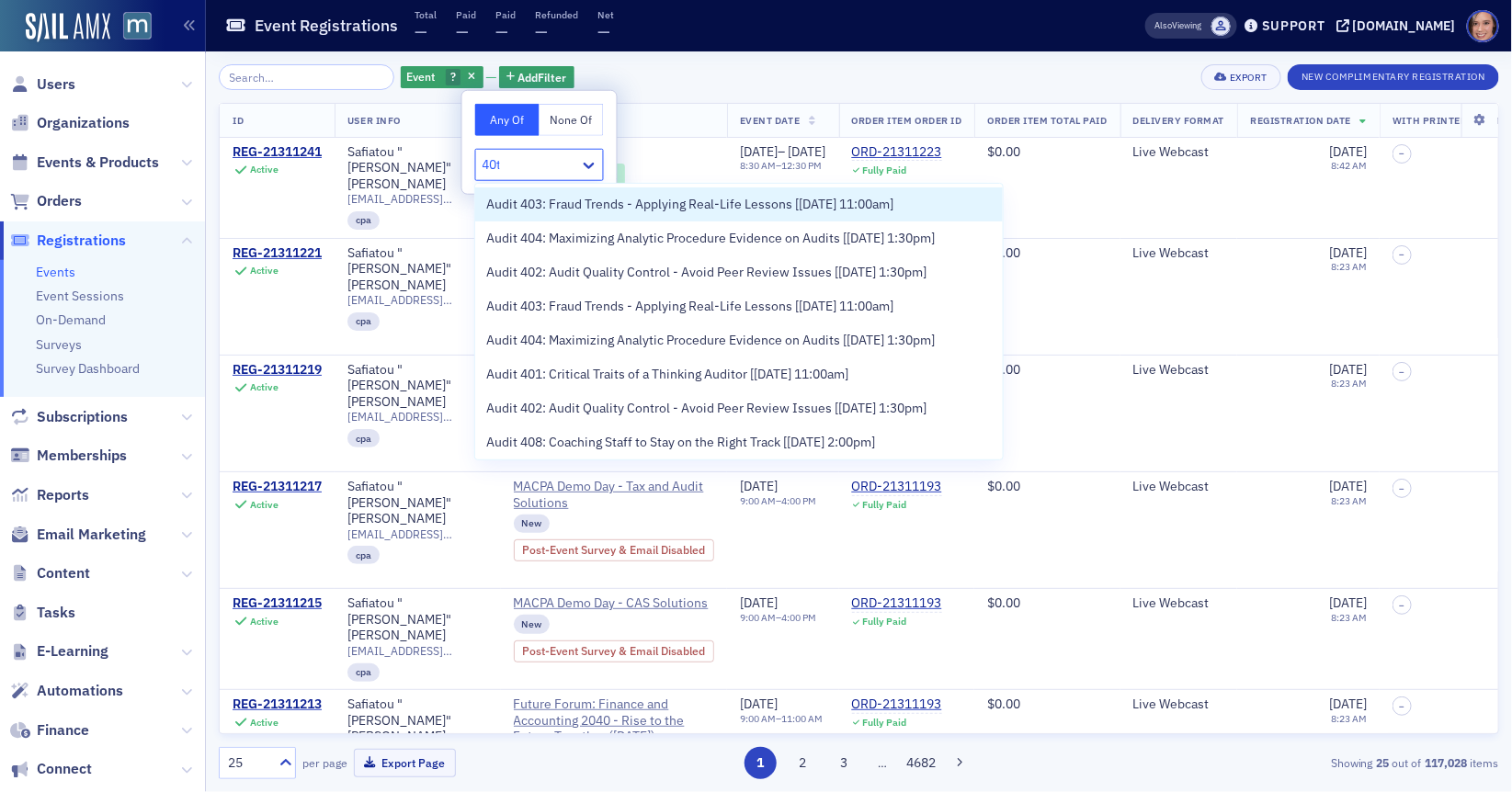
type input "40th"
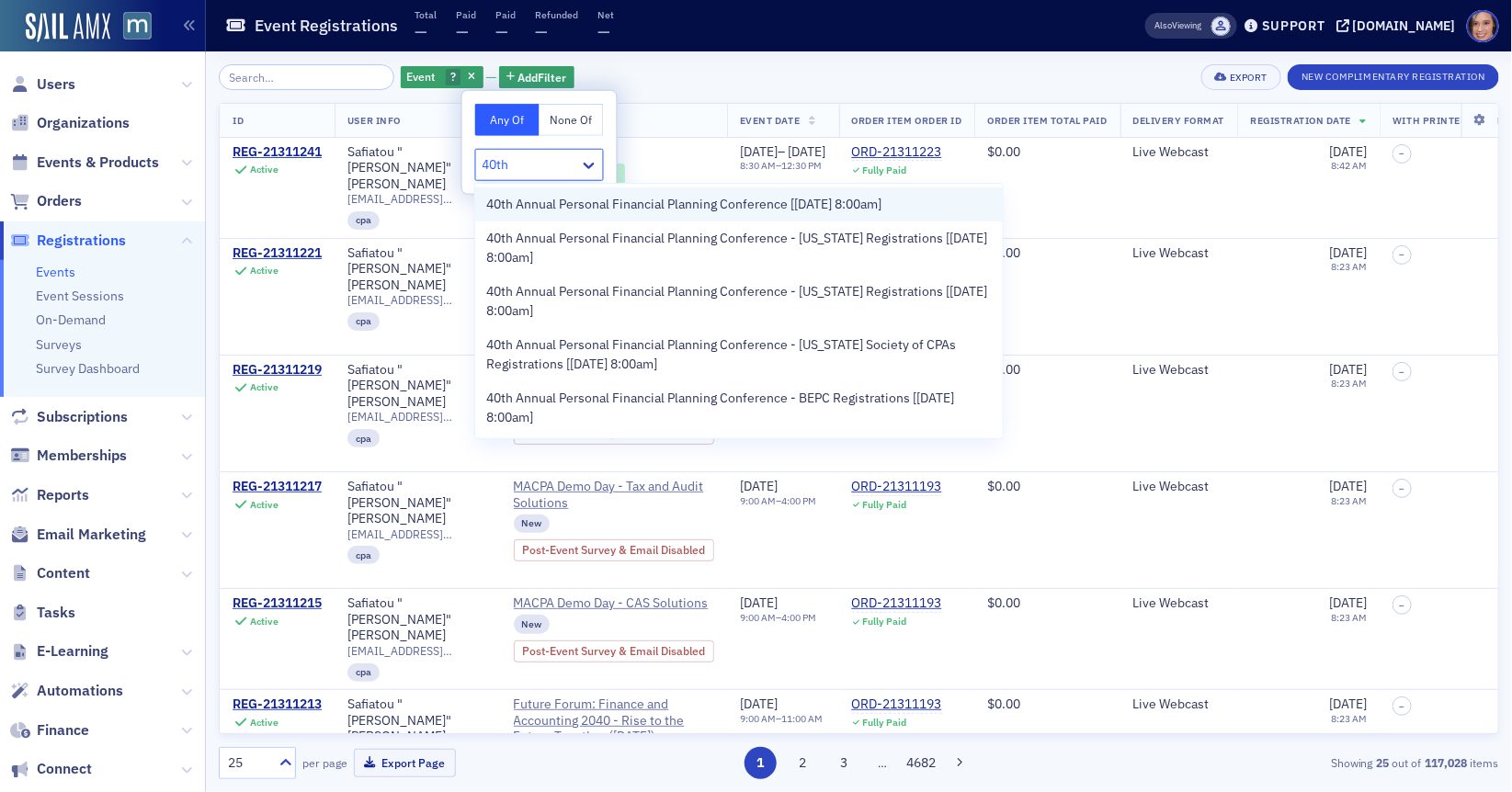
click at [545, 210] on span "40th Annual Personal Financial Planning Conference [[DATE] 8:00am]" at bounding box center [684, 204] width 395 height 19
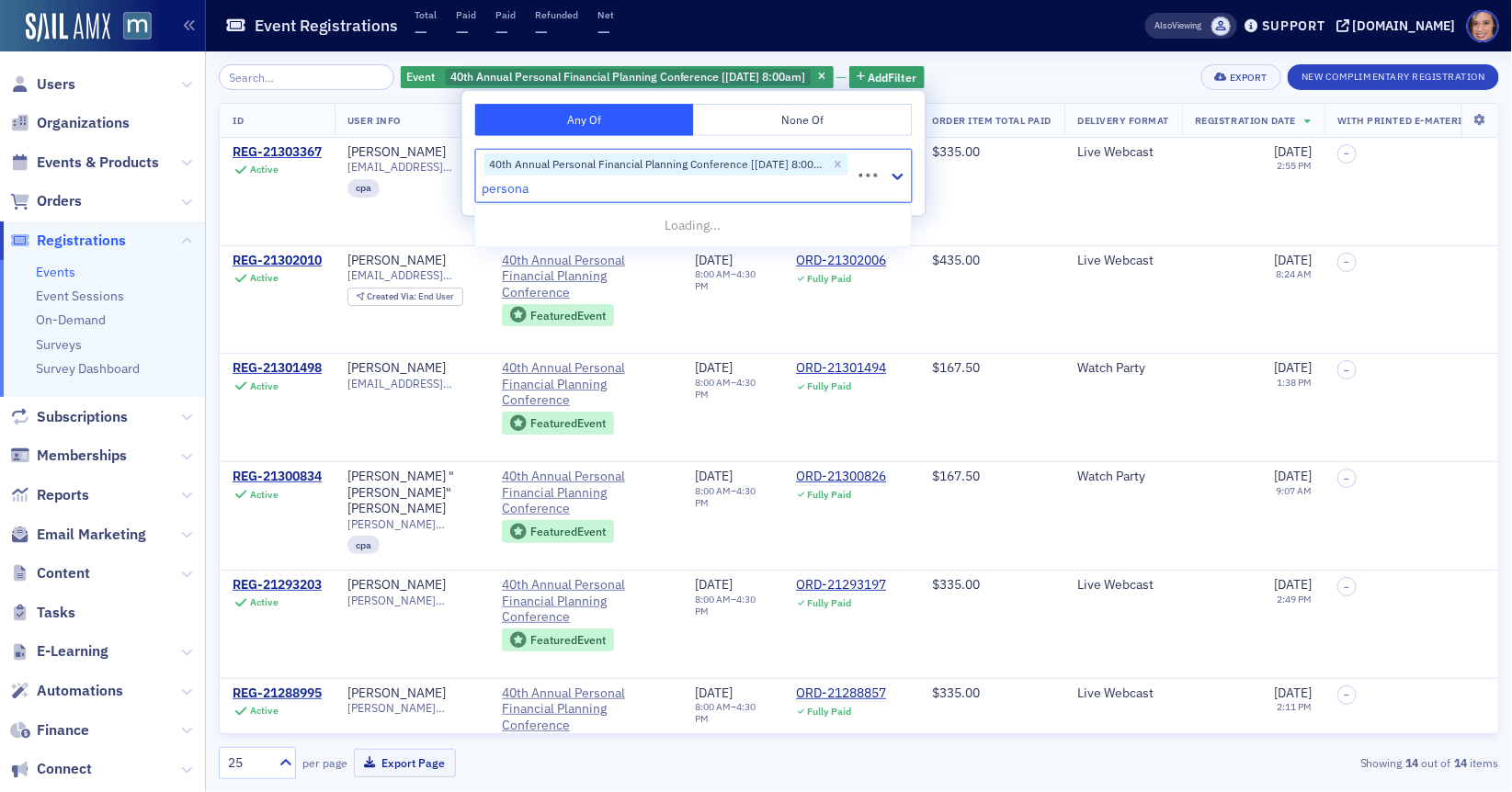
type input "personal"
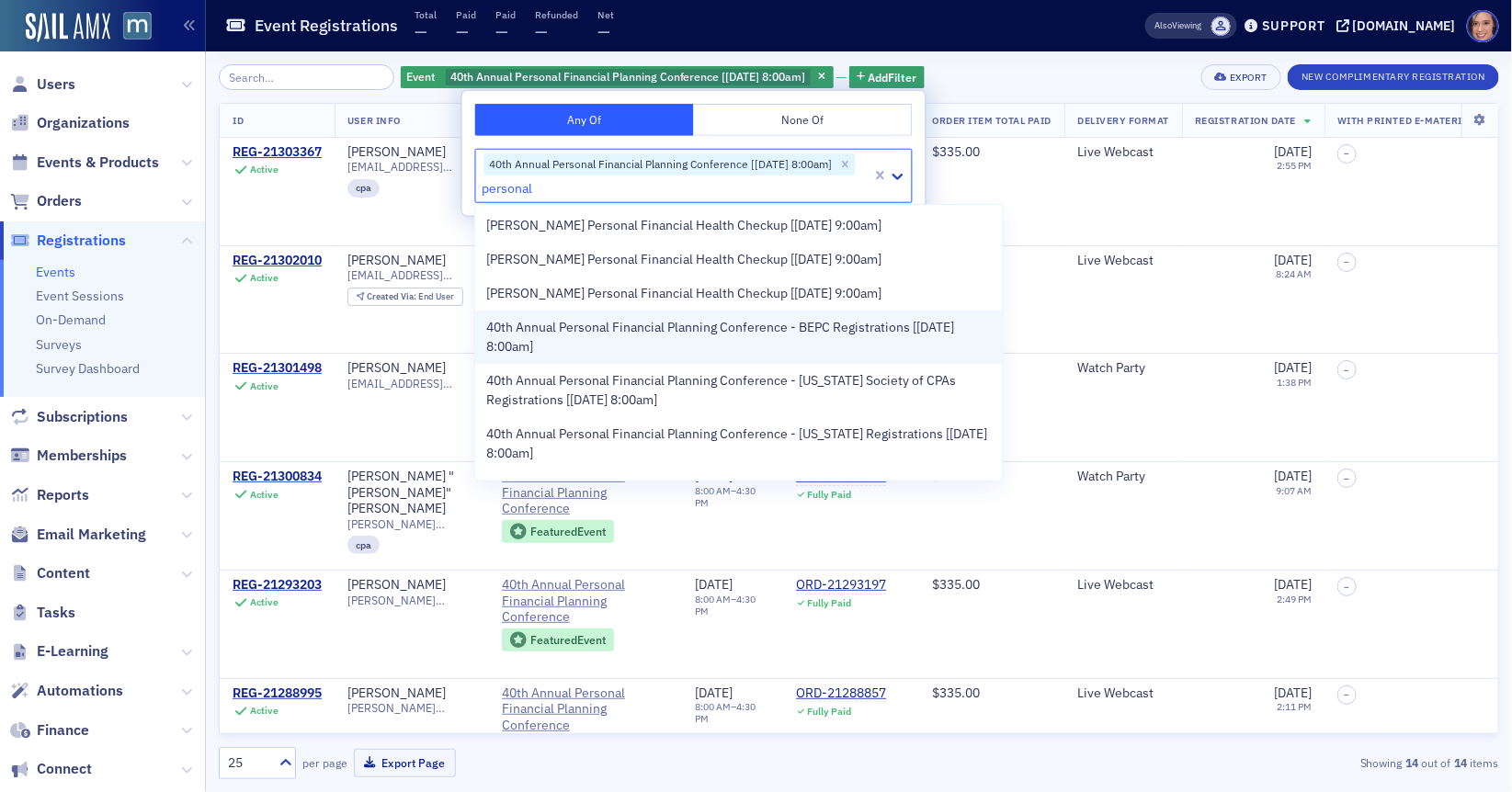
click at [639, 334] on span "40th Annual Personal Financial Planning Conference - BEPC Registrations [[DATE]…" at bounding box center [739, 337] width 506 height 39
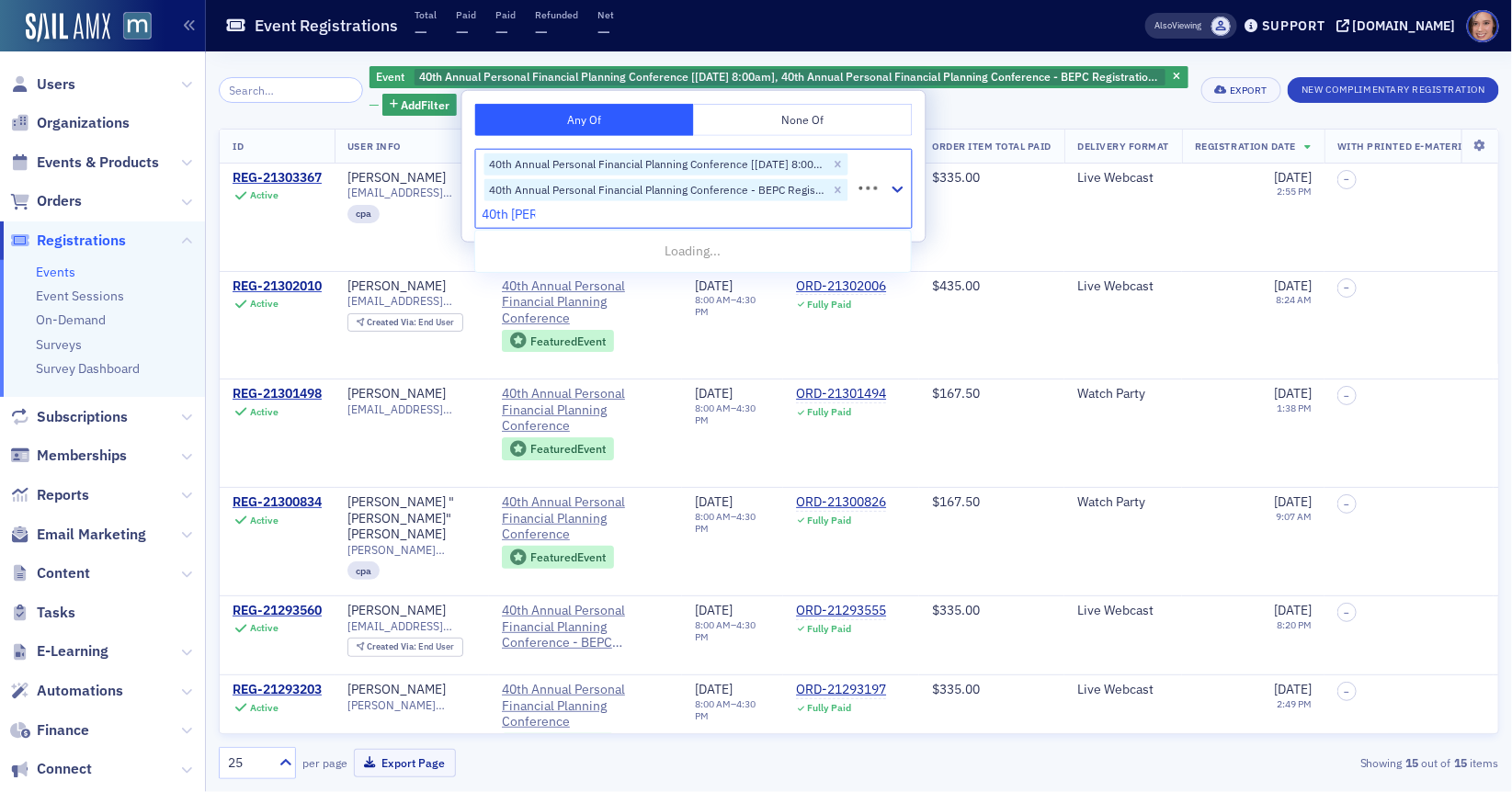
type input "40th annu"
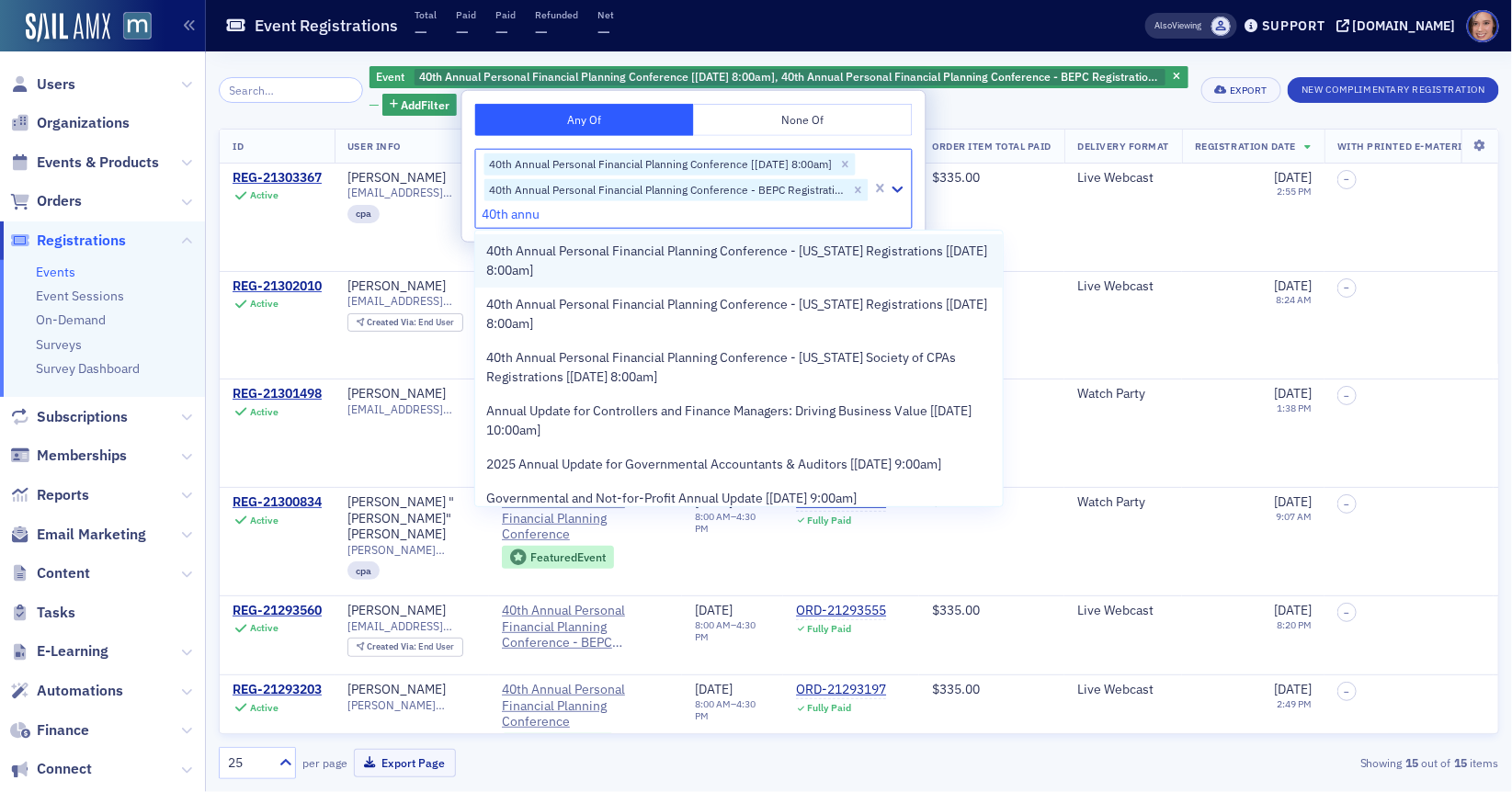
click at [660, 274] on span "40th Annual Personal Financial Planning Conference - [US_STATE] Registrations […" at bounding box center [739, 261] width 506 height 39
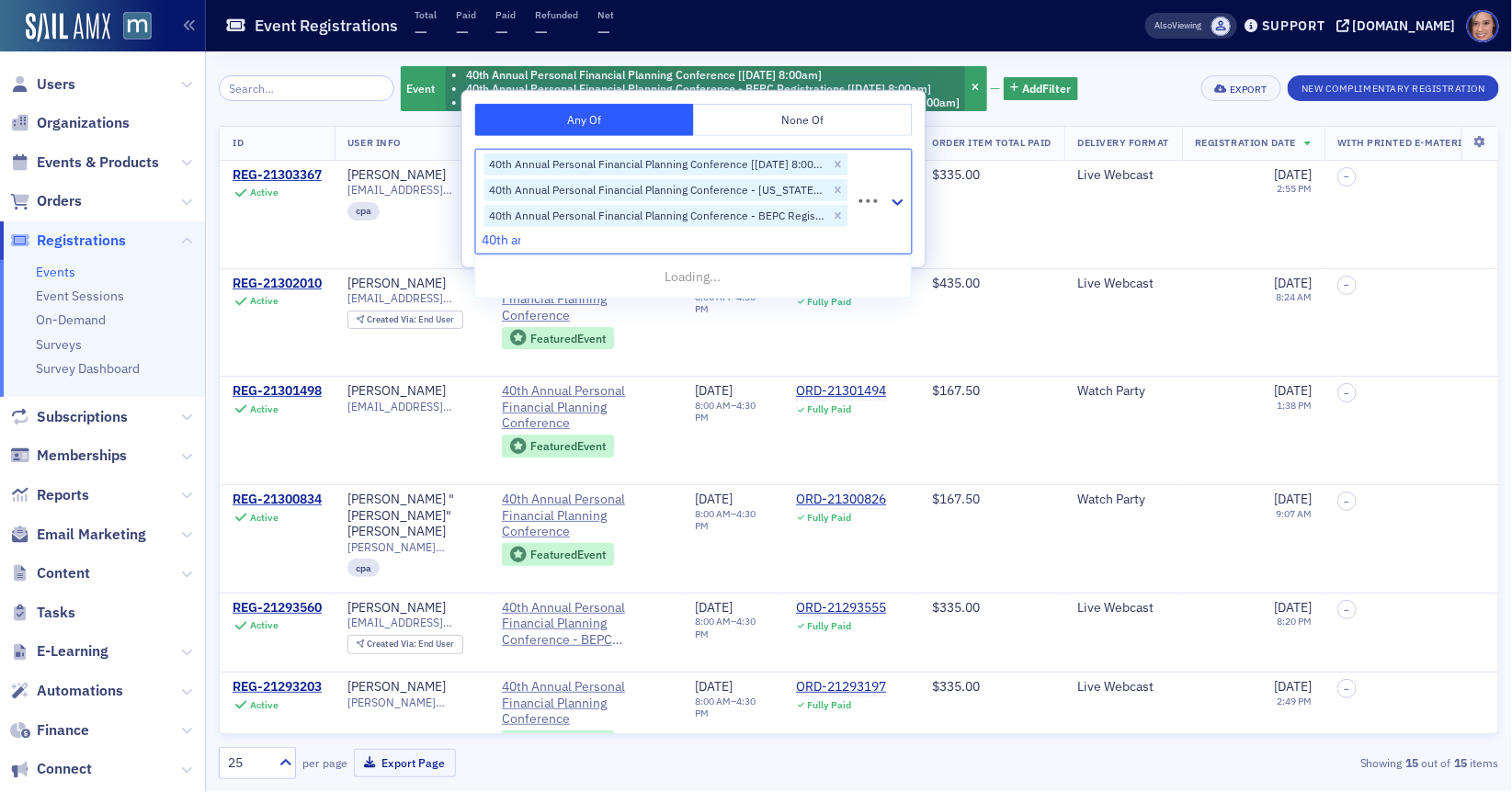
type input "40th [PERSON_NAME]"
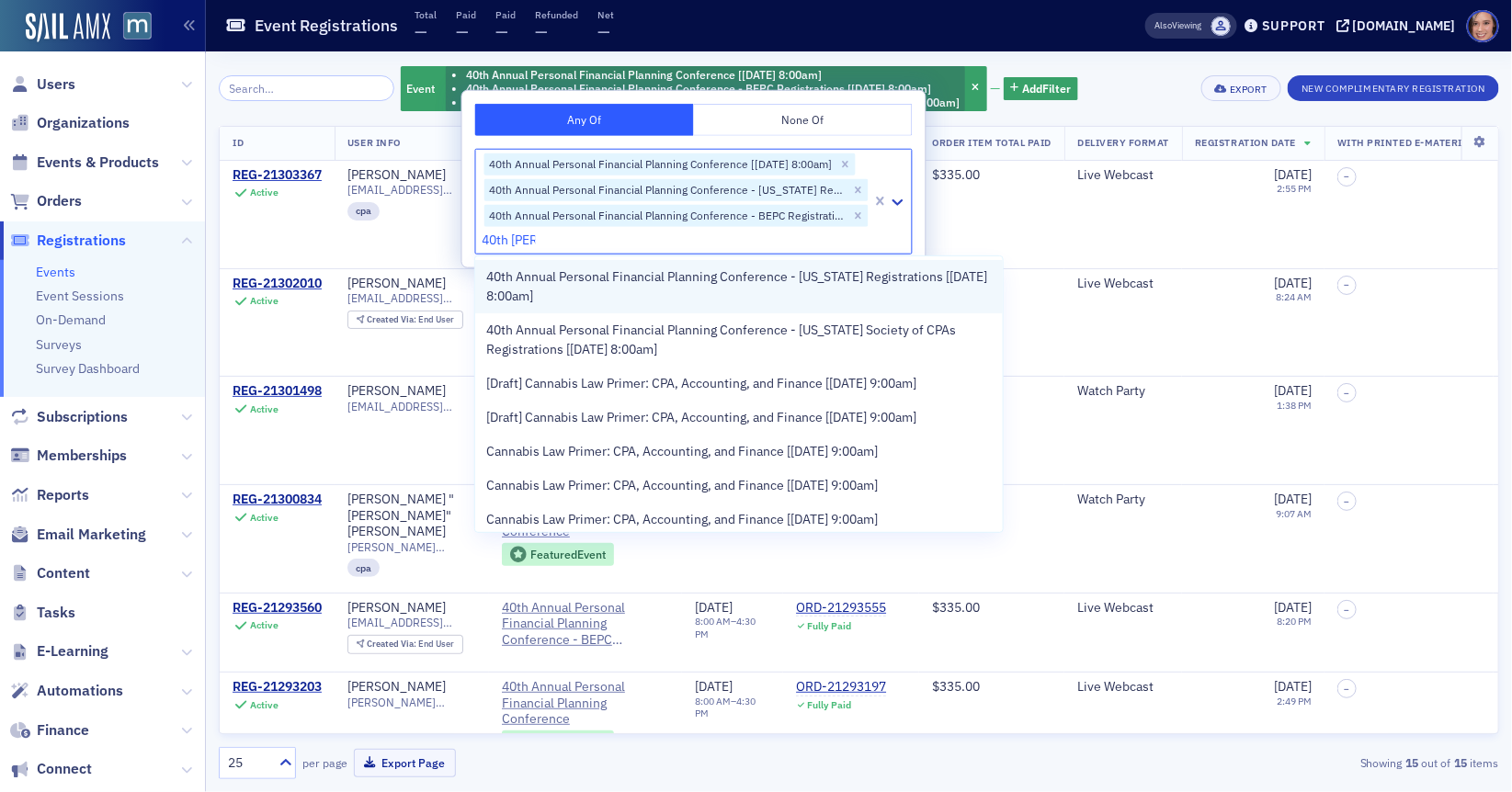
click at [650, 306] on div "40th Annual Personal Financial Planning Conference - [US_STATE] Registrations […" at bounding box center [739, 286] width 528 height 53
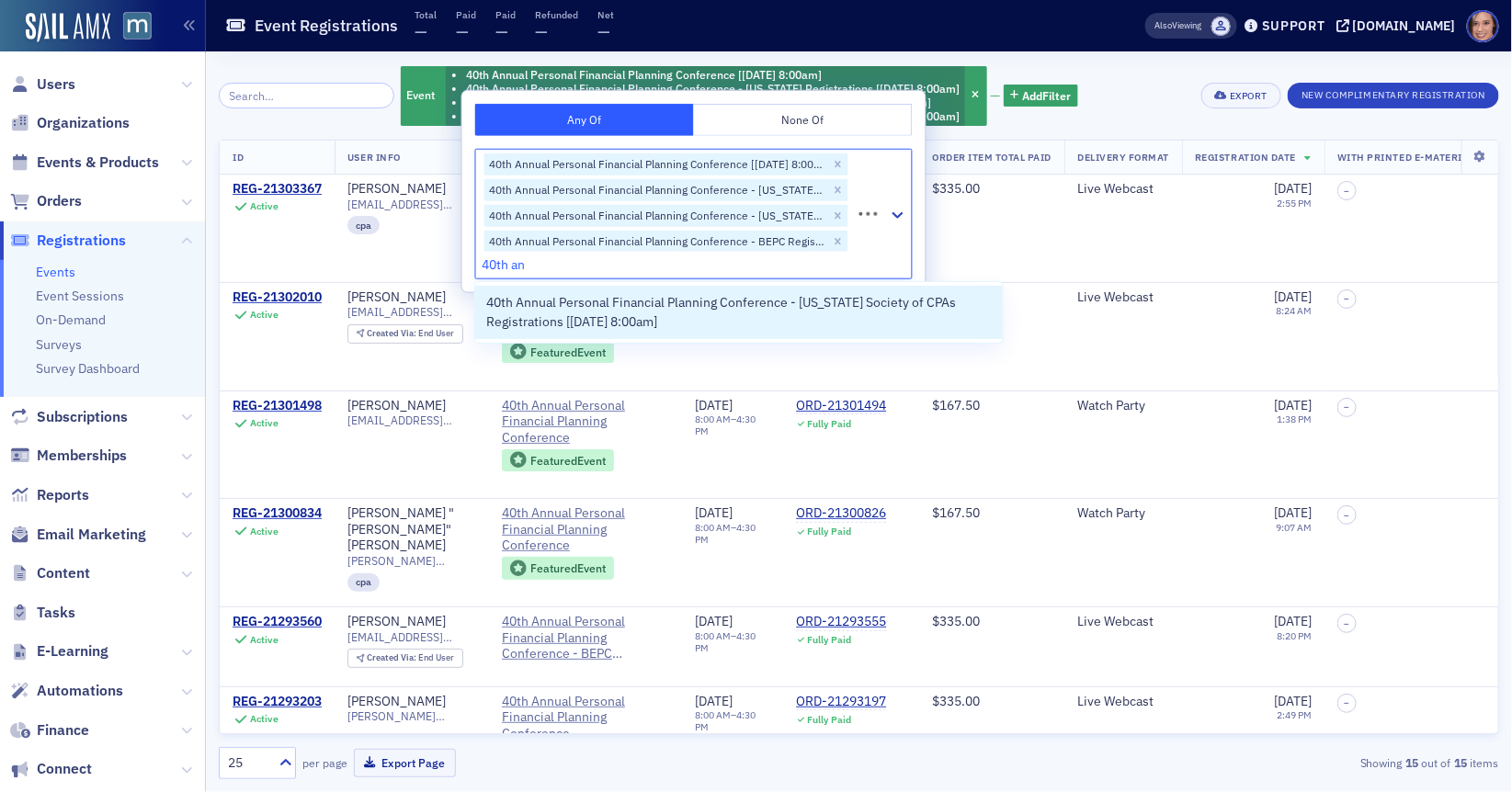
type input "40th [PERSON_NAME]"
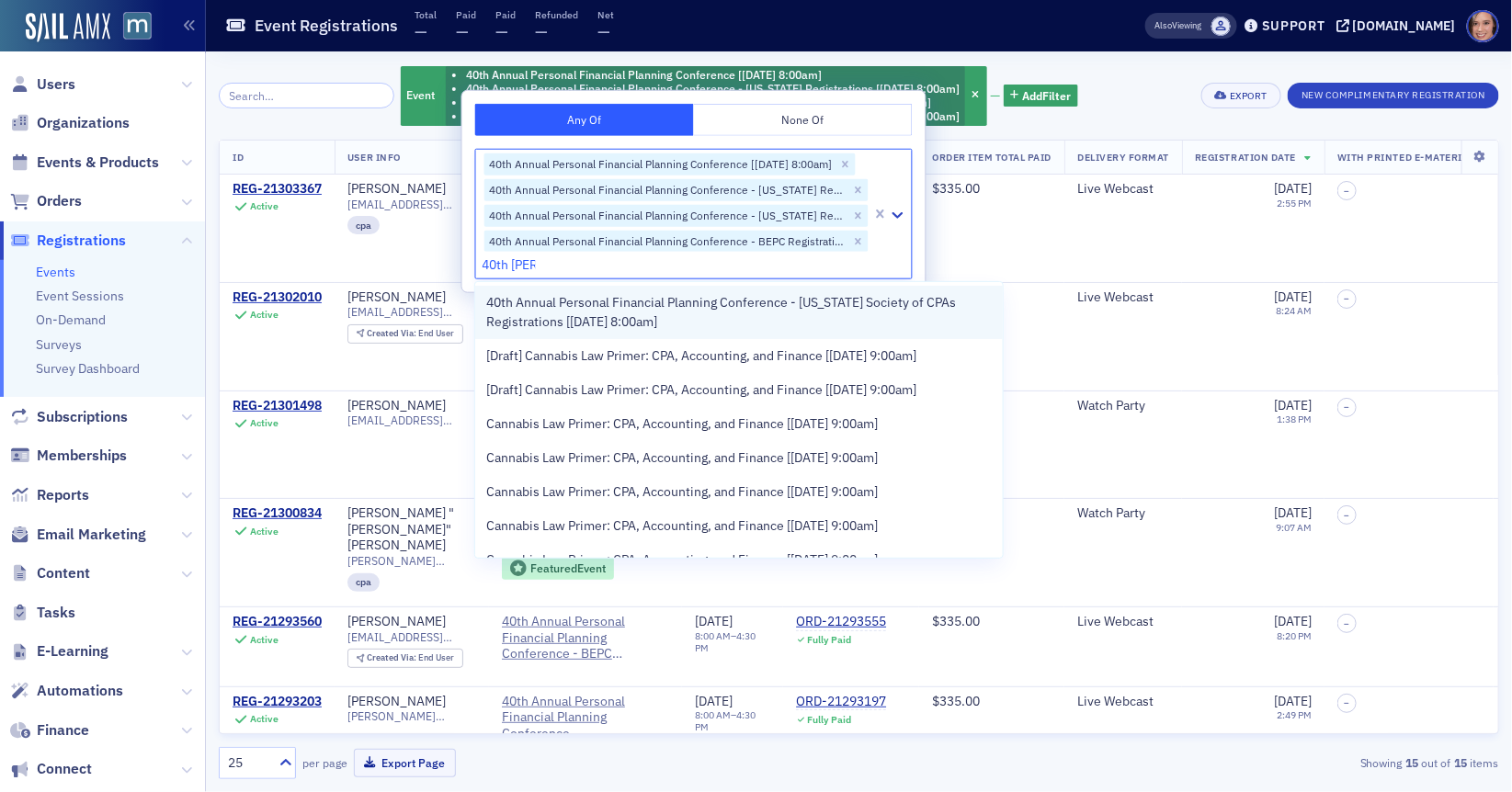
click at [677, 313] on span "40th Annual Personal Financial Planning Conference - [US_STATE] Society of CPAs…" at bounding box center [739, 312] width 506 height 39
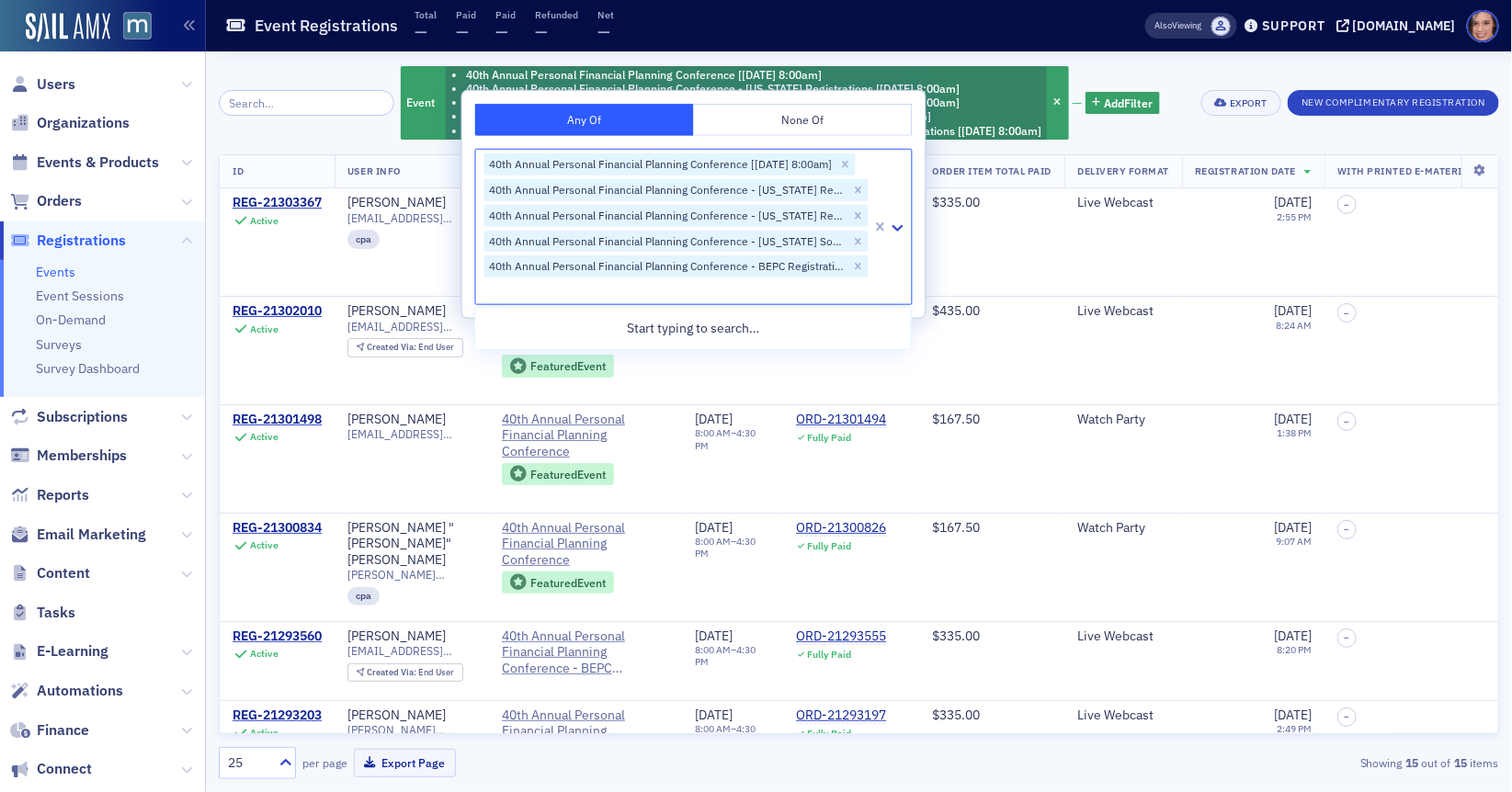
click at [804, 282] on div at bounding box center [676, 291] width 388 height 23
click at [91, 165] on span "Events & Products" at bounding box center [97, 162] width 122 height 20
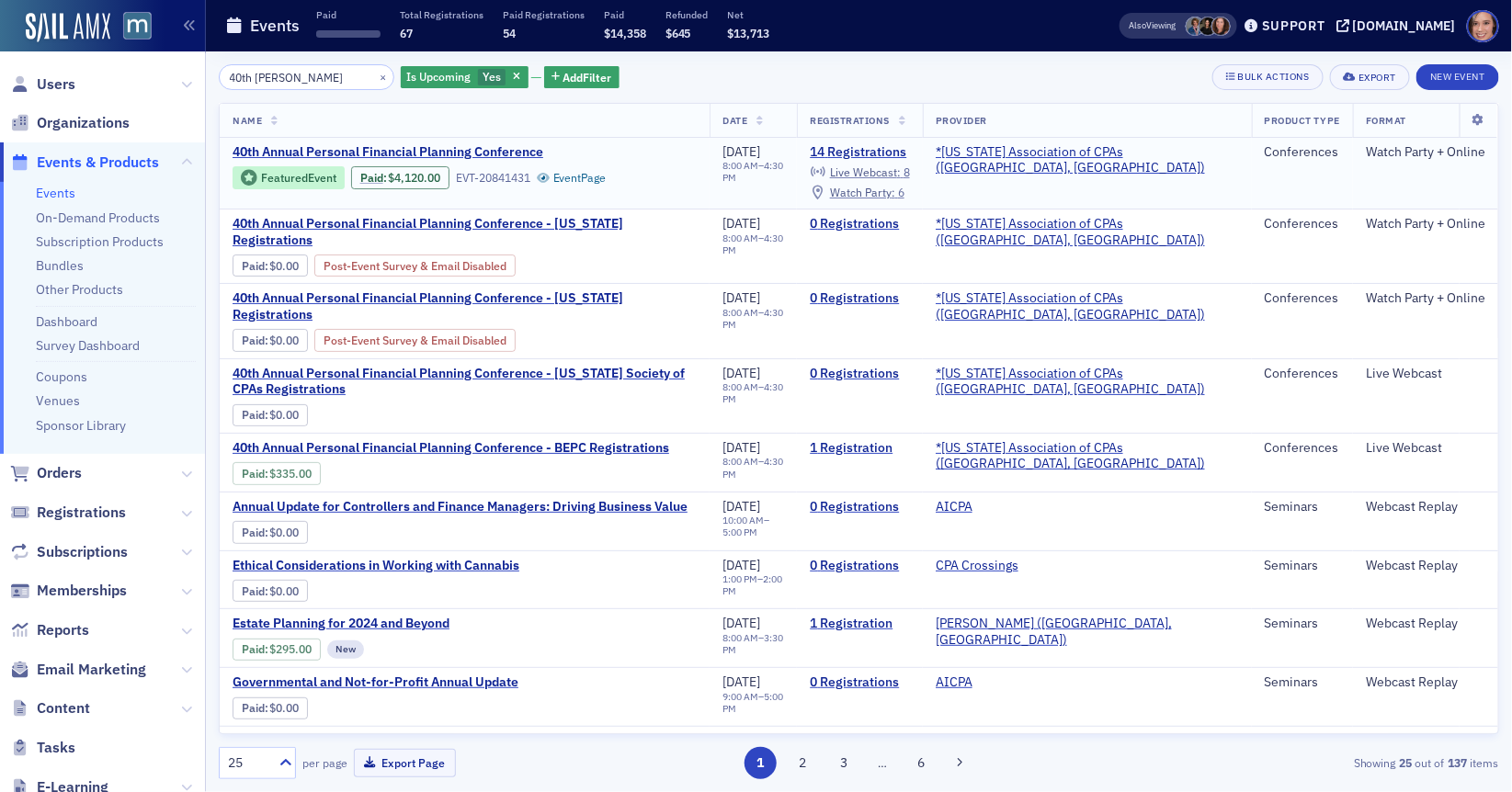
type input "40th [PERSON_NAME]"
copy div "Paid : $4,120.00"
drag, startPoint x: 352, startPoint y: 173, endPoint x: 444, endPoint y: 171, distance: 92.0
click at [444, 171] on div "Paid : $4,120.00" at bounding box center [400, 177] width 98 height 22
click at [82, 499] on span "Registrations" at bounding box center [102, 513] width 205 height 40
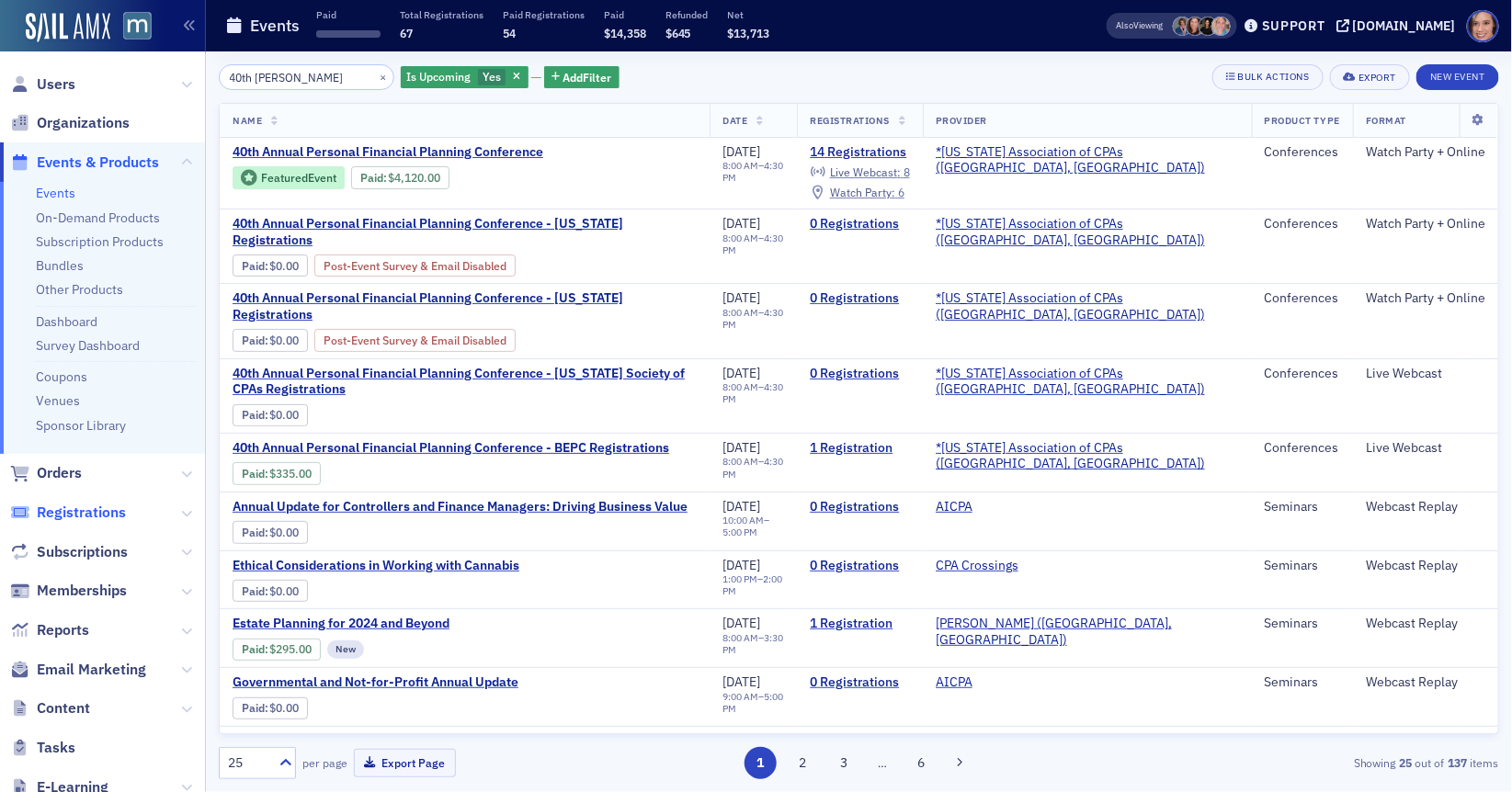
click at [91, 513] on span "Registrations" at bounding box center [81, 513] width 90 height 20
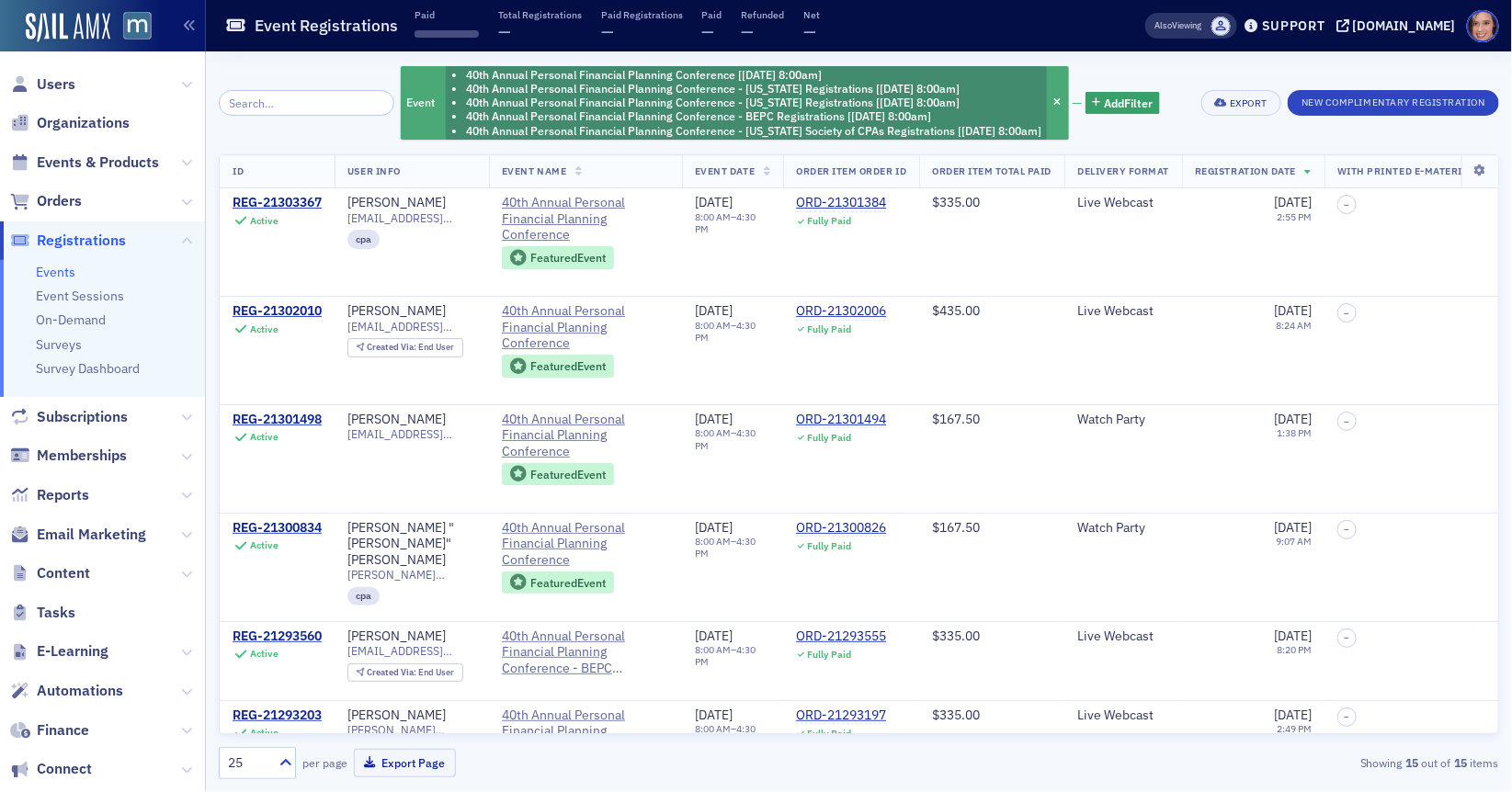
click at [997, 100] on li "40th Annual Personal Financial Planning Conference - [US_STATE] Registrations […" at bounding box center [753, 102] width 575 height 13
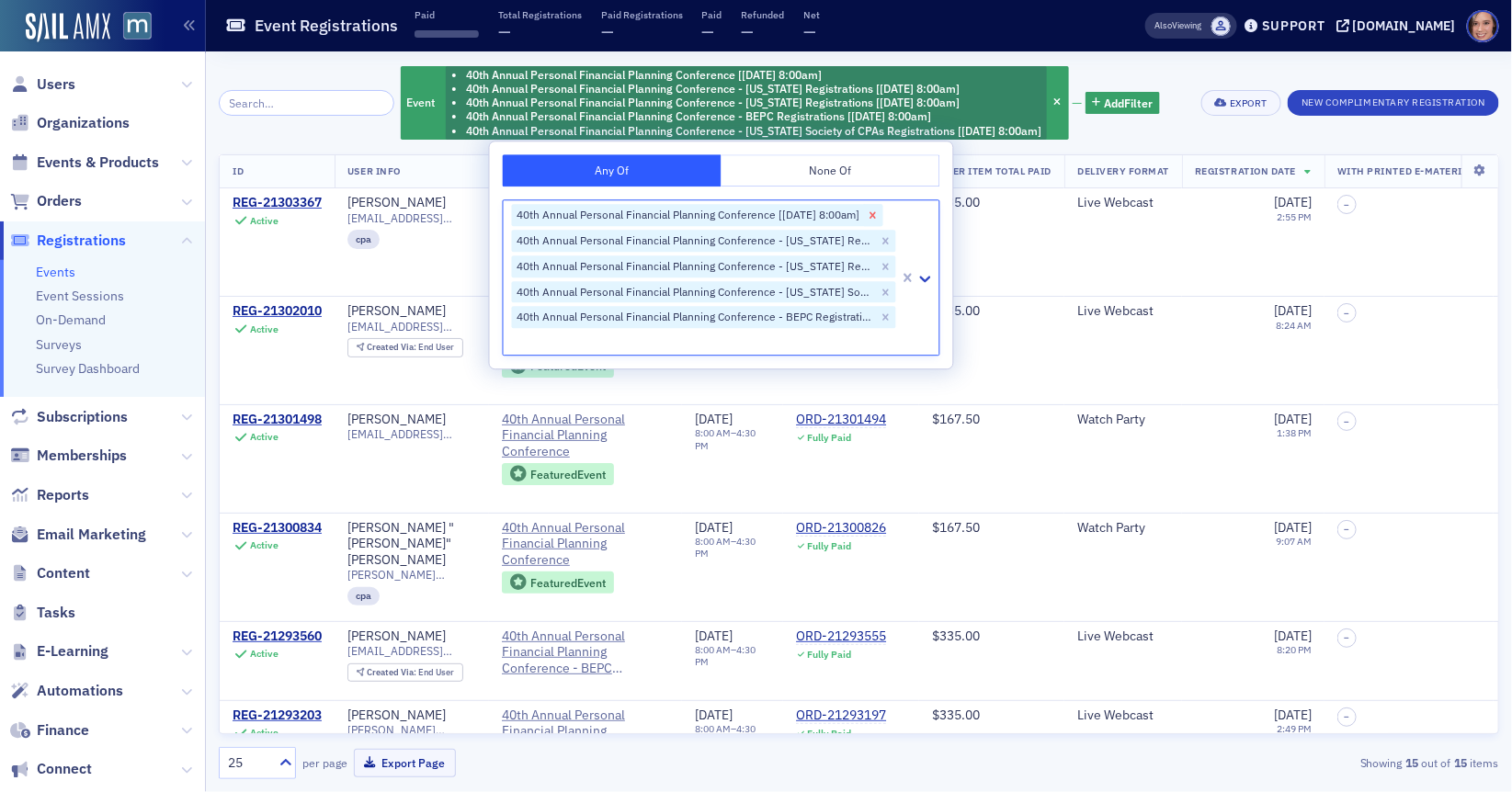
click at [875, 213] on icon "Remove 40th Annual Personal Financial Planning Conference [10/28/2025 8:00am]" at bounding box center [873, 215] width 7 height 7
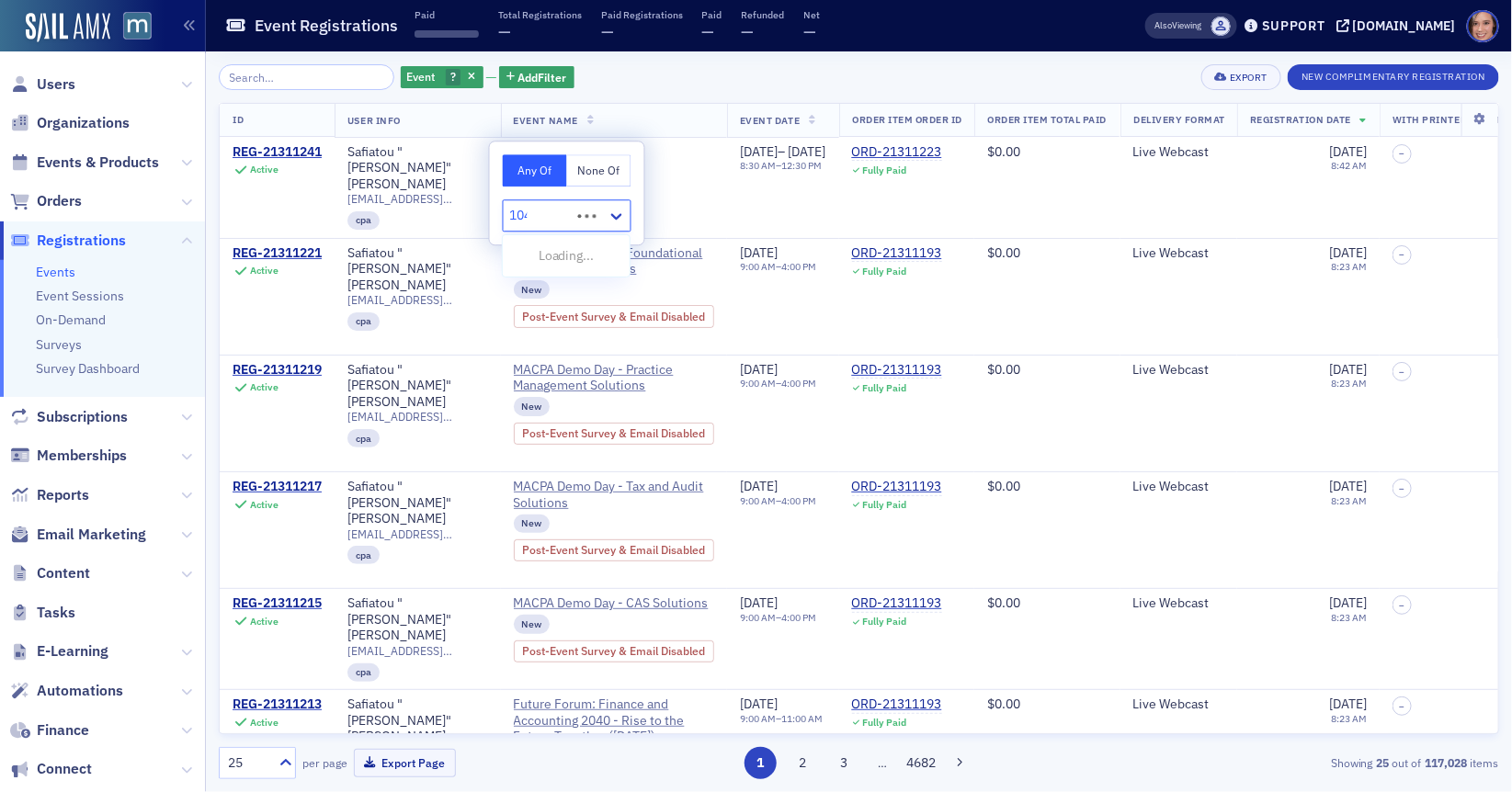
type input "1040"
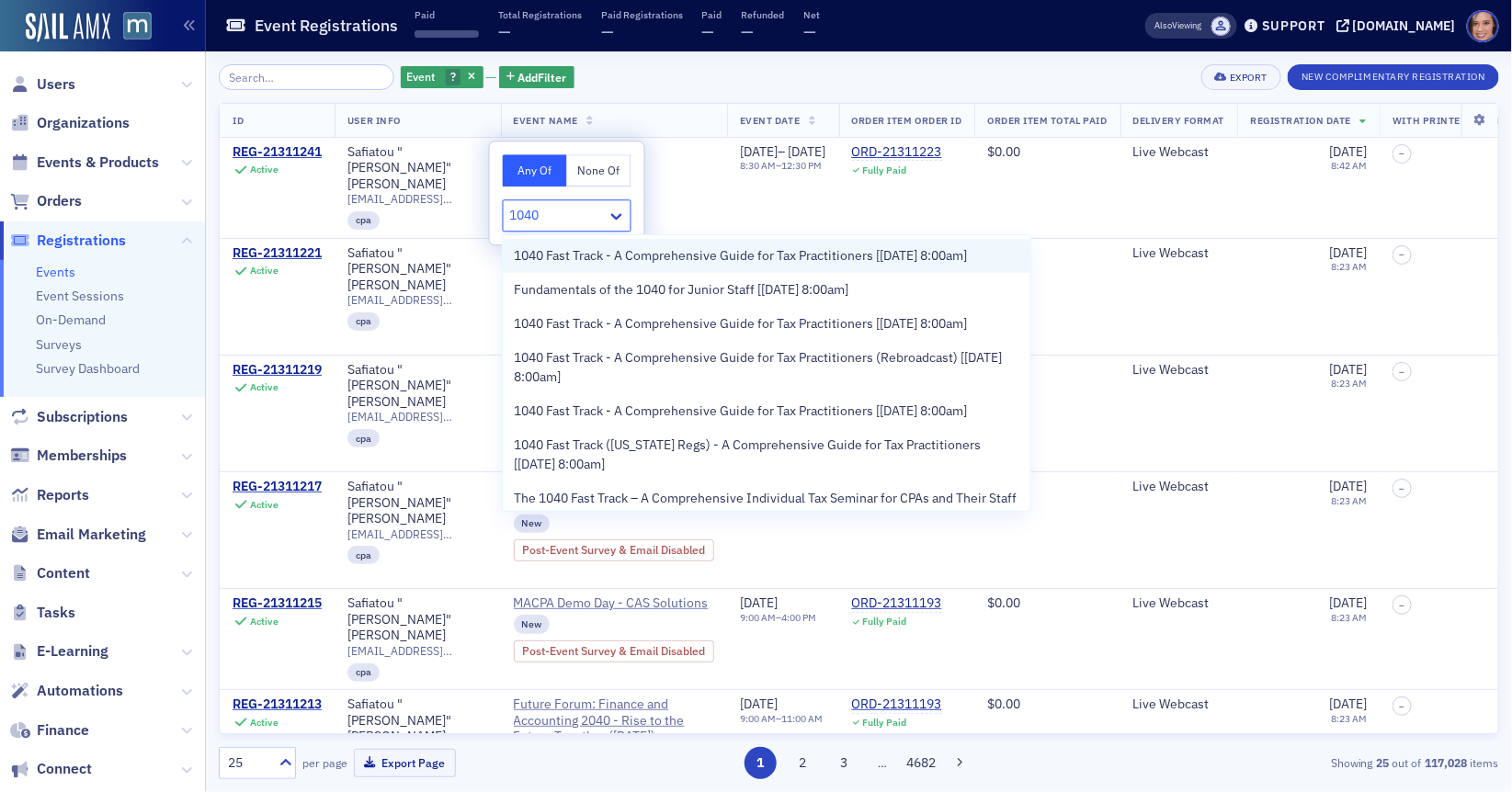
click at [641, 256] on span "1040 Fast Track - A Comprehensive Guide for Tax Practitioners [[DATE] 8:00am]" at bounding box center [740, 256] width 453 height 19
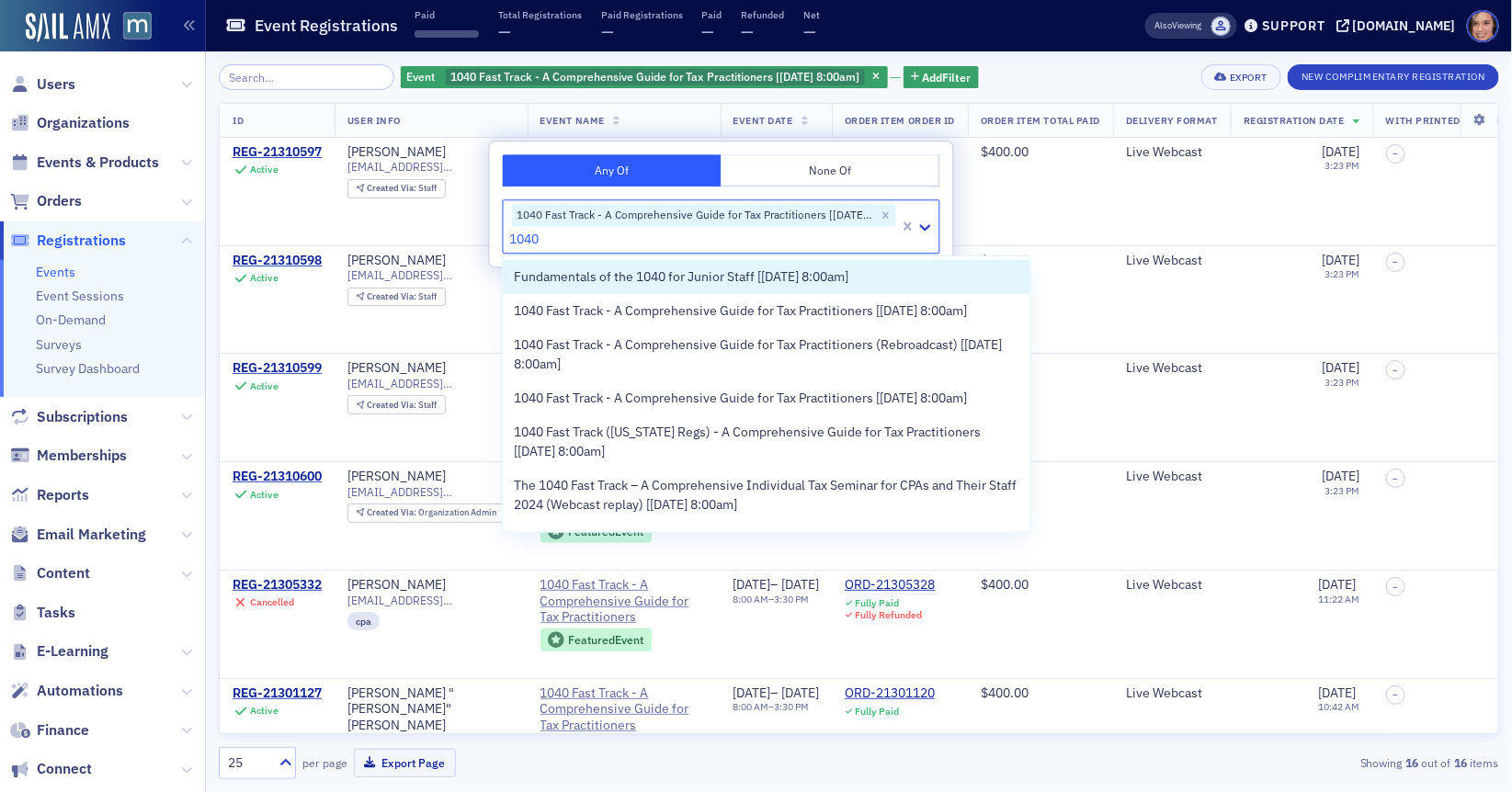
type input "1040"
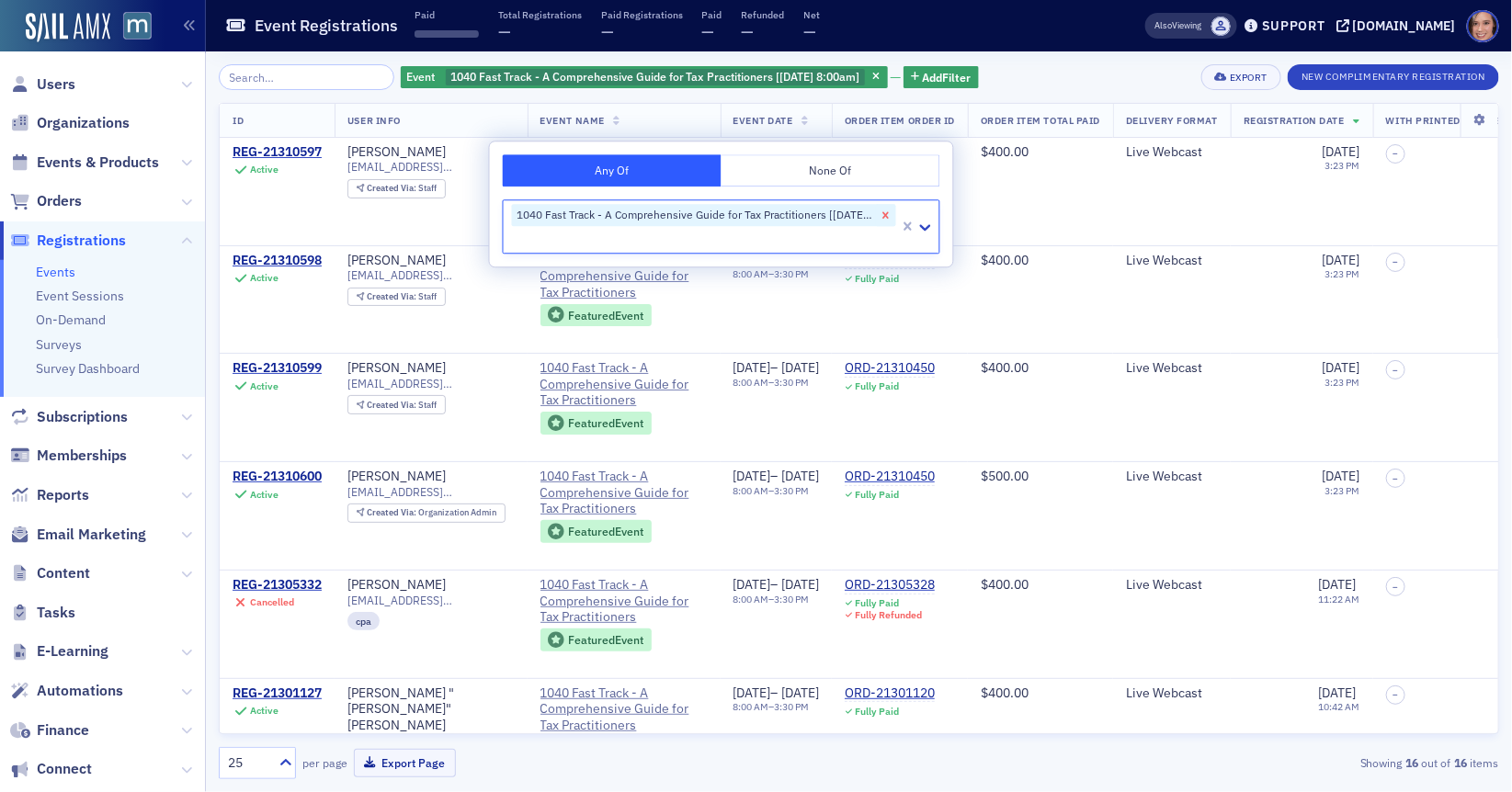
click at [885, 216] on icon "Remove 1040 Fast Track - A Comprehensive Guide for Tax Practitioners [10/16/202…" at bounding box center [885, 215] width 13 height 13
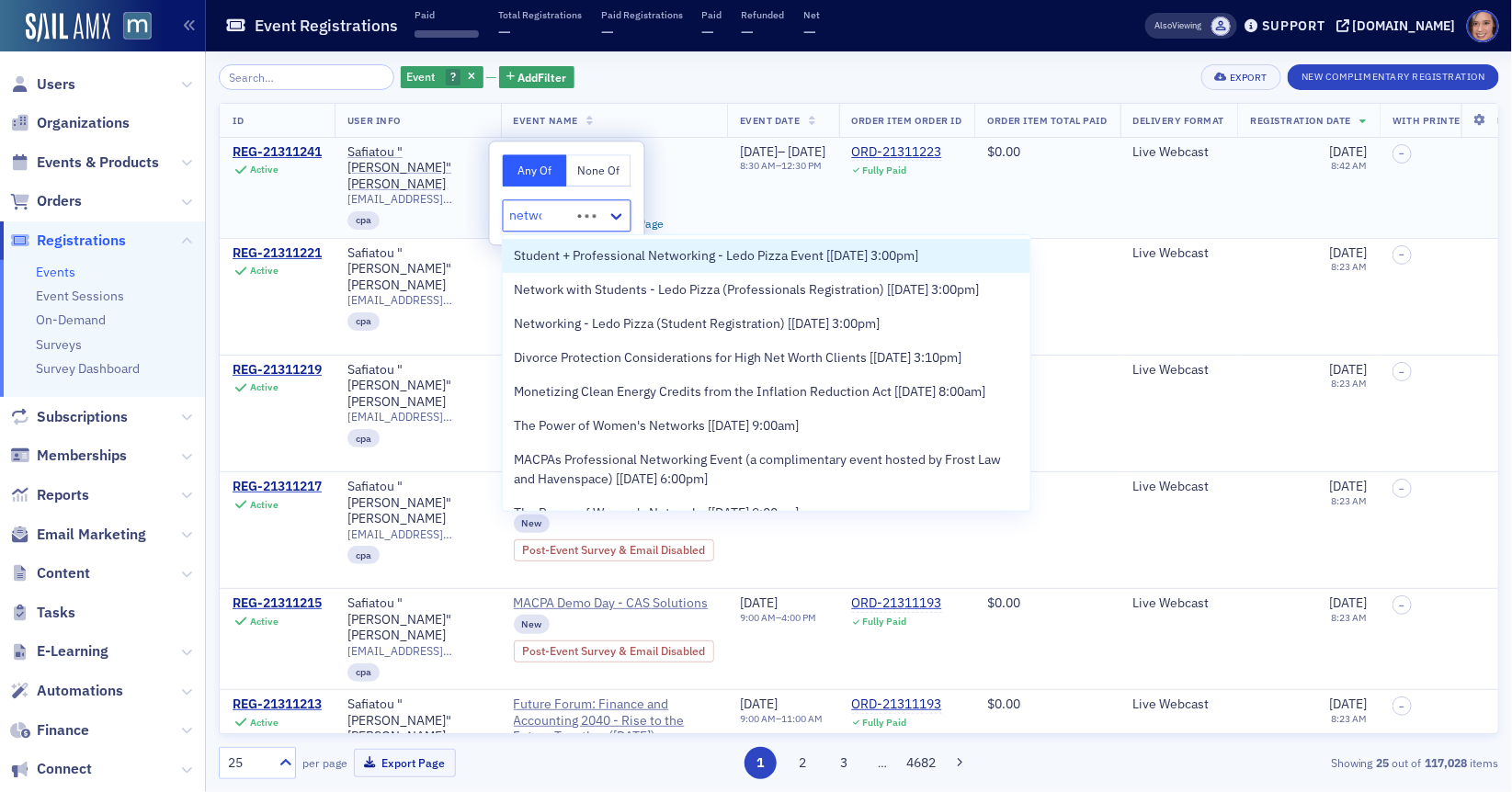
type input "networ"
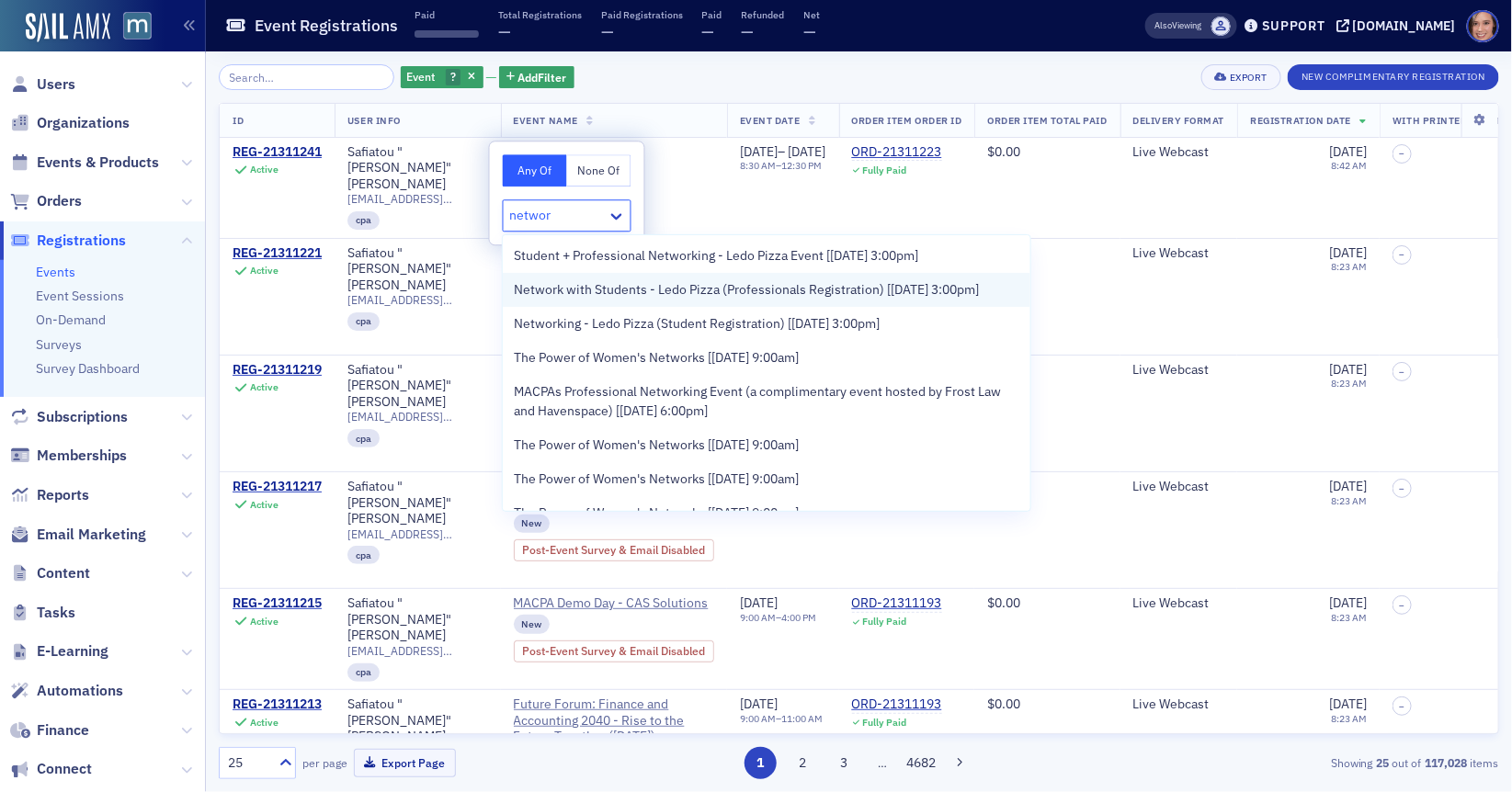
click at [653, 287] on span "Network with Students - Ledo Pizza (Professionals Registration) [[DATE] 3:00pm]" at bounding box center [745, 290] width 465 height 19
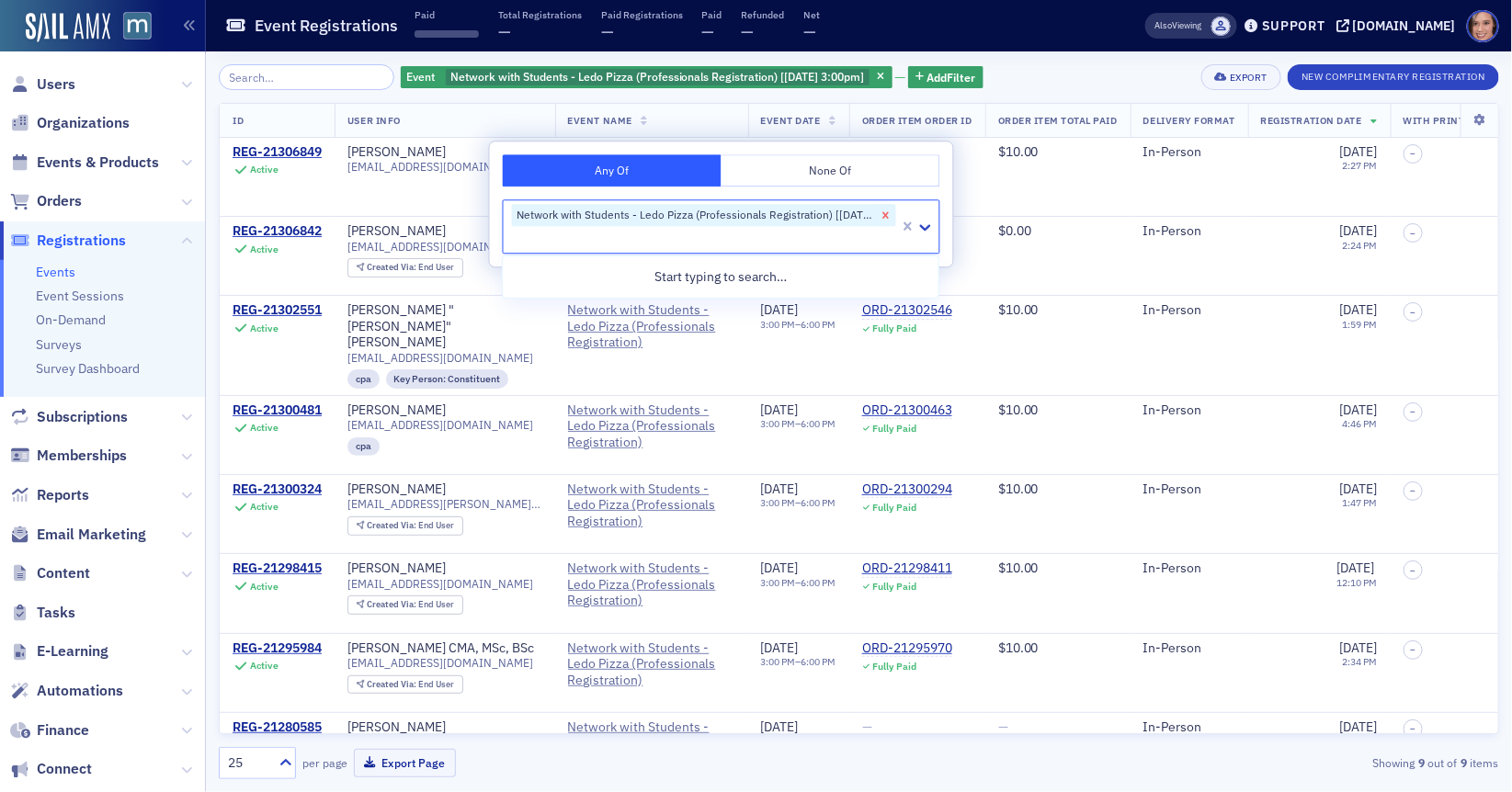
click at [887, 212] on icon "Remove Network with Students - Ledo Pizza (Professionals Registration) [9/18/20…" at bounding box center [885, 215] width 7 height 7
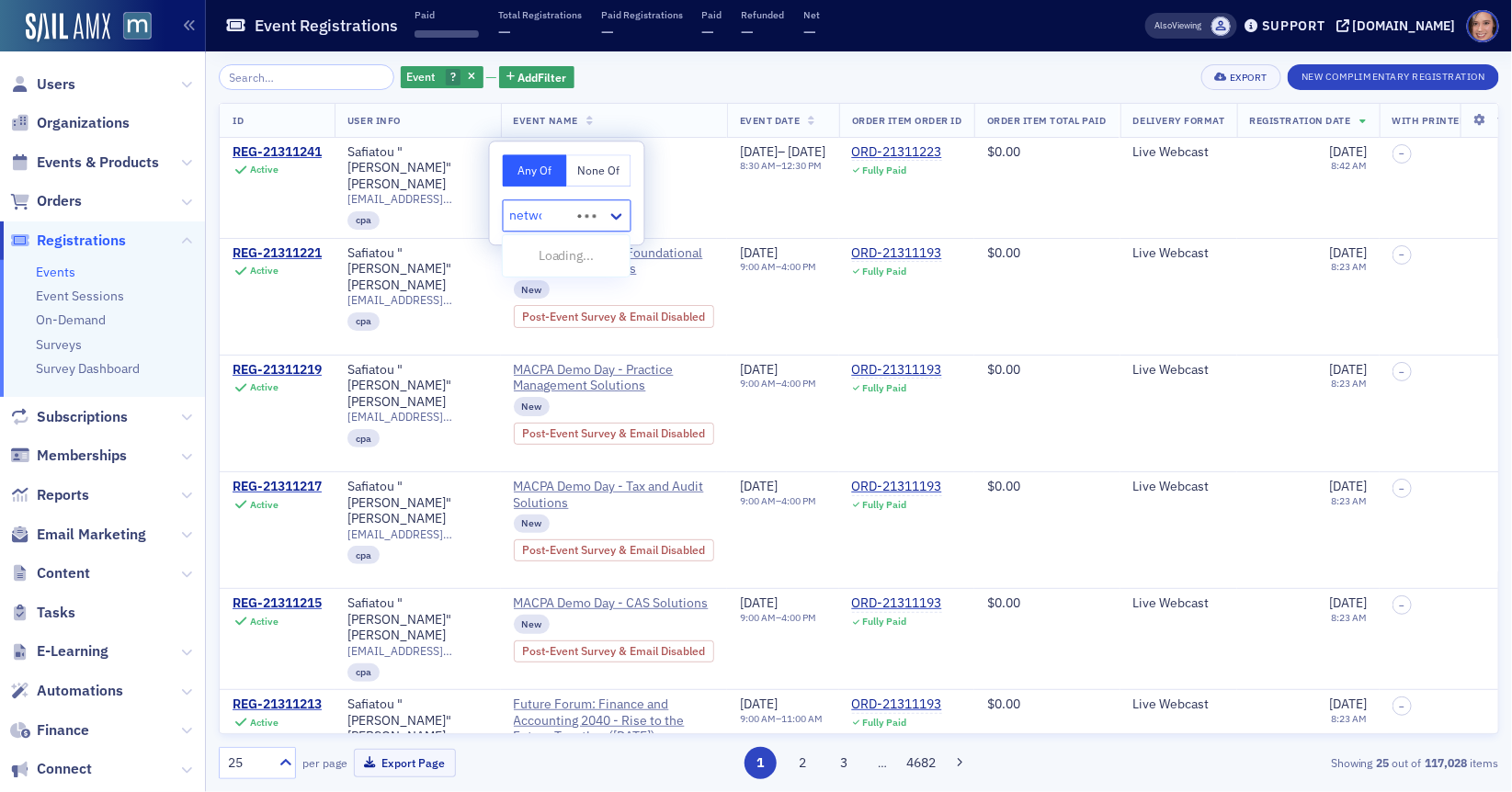
type input "network"
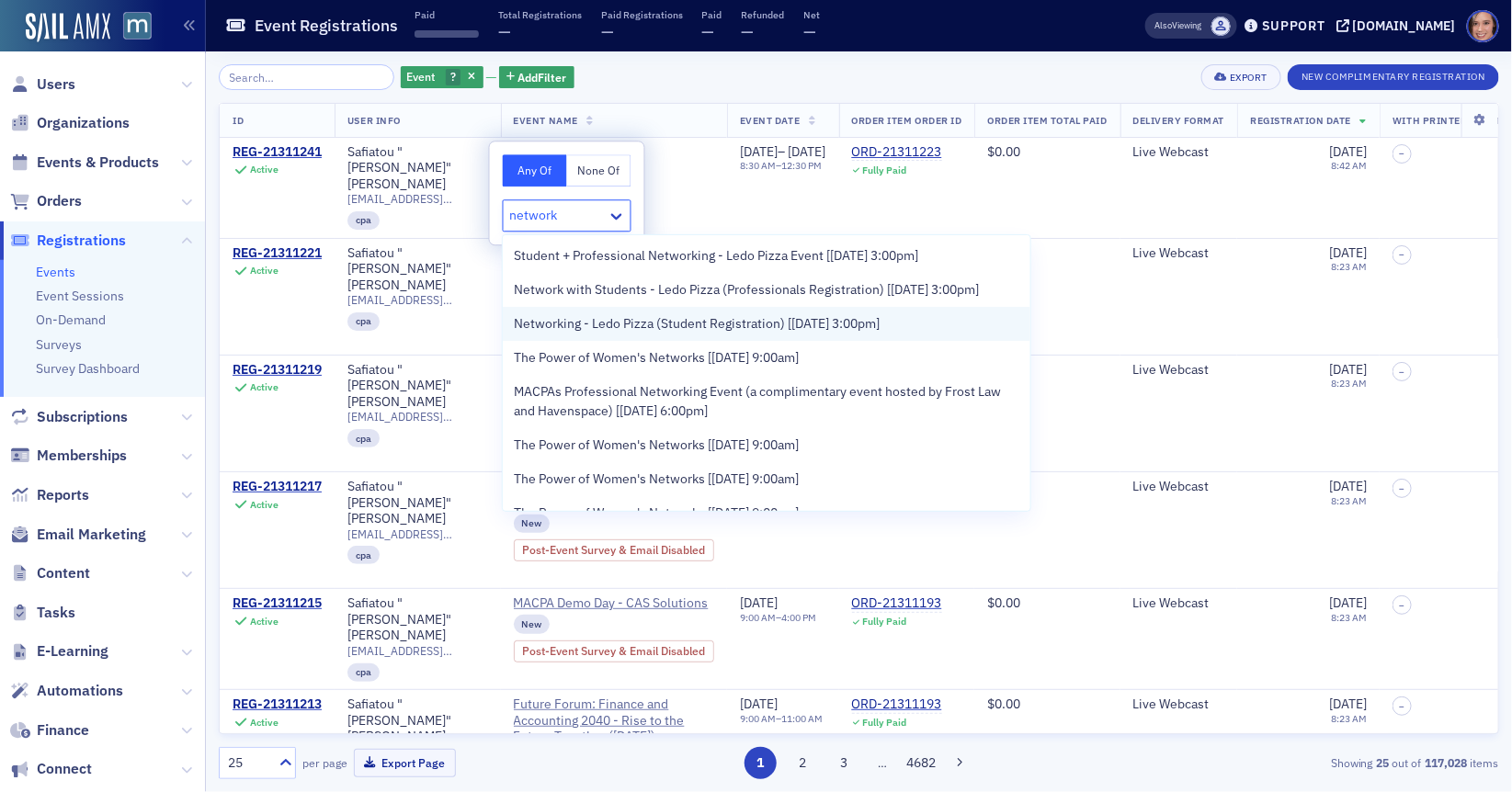
click at [879, 320] on span "Networking - Ledo Pizza (Student Registration) [[DATE] 3:00pm]" at bounding box center [696, 324] width 366 height 19
